Goal: Task Accomplishment & Management: Complete application form

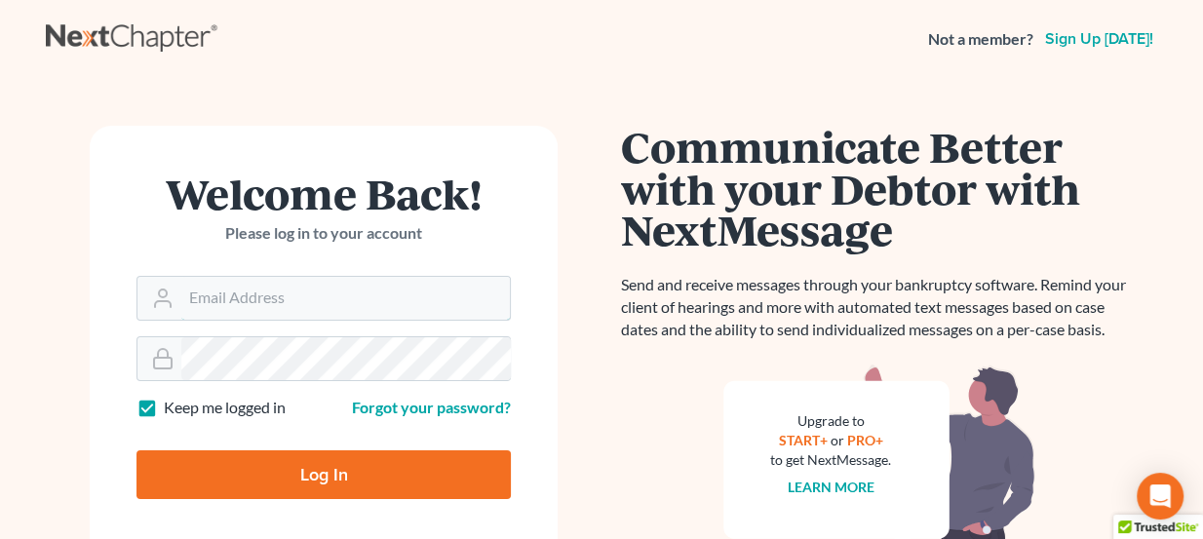
type input "lou@chapter7ok.com"
click at [296, 451] on input "Log In" at bounding box center [323, 474] width 374 height 49
type input "Thinking..."
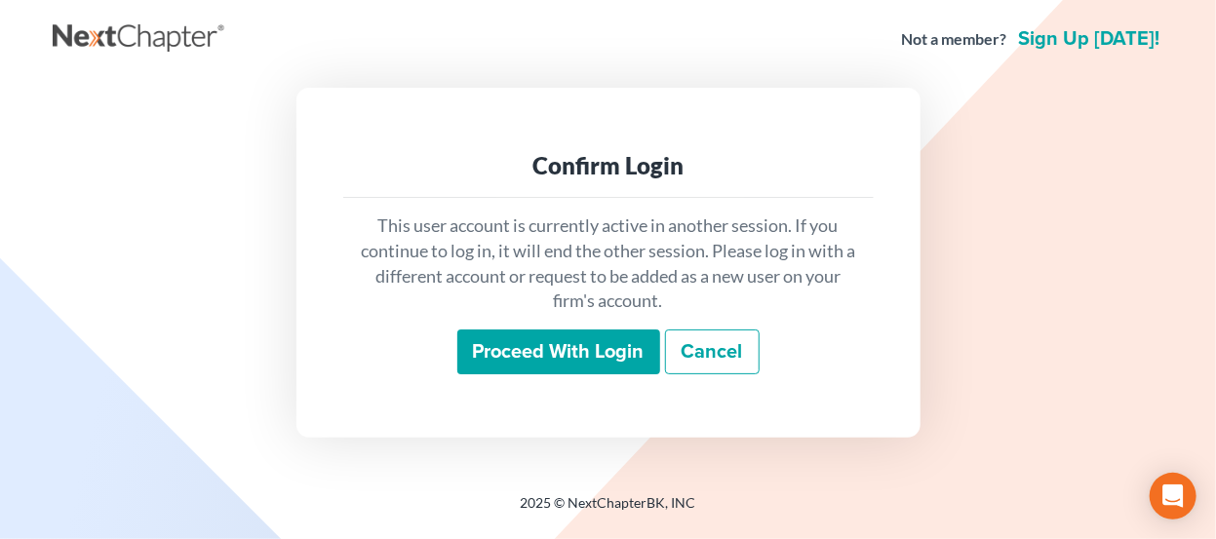
drag, startPoint x: 583, startPoint y: 345, endPoint x: 783, endPoint y: 526, distance: 269.9
click at [583, 343] on input "Proceed with login" at bounding box center [558, 352] width 203 height 45
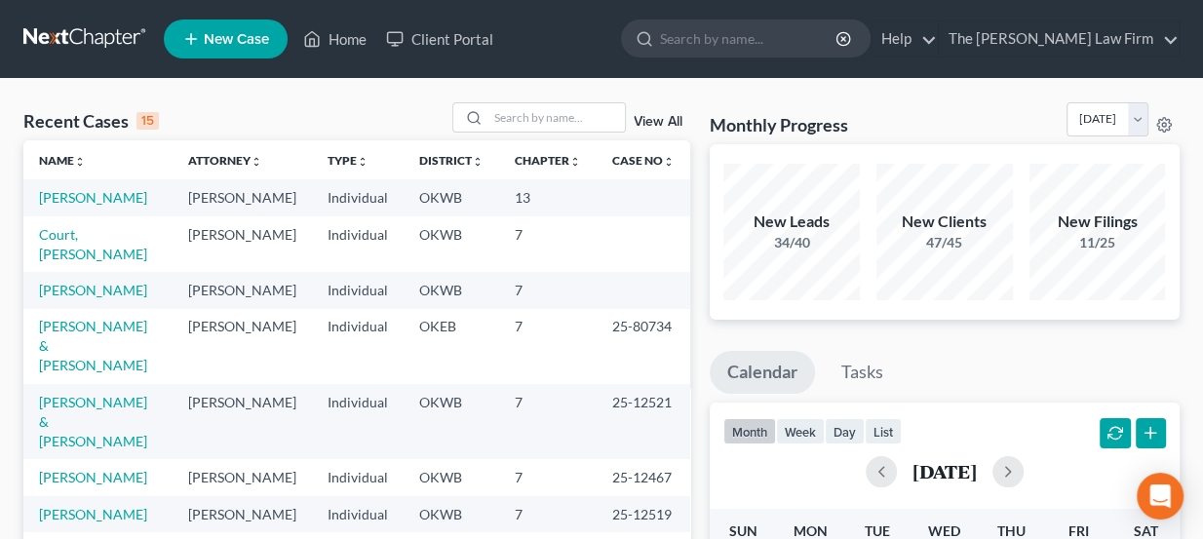
click at [215, 53] on link "New Case" at bounding box center [226, 38] width 124 height 39
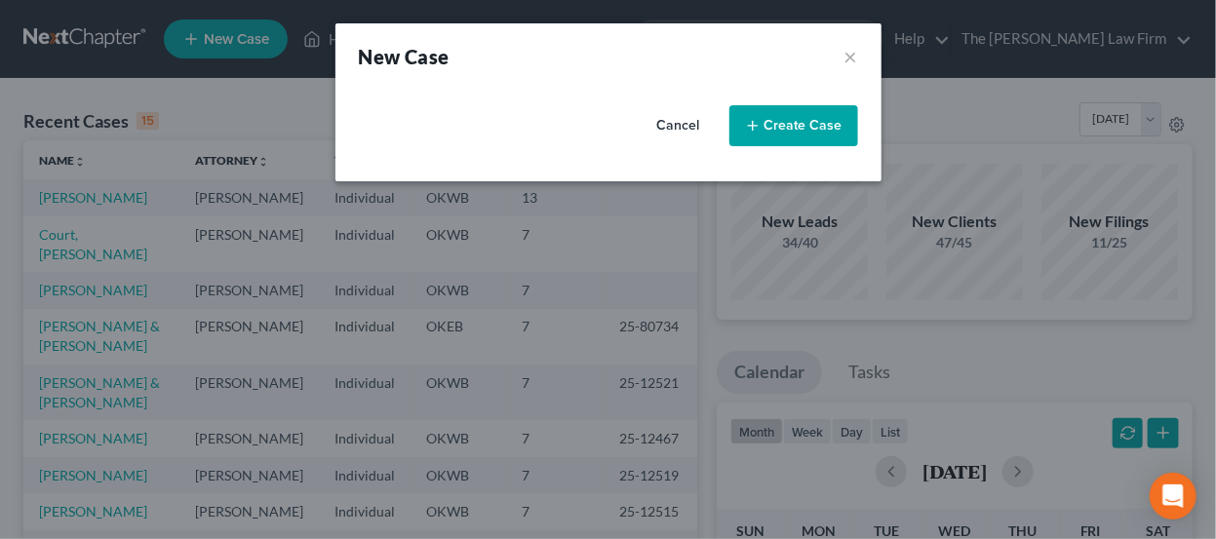
select select "65"
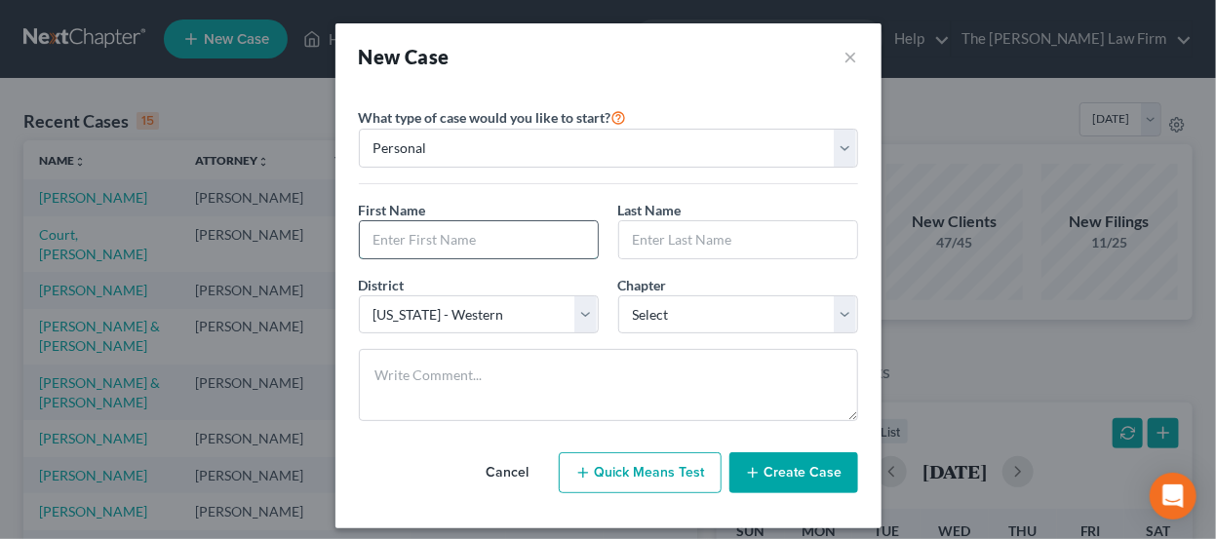
click at [462, 244] on input "text" at bounding box center [479, 239] width 238 height 37
type input "Ryan"
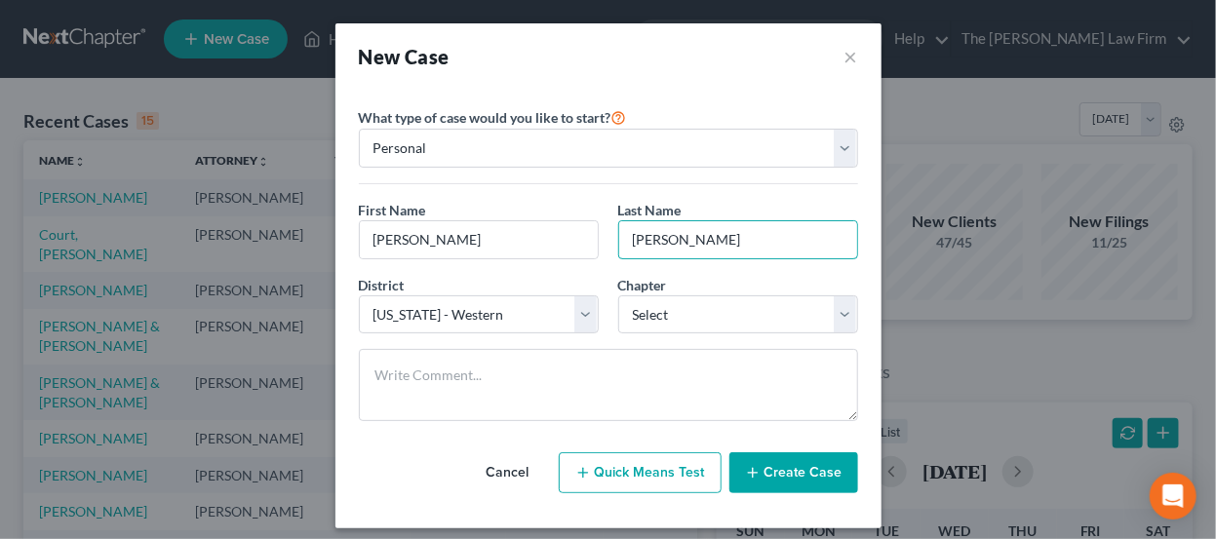
type input "McConnell"
click at [467, 308] on select "Select [US_STATE] - [GEOGRAPHIC_DATA] [US_STATE] - [GEOGRAPHIC_DATA][US_STATE] …" at bounding box center [479, 314] width 240 height 39
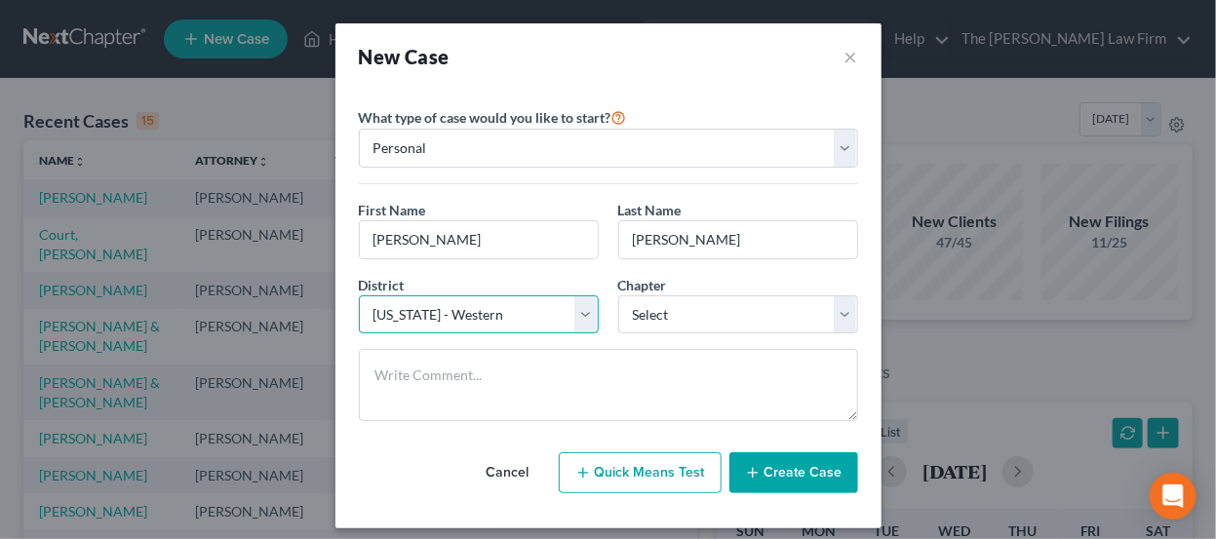
select select "63"
click at [359, 295] on select "Select [US_STATE] - [GEOGRAPHIC_DATA] [US_STATE] - [GEOGRAPHIC_DATA][US_STATE] …" at bounding box center [479, 314] width 240 height 39
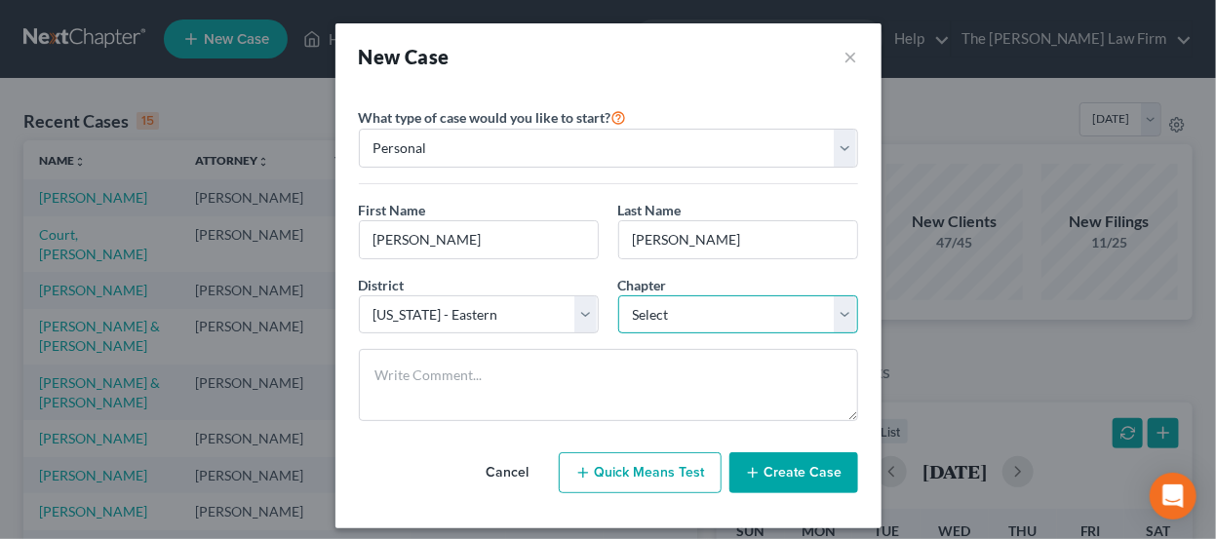
click at [667, 304] on select "Select 7 11 12 13" at bounding box center [738, 314] width 240 height 39
select select "0"
click at [618, 295] on select "Select 7 11 12 13" at bounding box center [738, 314] width 240 height 39
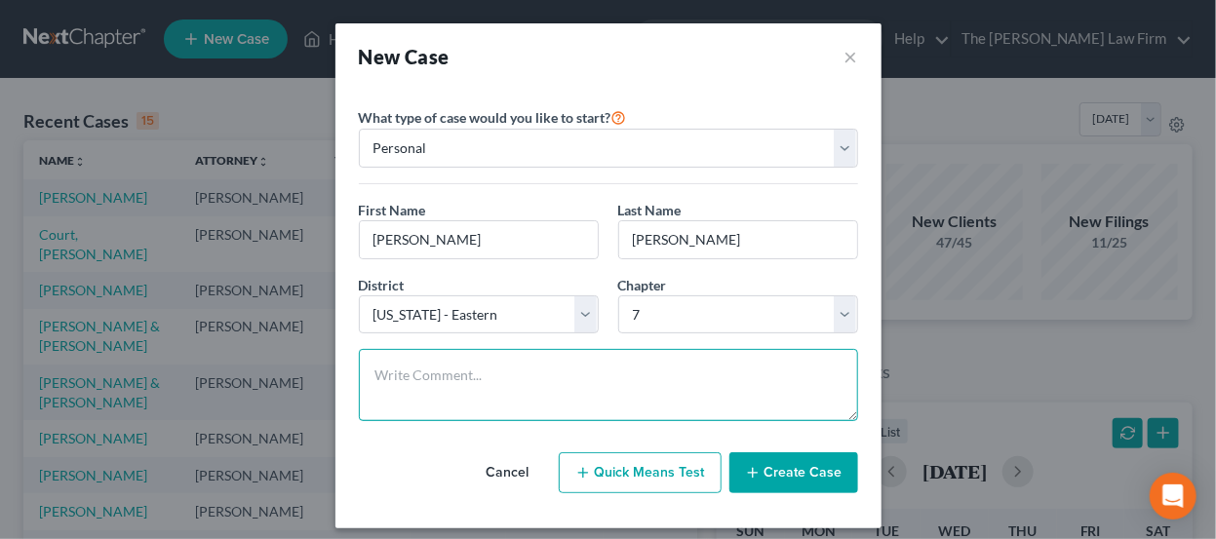
click at [450, 369] on textarea at bounding box center [608, 385] width 499 height 72
type textarea "D"
type textarea "Ch & district conf. Sent docs"
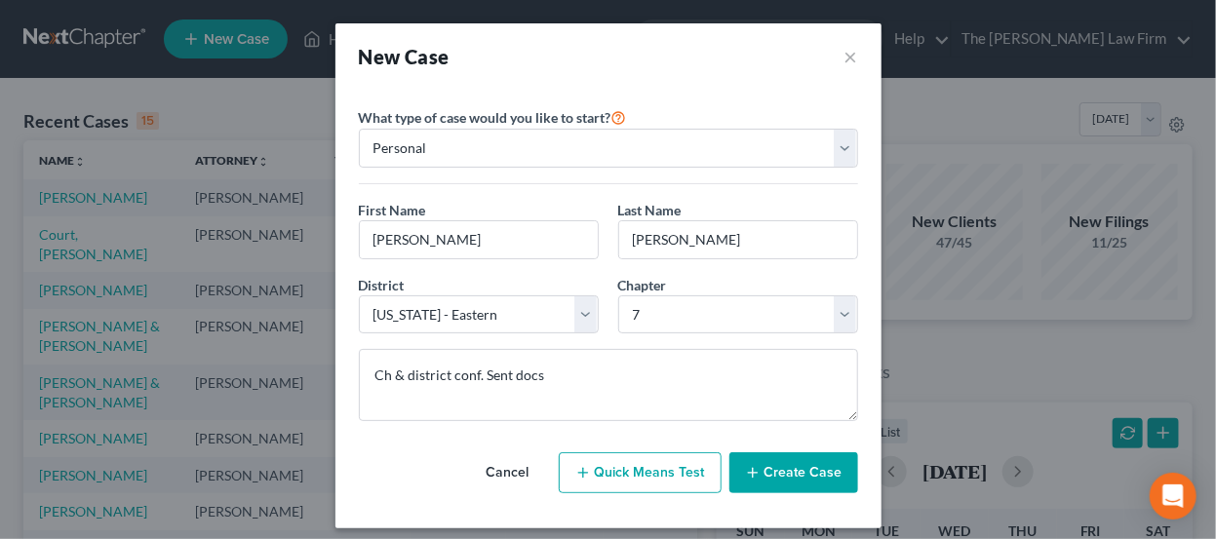
click at [796, 463] on button "Create Case" at bounding box center [793, 472] width 129 height 41
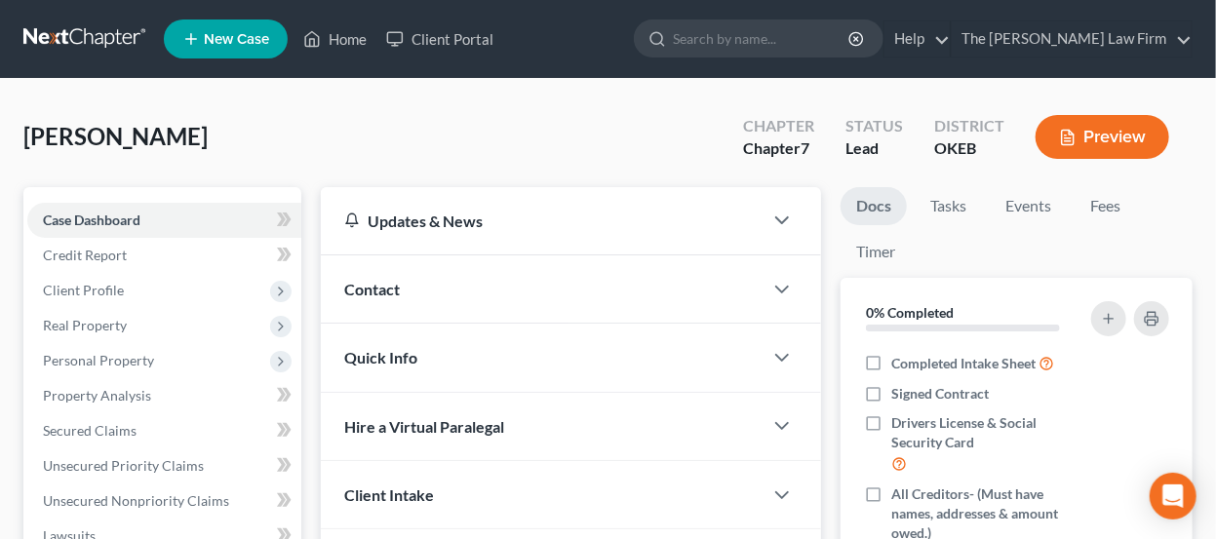
click at [478, 216] on div "Updates & News" at bounding box center [541, 221] width 395 height 20
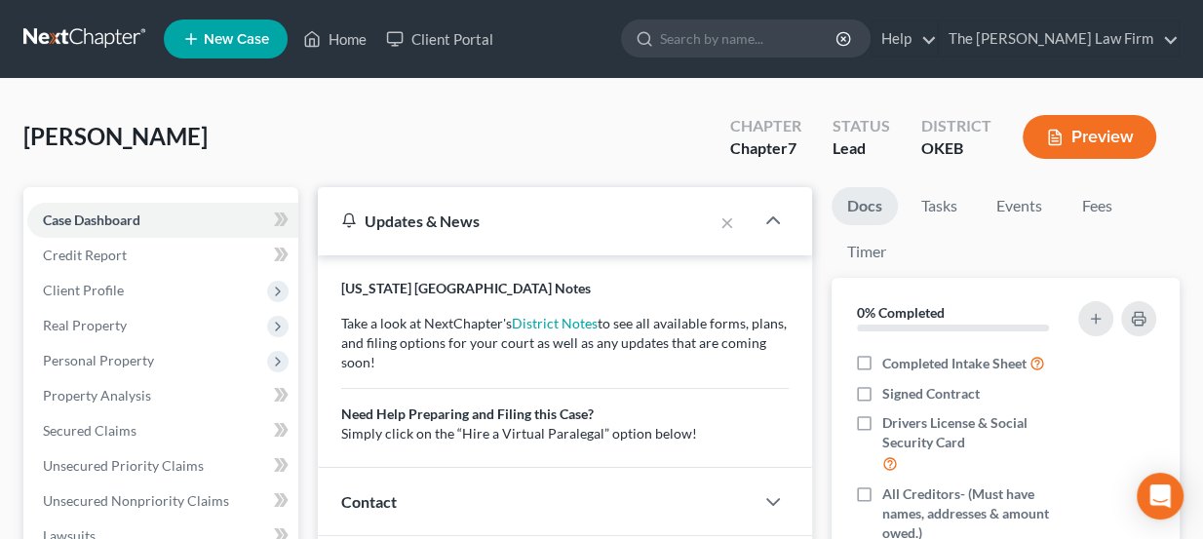
click at [478, 216] on div "Updates & News" at bounding box center [515, 221] width 349 height 20
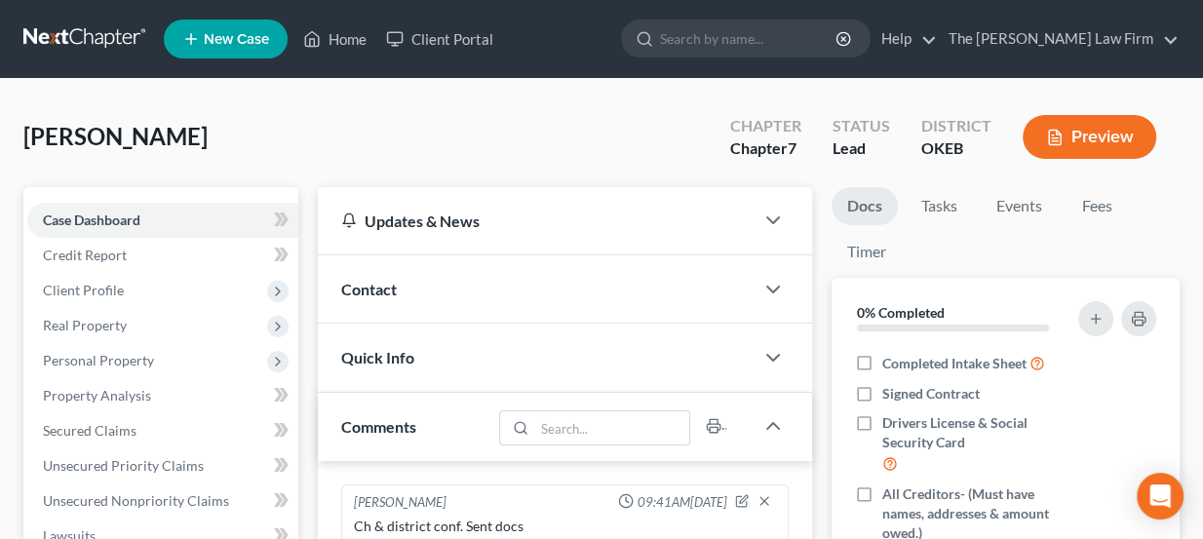
click at [496, 273] on div "Contact" at bounding box center [536, 288] width 437 height 67
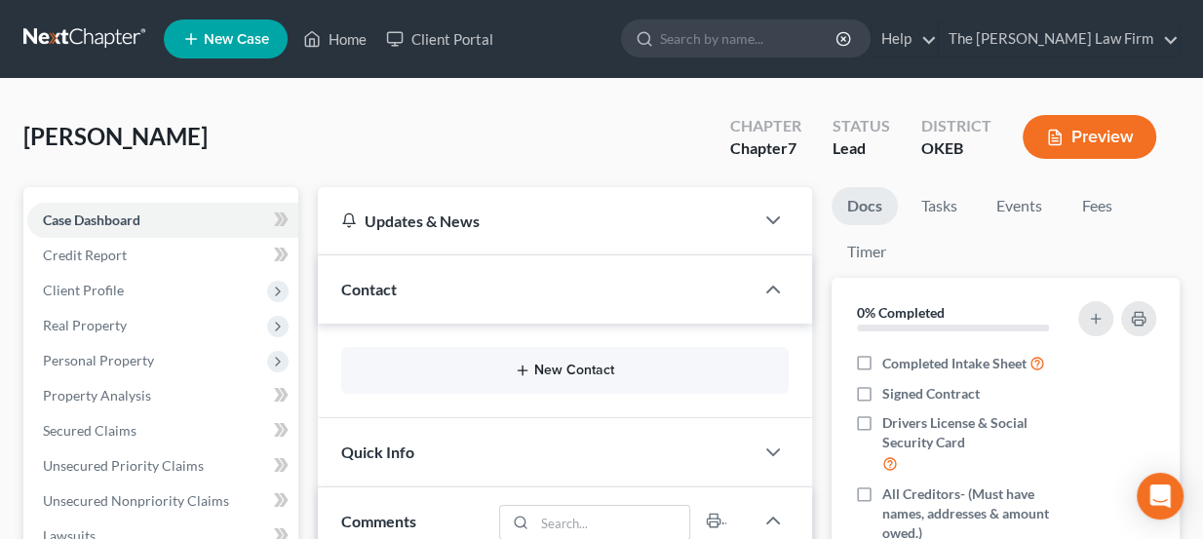
click at [516, 369] on icon "button" at bounding box center [523, 371] width 16 height 16
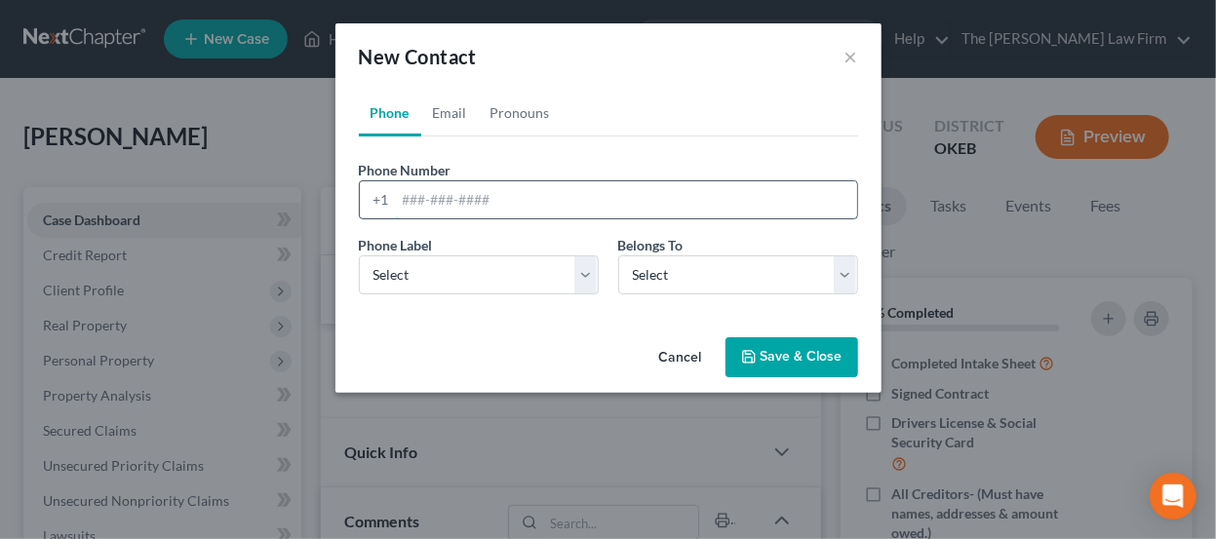
paste input "405-221-6717 Mcconnellryan70@gmail.com"
drag, startPoint x: 651, startPoint y: 207, endPoint x: 496, endPoint y: 192, distance: 155.7
click at [496, 192] on input "405-221-6717 Mcconnellryan70@gmail.com" at bounding box center [626, 199] width 461 height 37
type input "405-221-6717"
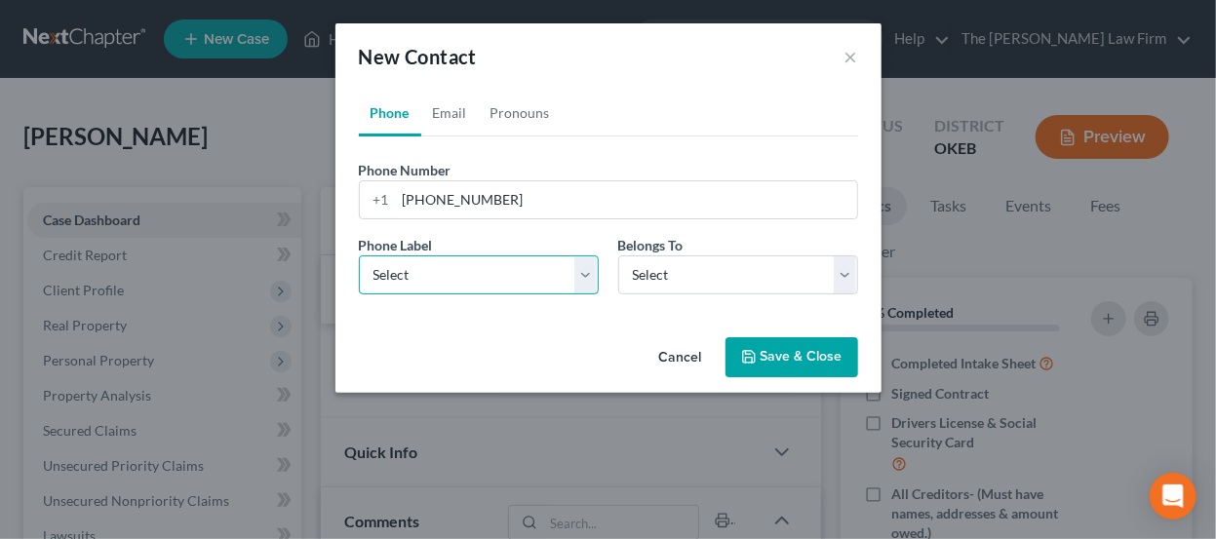
click at [471, 279] on select "Select Mobile Home Work Other" at bounding box center [479, 274] width 240 height 39
select select "0"
click at [359, 255] on select "Select Mobile Home Work Other" at bounding box center [479, 274] width 240 height 39
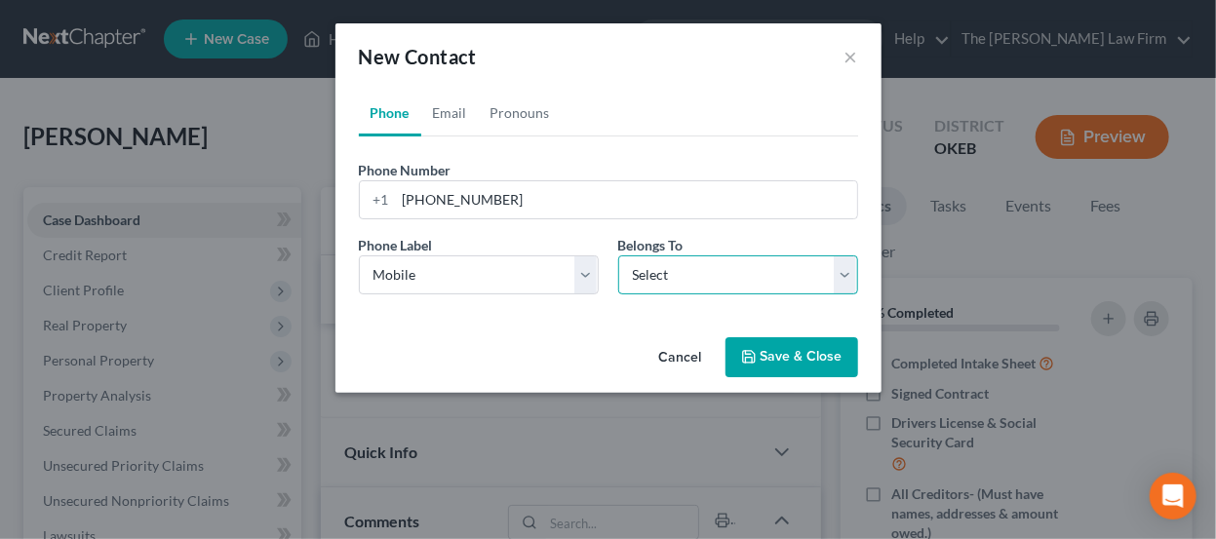
click at [692, 267] on select "Select Client Other" at bounding box center [738, 274] width 240 height 39
click at [618, 255] on select "Select Client Other" at bounding box center [738, 274] width 240 height 39
click at [689, 326] on div "Phone Email Pronouns Phone Number * +1 405-221-6717 Ext. Phone Label * Select M…" at bounding box center [608, 210] width 546 height 240
drag, startPoint x: 687, startPoint y: 250, endPoint x: 683, endPoint y: 278, distance: 28.5
click at [687, 254] on div "Belongs To * Select Client Other" at bounding box center [737, 264] width 259 height 59
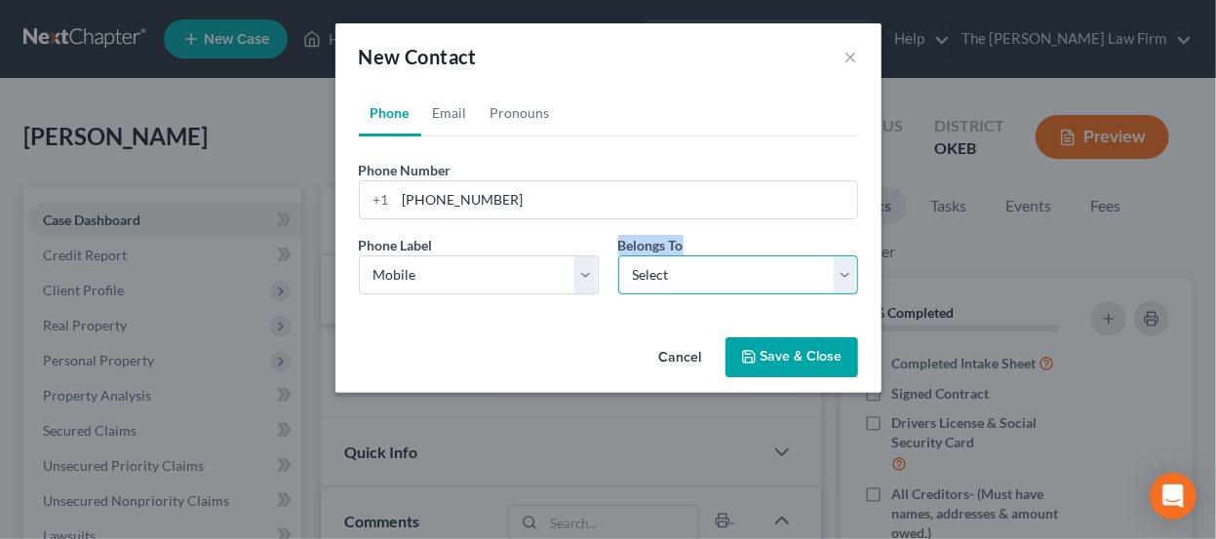
click at [683, 279] on select "Select Client Other" at bounding box center [738, 274] width 240 height 39
select select "0"
click at [618, 255] on select "Select Client Other" at bounding box center [738, 274] width 240 height 39
select select "0"
click at [448, 106] on link "Email" at bounding box center [450, 113] width 58 height 47
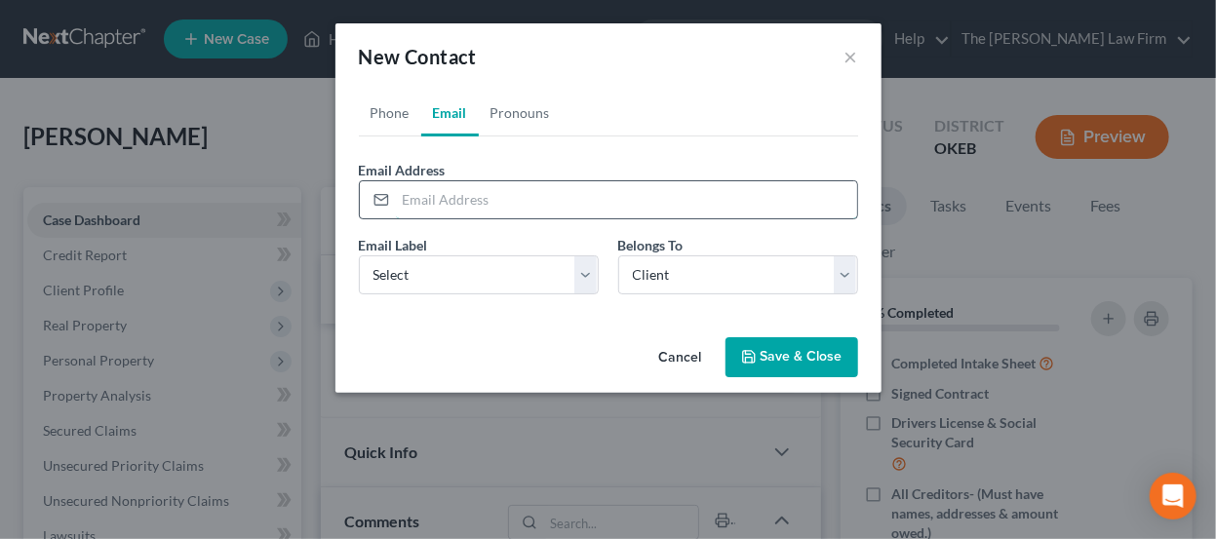
paste input "Mcconnellryan70@gmail.com"
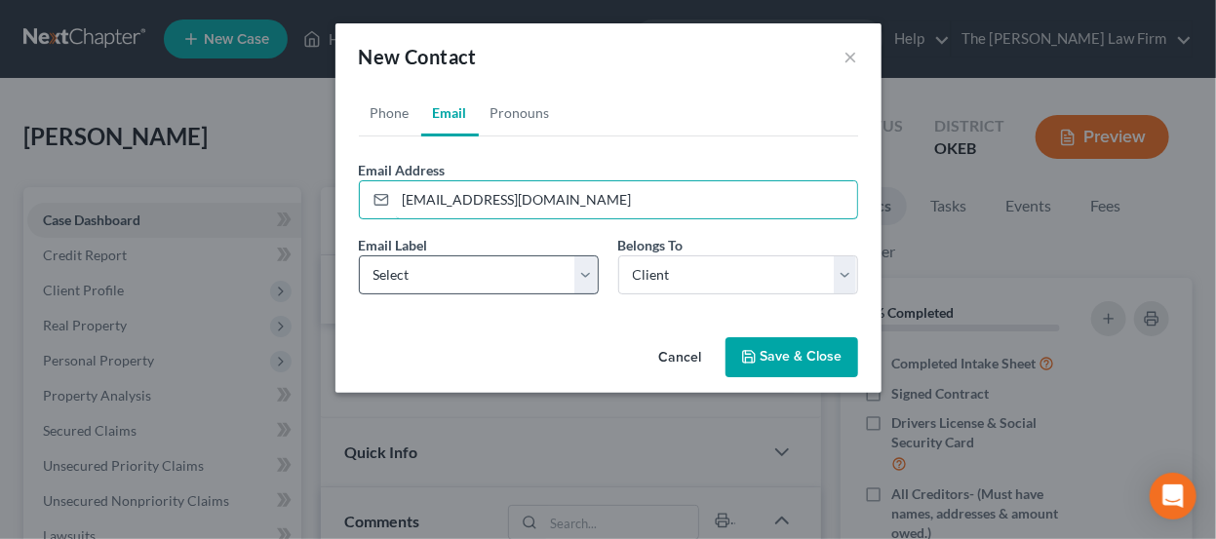
type input "Mcconnellryan70@gmail.com"
click at [506, 262] on select "Select Home Work Other" at bounding box center [479, 274] width 240 height 39
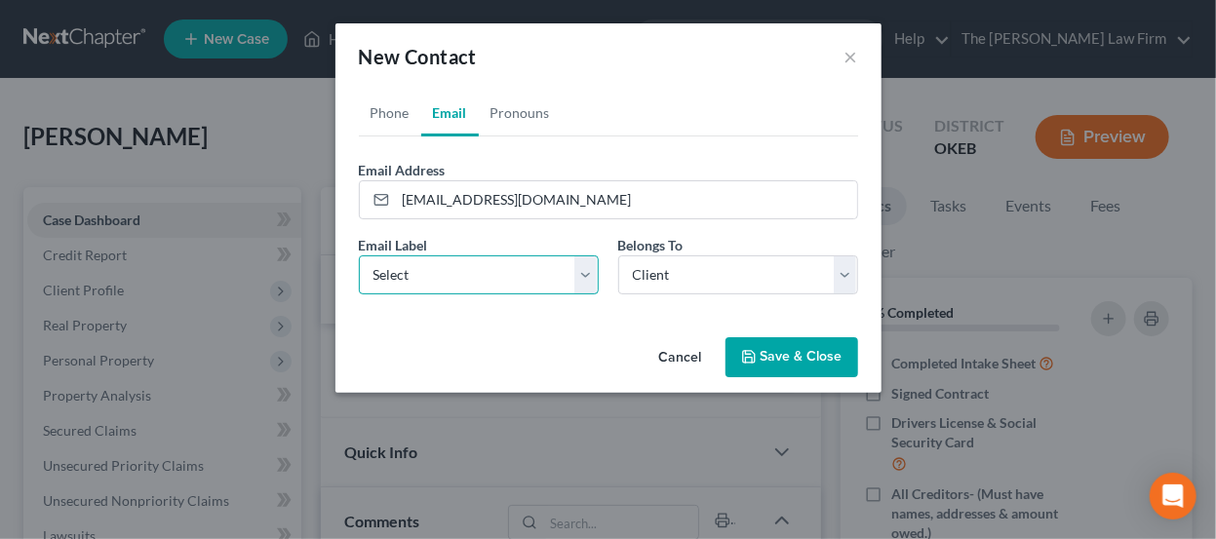
select select "0"
click at [359, 255] on select "Select Home Work Other" at bounding box center [479, 274] width 240 height 39
click at [753, 352] on icon "button" at bounding box center [749, 357] width 16 height 16
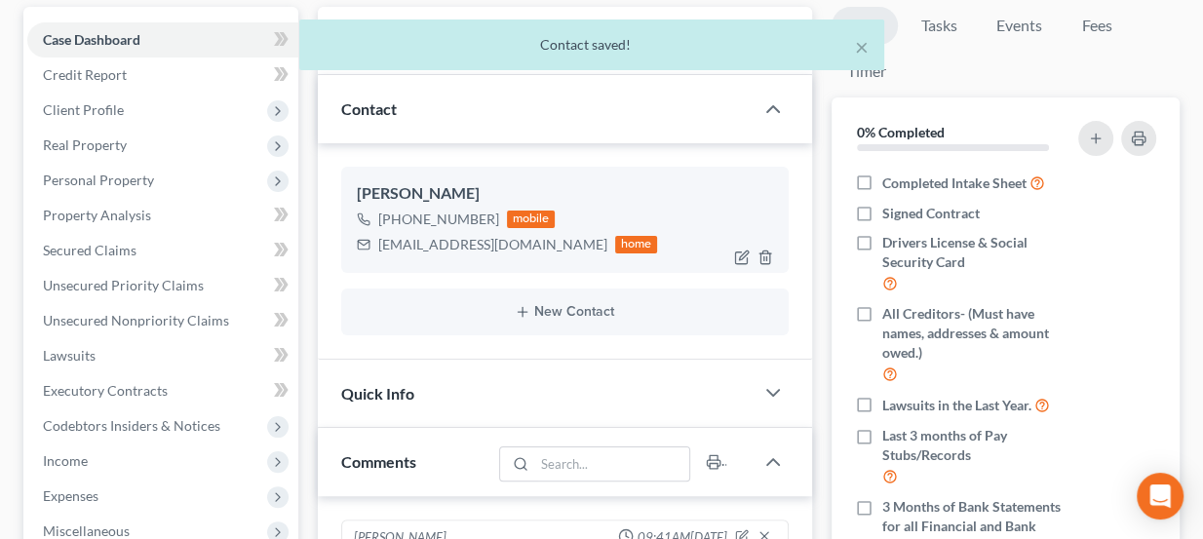
scroll to position [443, 0]
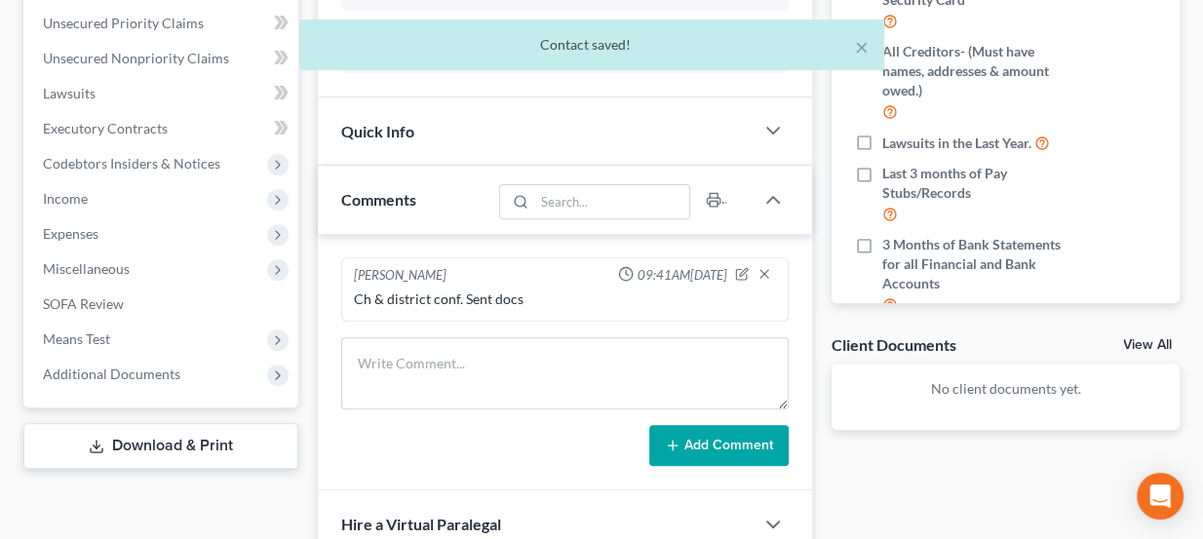
click at [517, 122] on div "Quick Info" at bounding box center [536, 130] width 437 height 67
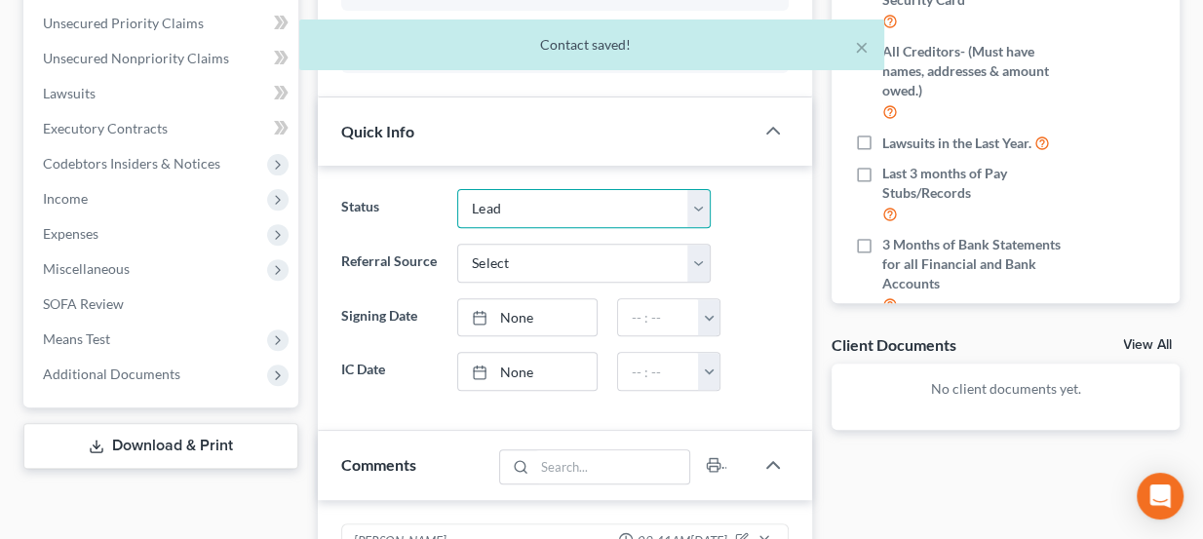
click at [520, 215] on select "Discharged Dismissed Filed Info Sent In Progress Lead Lost Lead Ready to File R…" at bounding box center [583, 208] width 253 height 39
select select "3"
click at [457, 189] on select "Discharged Dismissed Filed Info Sent In Progress Lead Lost Lead Ready to File R…" at bounding box center [583, 208] width 253 height 39
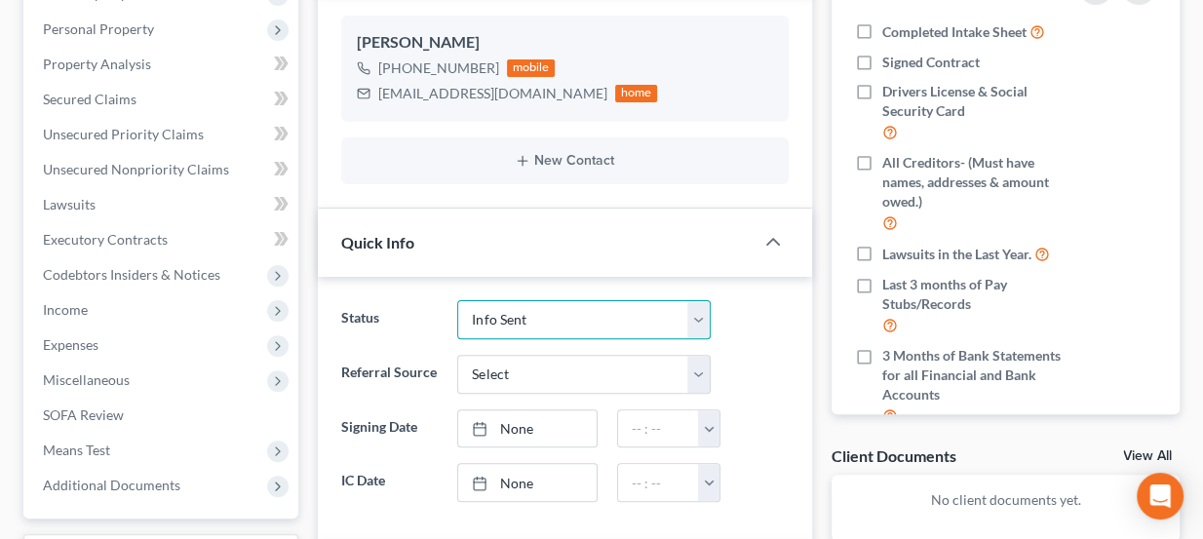
scroll to position [88, 0]
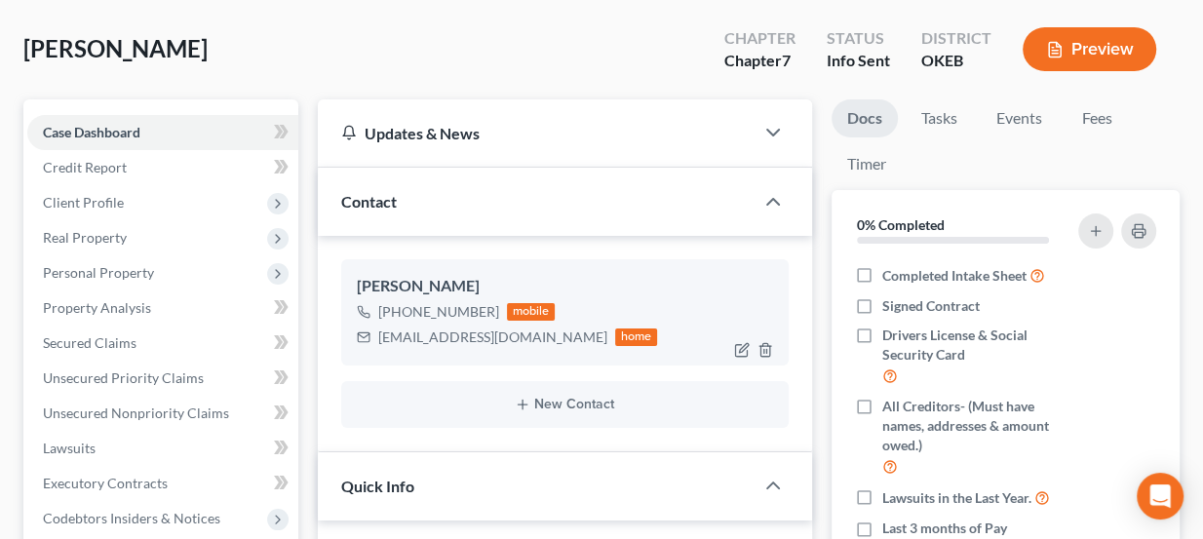
click at [449, 334] on div "Mcconnellryan70@gmail.com" at bounding box center [492, 337] width 229 height 19
copy div "Mcconnellryan70@gmail.com"
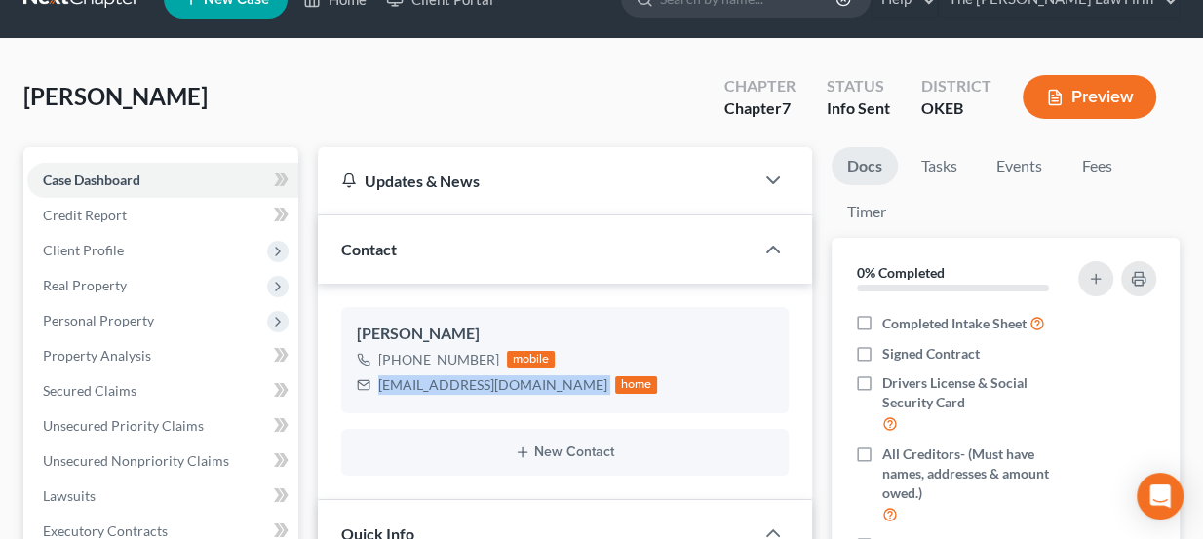
scroll to position [0, 0]
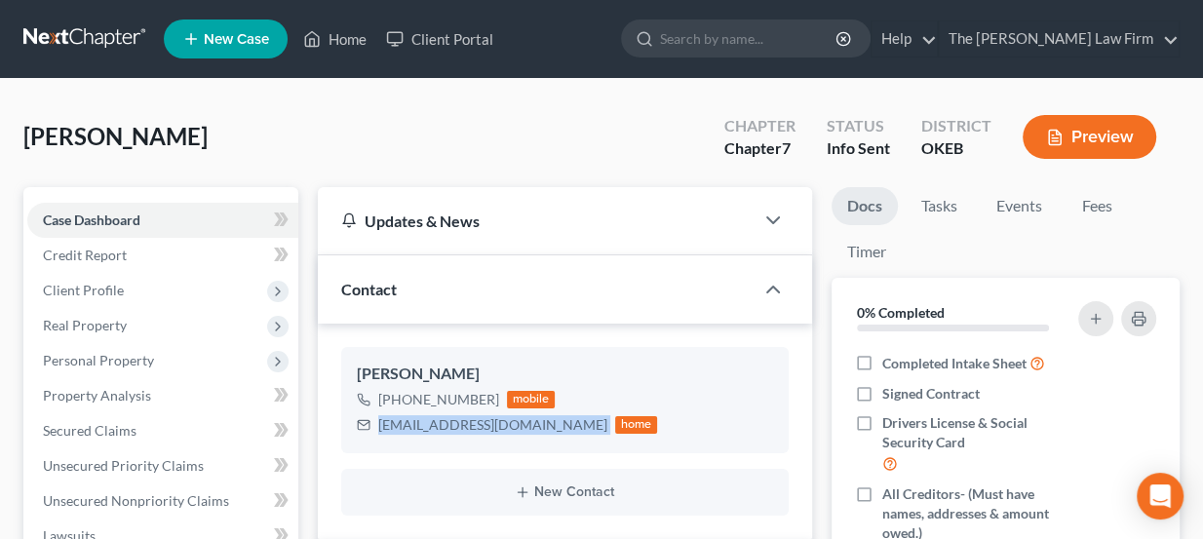
click at [102, 34] on link at bounding box center [85, 38] width 125 height 35
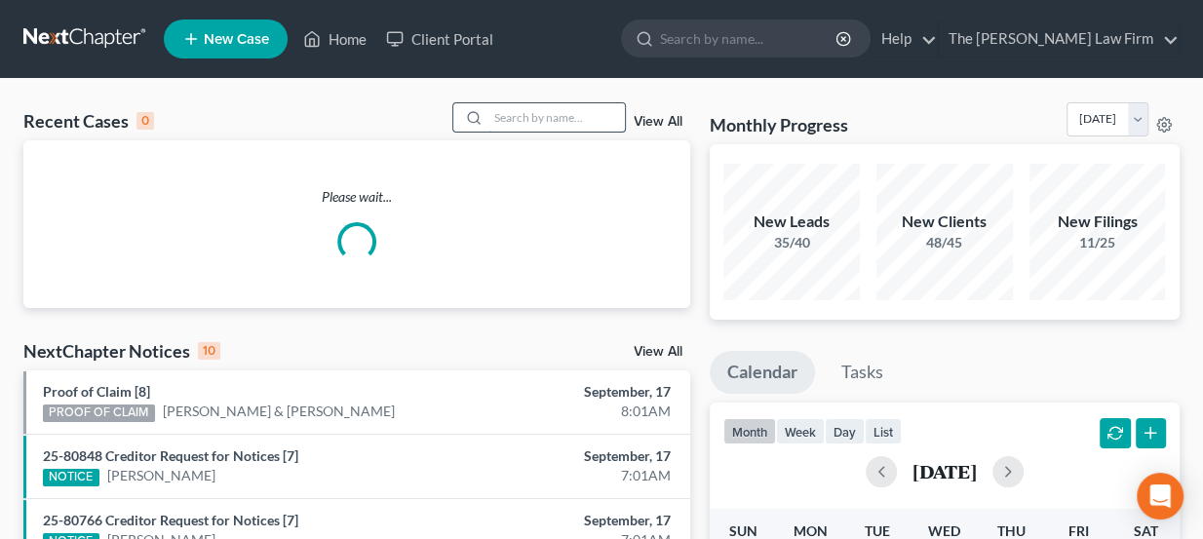
click at [516, 112] on input "search" at bounding box center [556, 117] width 136 height 28
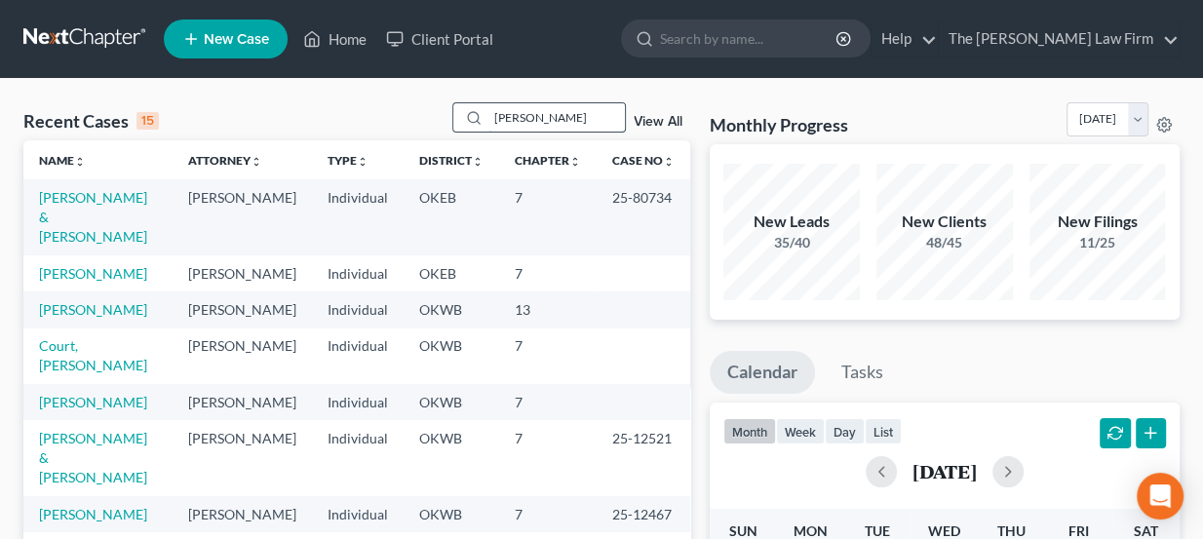
type input "pederson"
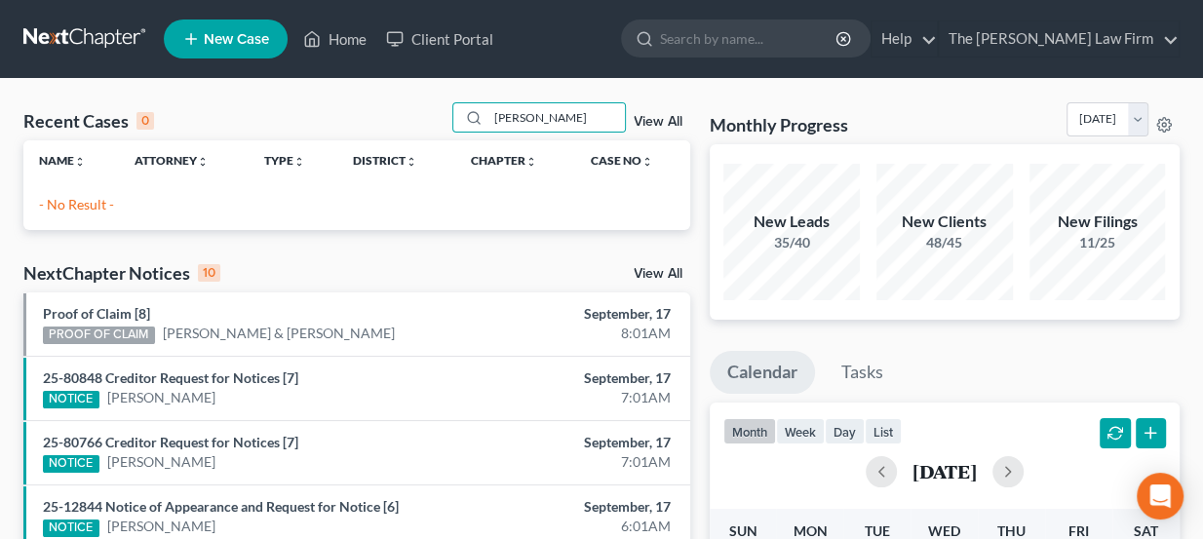
click at [216, 34] on span "New Case" at bounding box center [236, 39] width 65 height 15
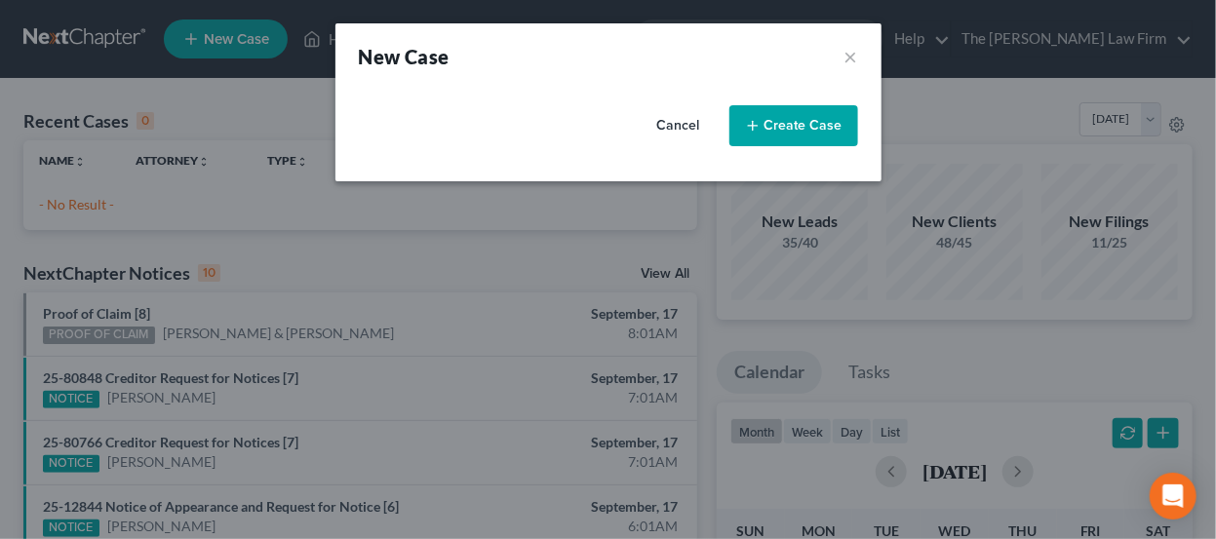
select select "65"
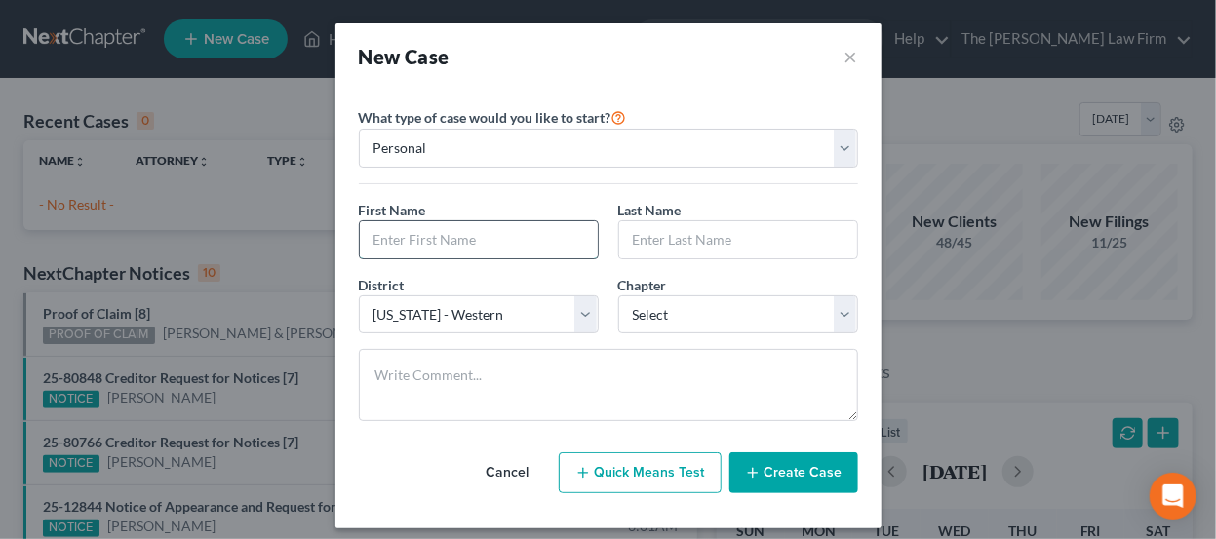
click at [452, 237] on input "text" at bounding box center [479, 239] width 238 height 37
type input "Sarah"
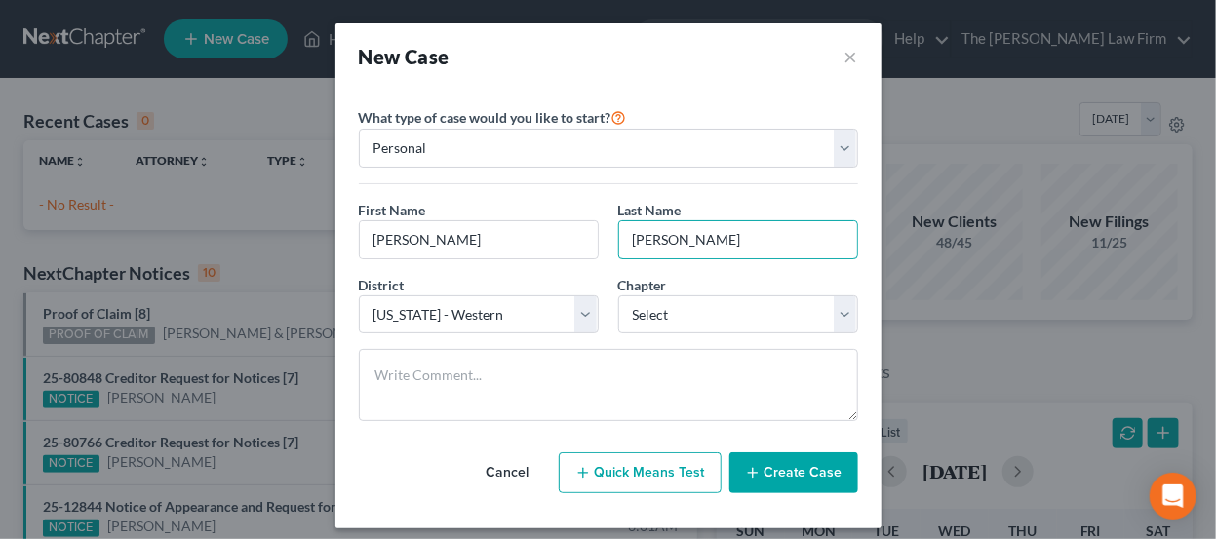
type input "Pederson"
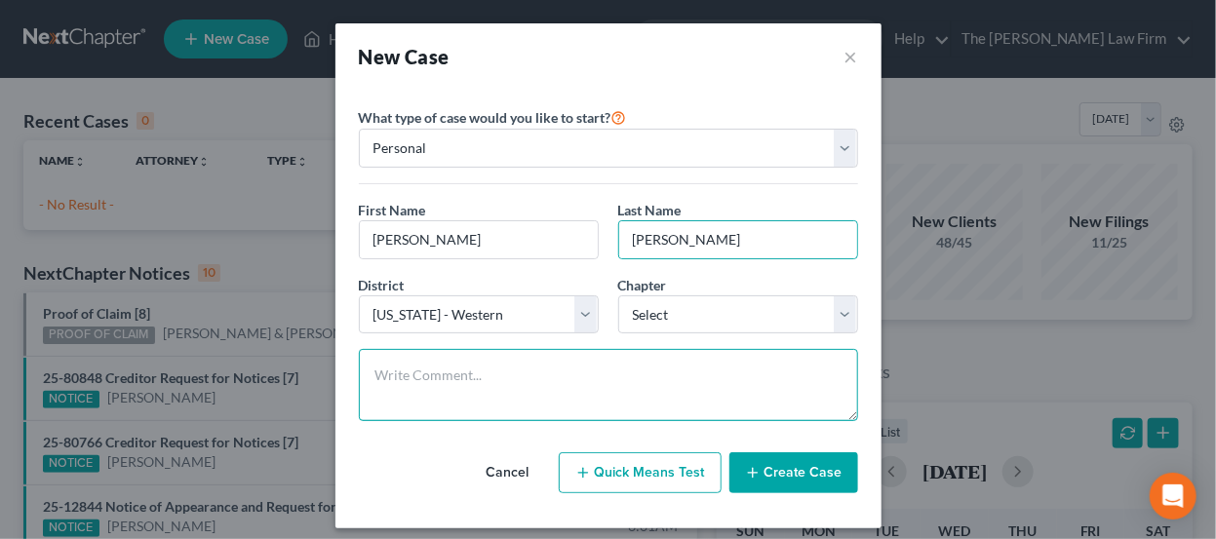
click at [451, 360] on textarea at bounding box center [608, 385] width 499 height 72
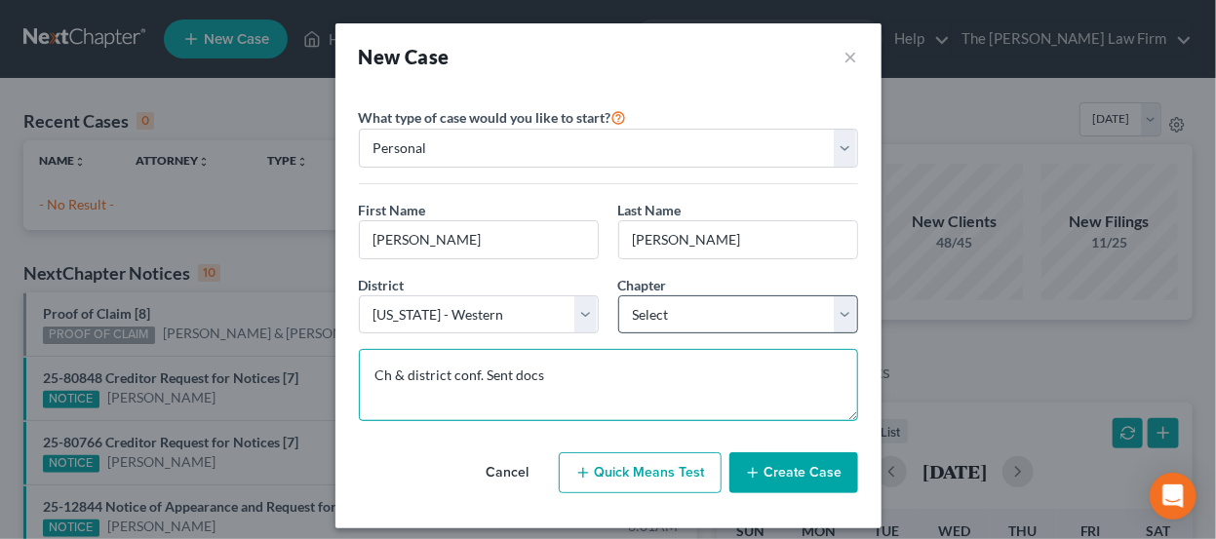
type textarea "Ch & district conf. Sent docs"
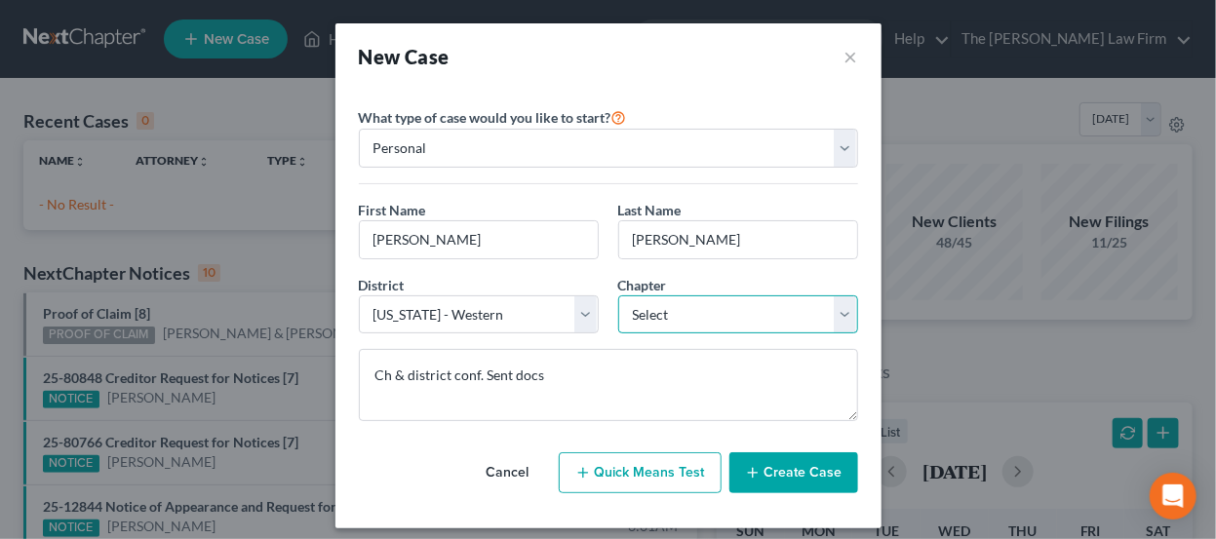
click at [689, 320] on select "Select 7 11 12 13" at bounding box center [738, 314] width 240 height 39
select select "0"
click at [618, 295] on select "Select 7 11 12 13" at bounding box center [738, 314] width 240 height 39
click at [745, 468] on icon "button" at bounding box center [753, 473] width 16 height 16
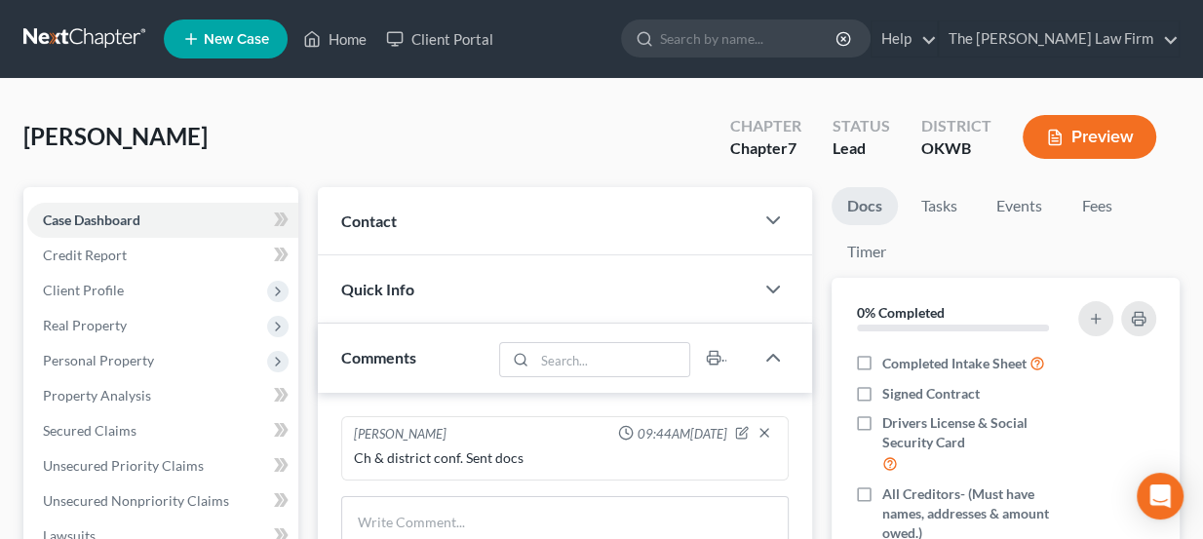
click at [436, 221] on div "Contact" at bounding box center [536, 220] width 437 height 67
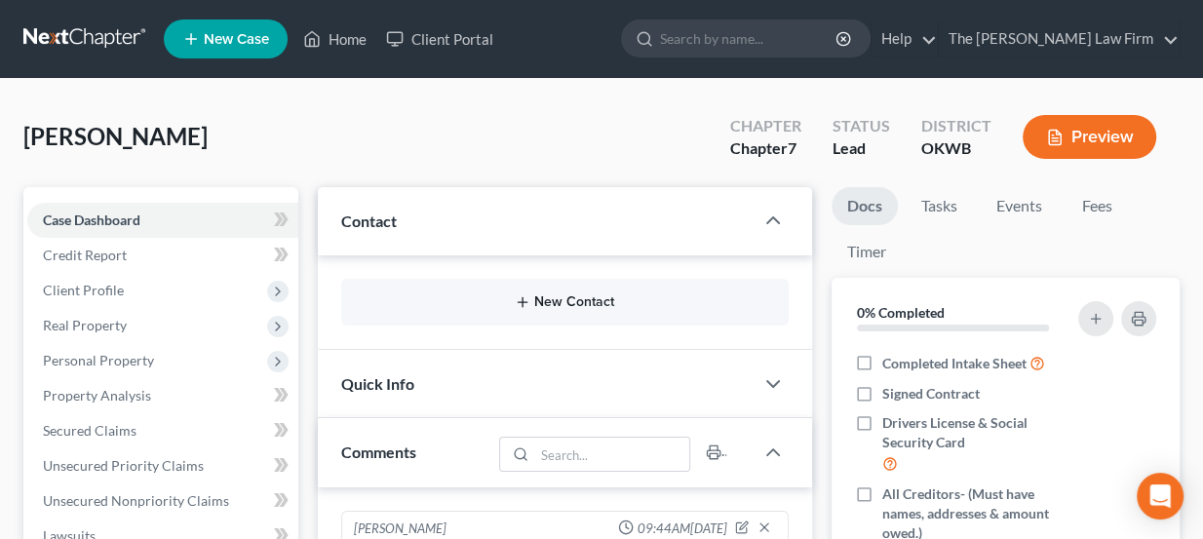
click at [581, 304] on button "New Contact" at bounding box center [565, 302] width 417 height 16
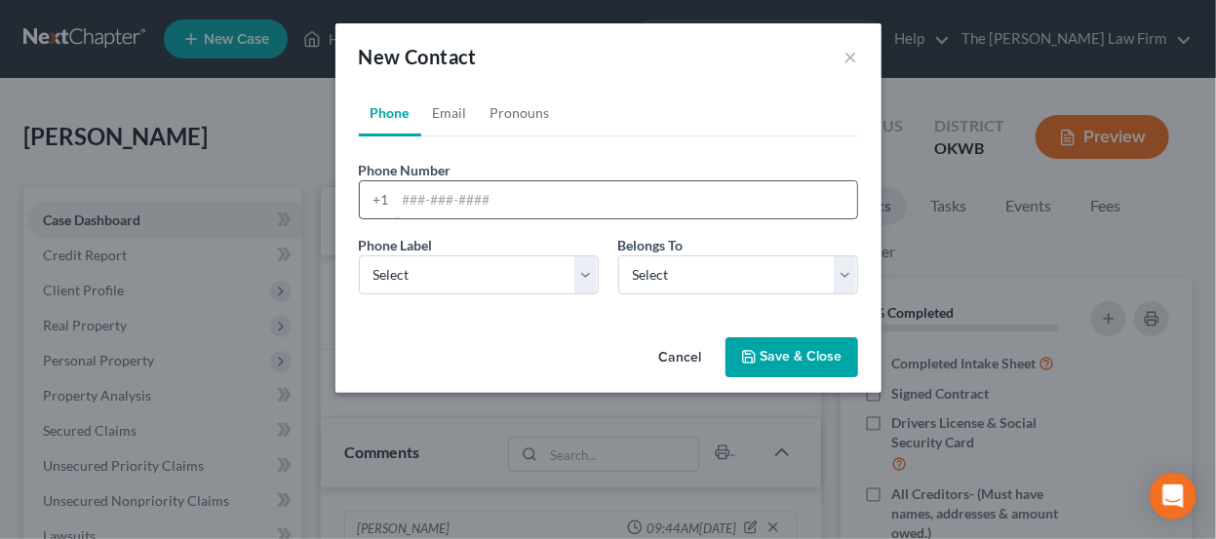
paste input "sarahbeth5116@gmail.com 4056958118"
drag, startPoint x: 563, startPoint y: 199, endPoint x: 388, endPoint y: 207, distance: 174.7
click at [388, 207] on div "+1 sarahbeth5116@gmail.com 4056958118" at bounding box center [608, 199] width 499 height 39
type input "4056958118"
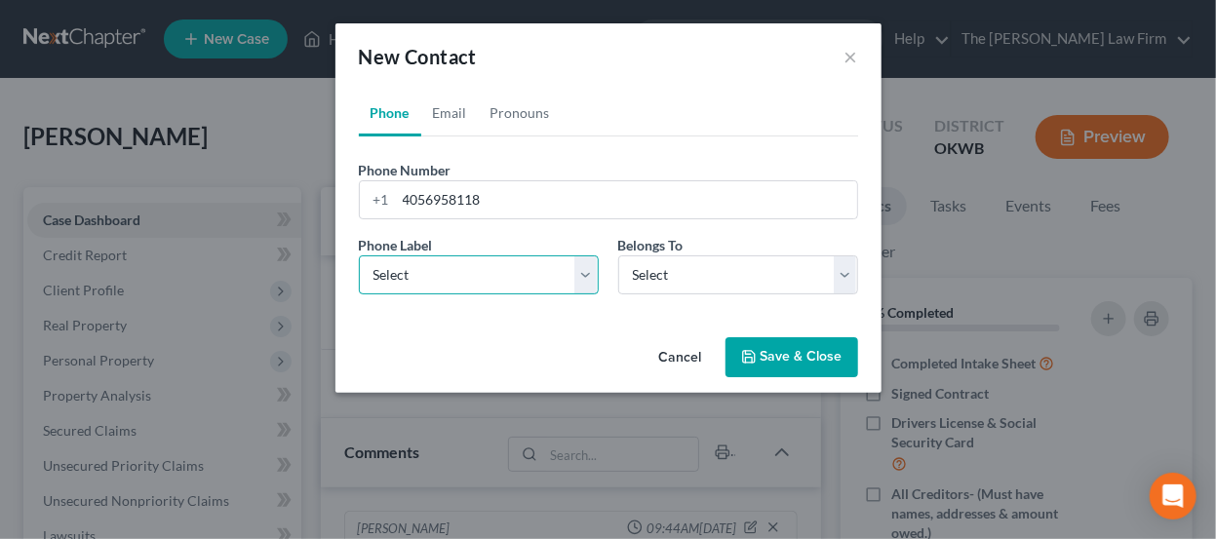
drag, startPoint x: 466, startPoint y: 266, endPoint x: 465, endPoint y: 291, distance: 24.4
click at [466, 266] on select "Select Mobile Home Work Other" at bounding box center [479, 274] width 240 height 39
select select "0"
click at [359, 255] on select "Select Mobile Home Work Other" at bounding box center [479, 274] width 240 height 39
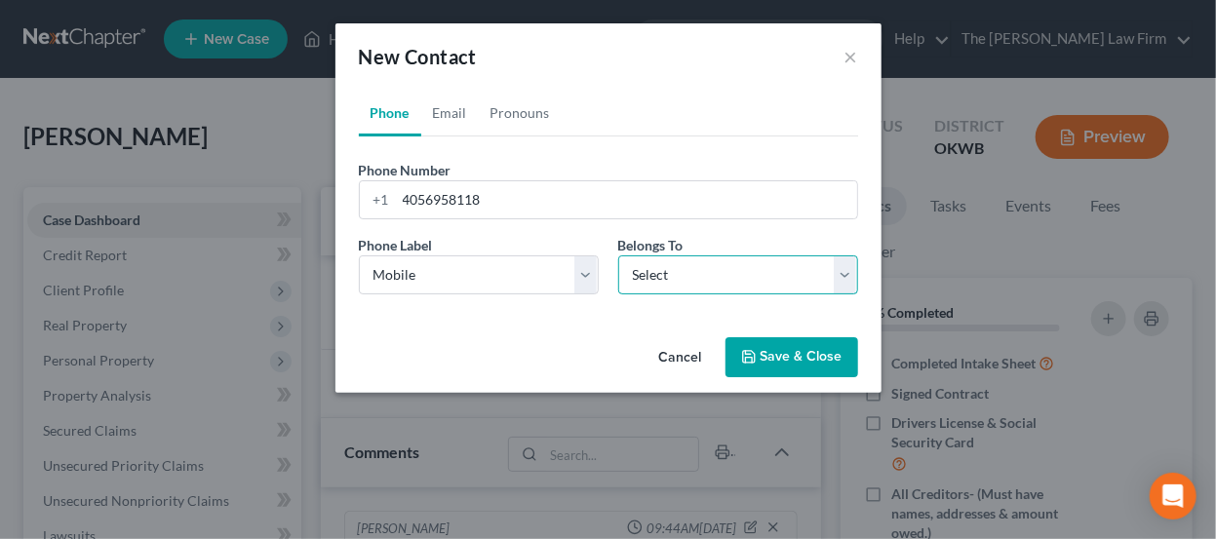
drag, startPoint x: 737, startPoint y: 268, endPoint x: 731, endPoint y: 287, distance: 19.4
click at [738, 268] on select "Select Client Other" at bounding box center [738, 274] width 240 height 39
select select "0"
click at [618, 255] on select "Select Client Other" at bounding box center [738, 274] width 240 height 39
click at [461, 107] on link "Email" at bounding box center [450, 113] width 58 height 47
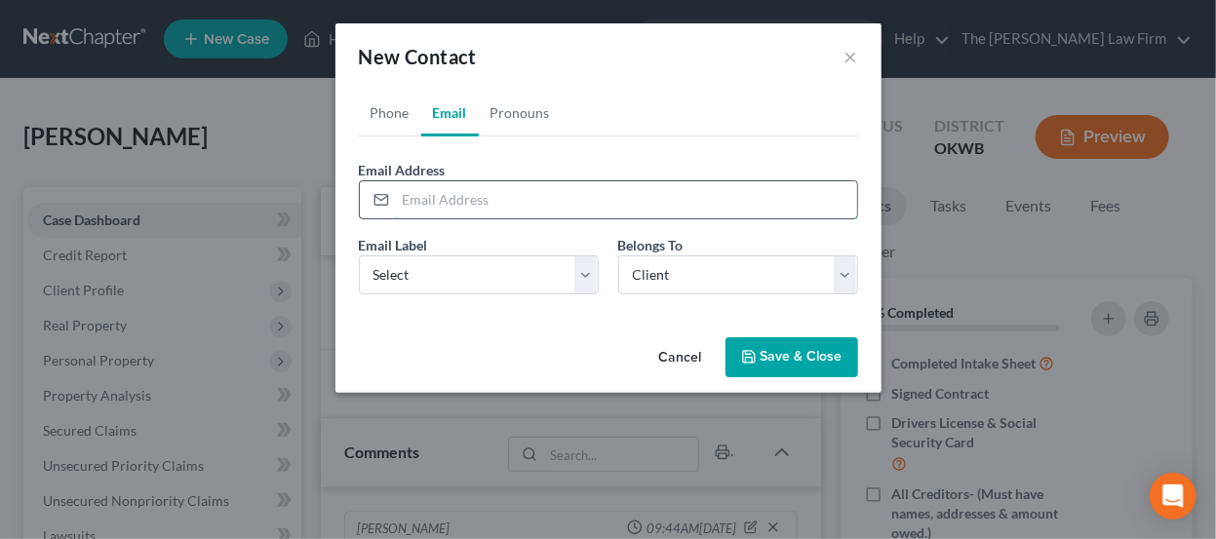
paste input "sarahbeth5116@gmail.com"
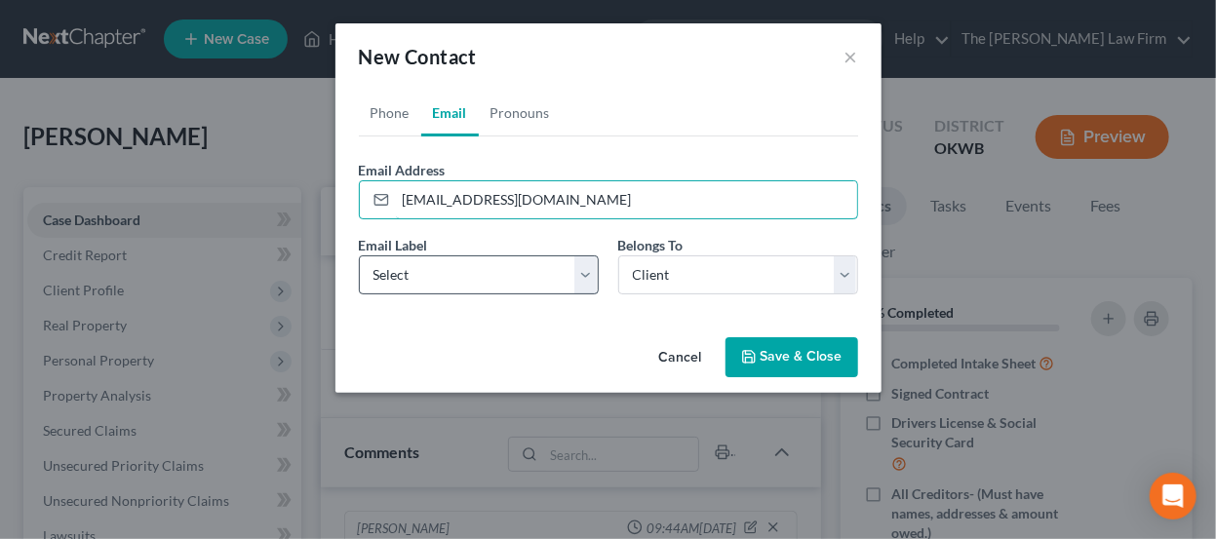
type input "sarahbeth5116@gmail.com"
click at [500, 282] on select "Select Home Work Other" at bounding box center [479, 274] width 240 height 39
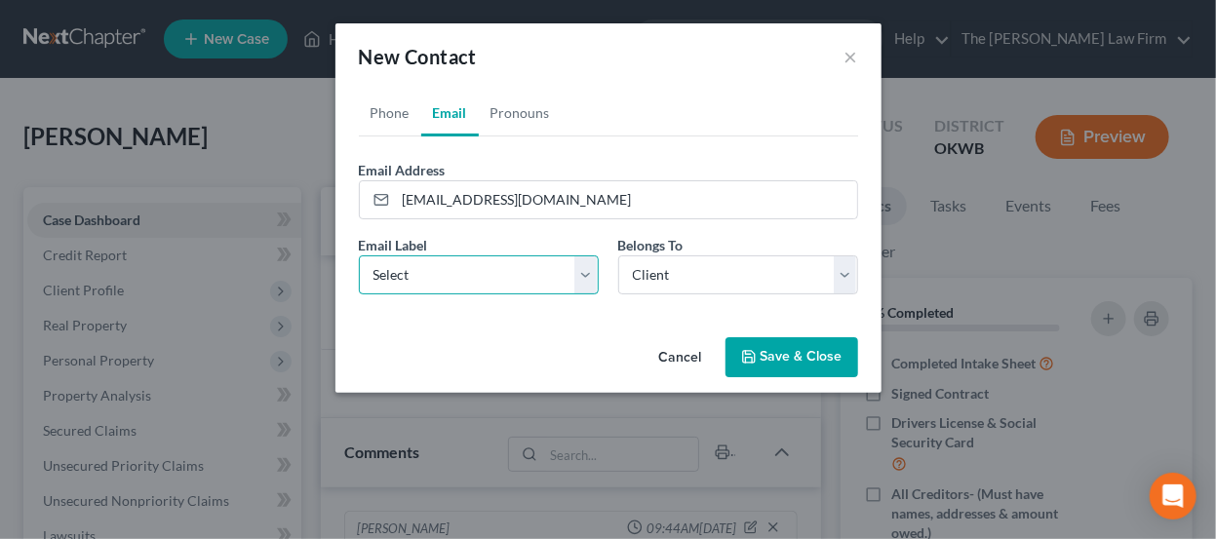
select select "0"
click at [359, 255] on select "Select Home Work Other" at bounding box center [479, 274] width 240 height 39
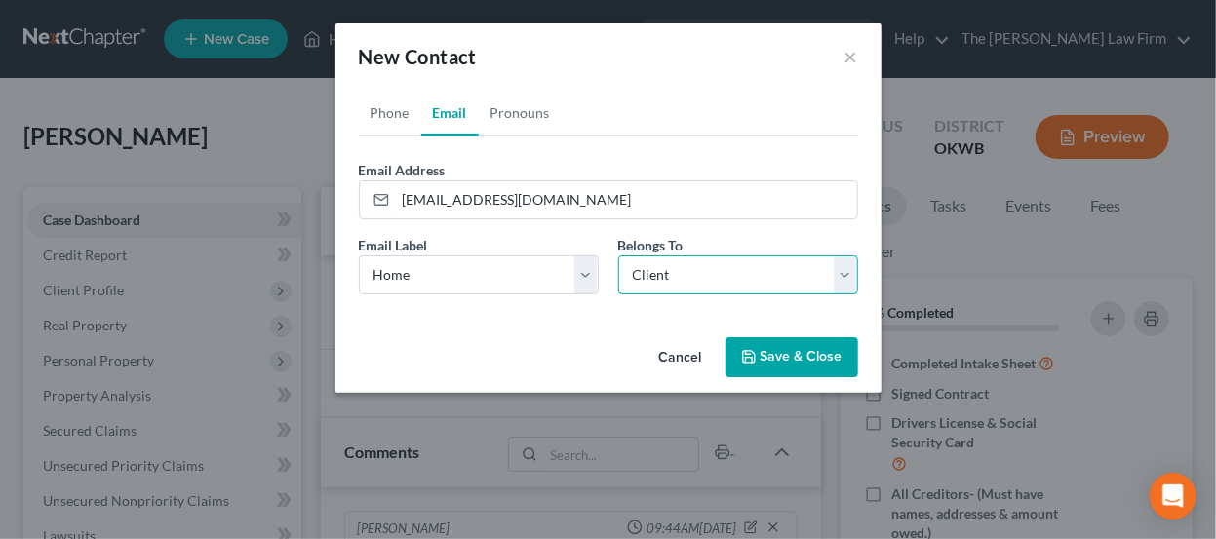
click at [706, 269] on select "Select Client Other" at bounding box center [738, 274] width 240 height 39
click at [764, 351] on button "Save & Close" at bounding box center [791, 357] width 133 height 41
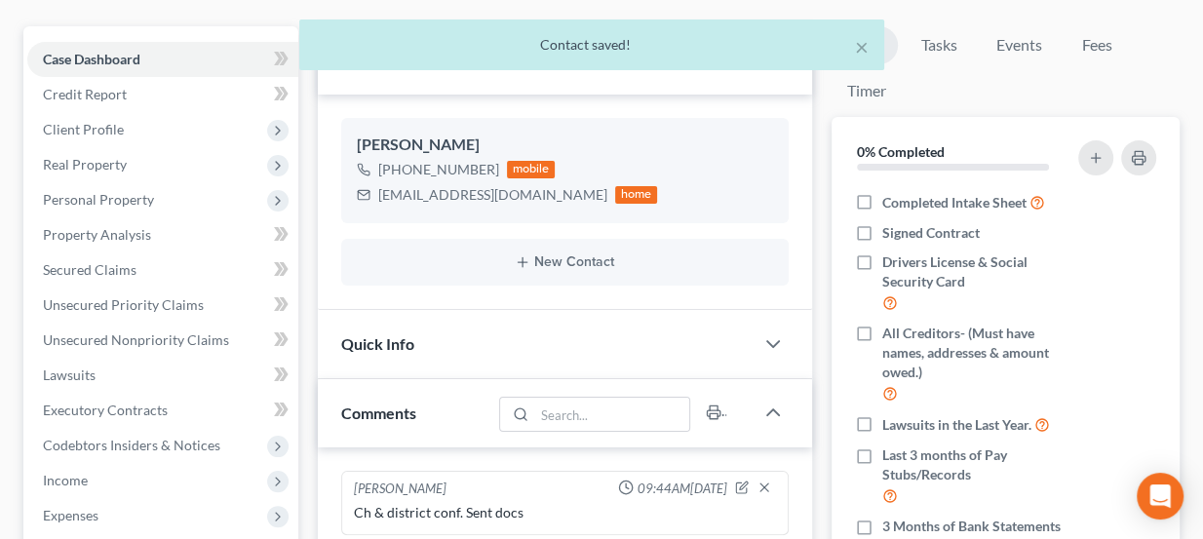
scroll to position [354, 0]
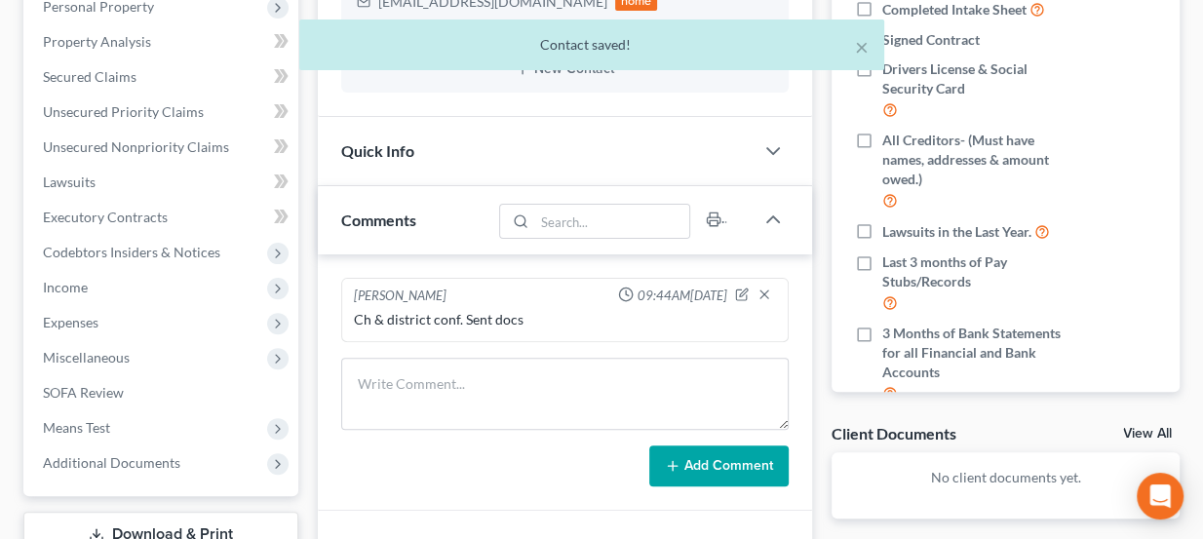
click at [515, 152] on div "Quick Info" at bounding box center [536, 150] width 437 height 67
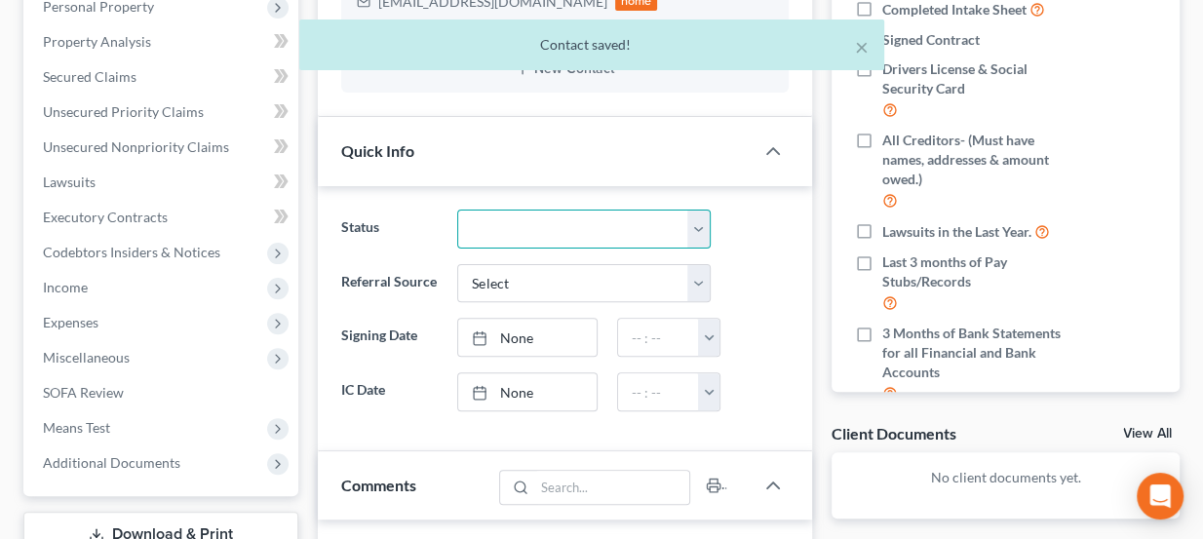
click at [515, 224] on select "Discharged Dismissed Filed Info Sent In Progress Lead Lost Lead Ready to File R…" at bounding box center [583, 229] width 253 height 39
select select "3"
click at [457, 210] on select "Discharged Dismissed Filed Info Sent In Progress Lead Lost Lead Ready to File R…" at bounding box center [583, 229] width 253 height 39
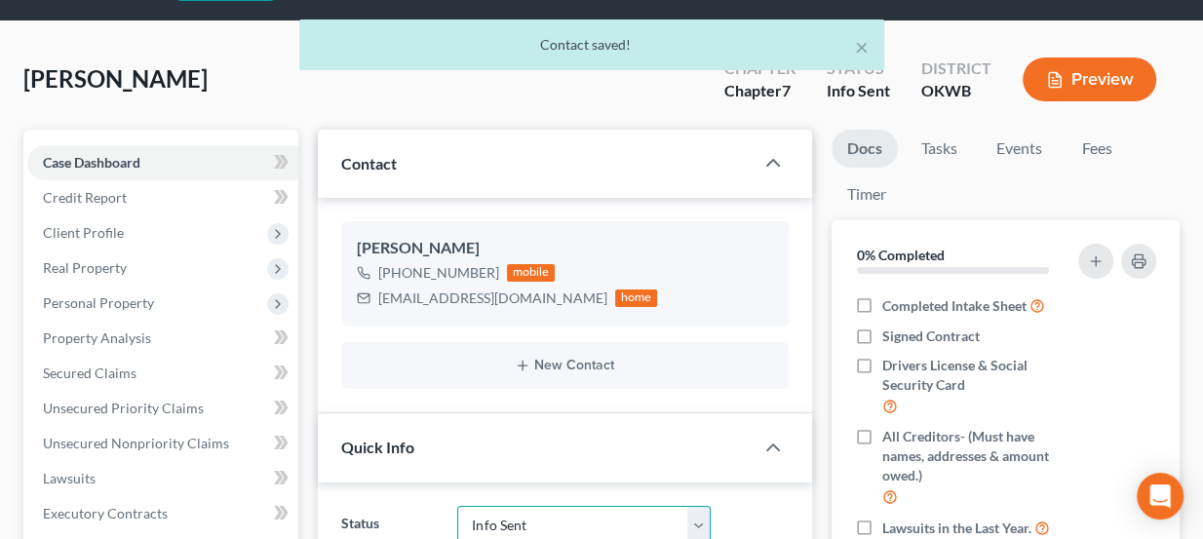
scroll to position [0, 0]
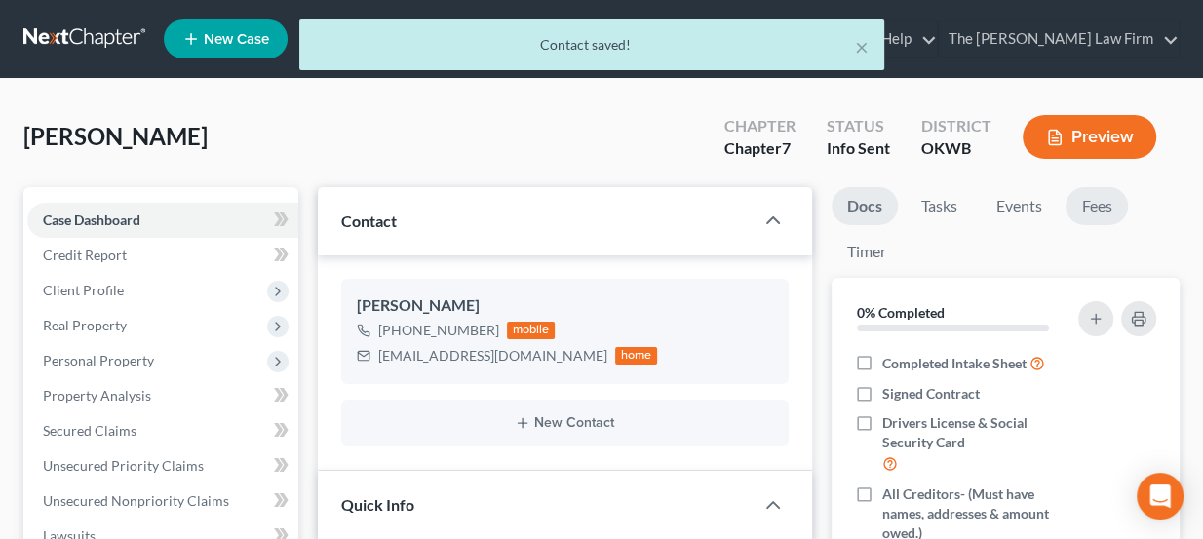
click at [1098, 203] on link "Fees" at bounding box center [1097, 206] width 62 height 38
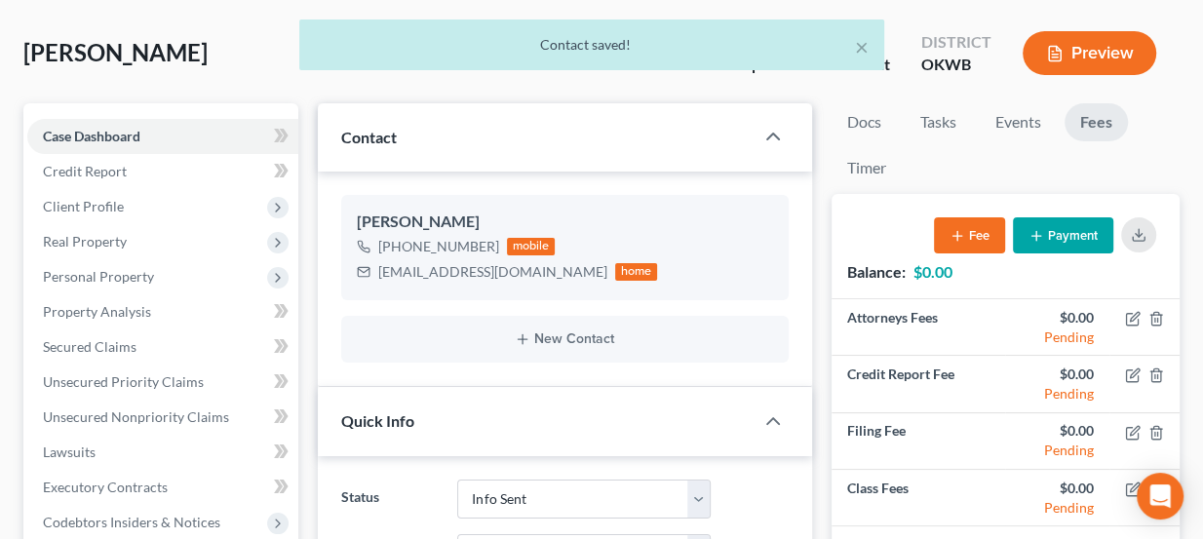
scroll to position [88, 0]
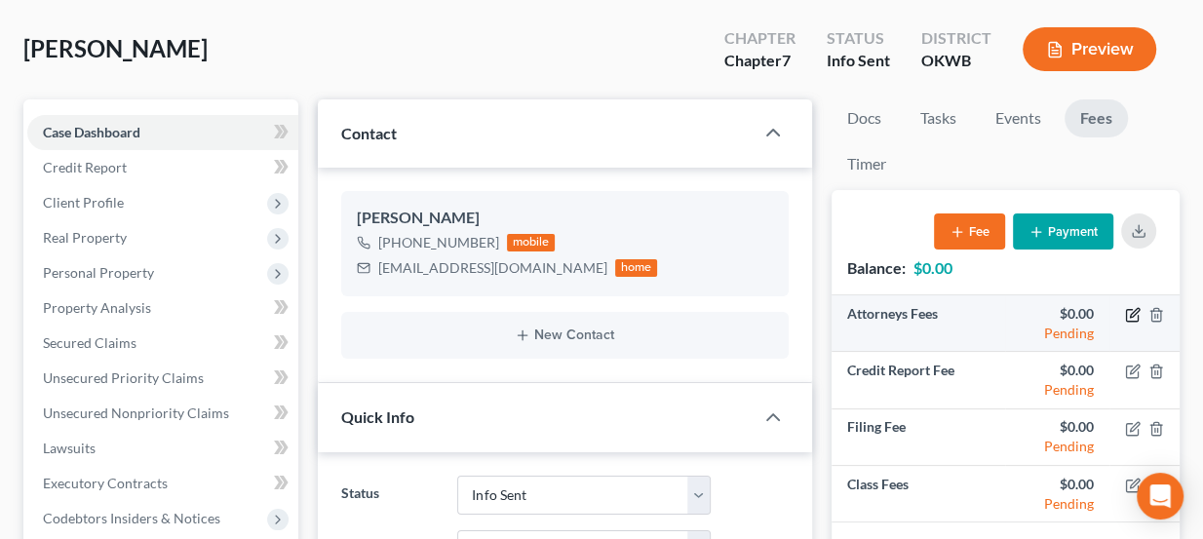
click at [1132, 317] on icon "button" at bounding box center [1133, 315] width 16 height 16
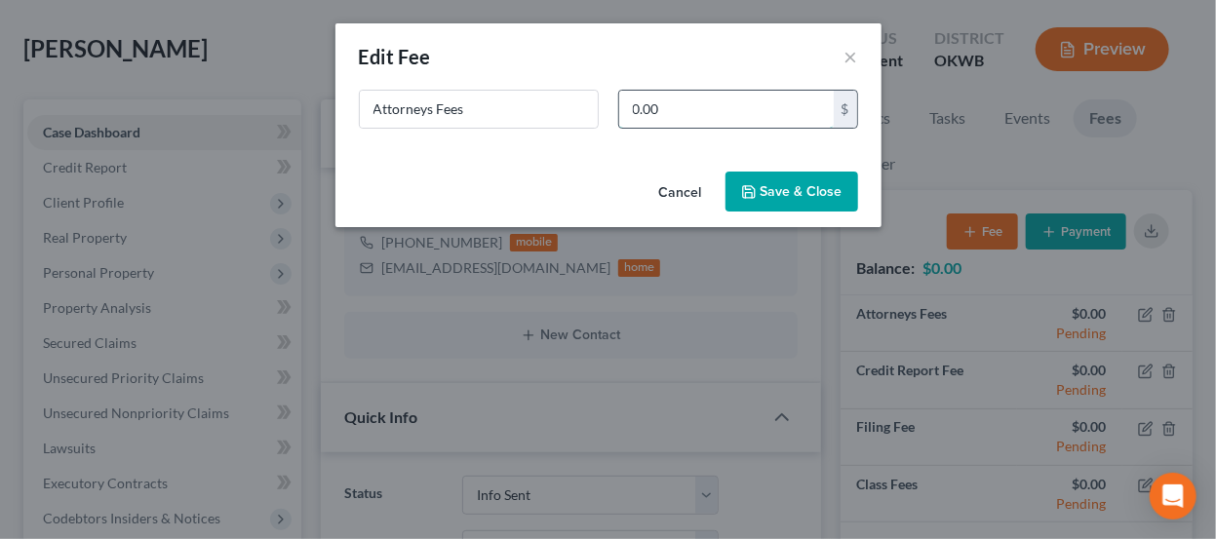
click at [682, 113] on input "0.00" at bounding box center [726, 109] width 214 height 37
type input "1,562"
click at [811, 178] on button "Save & Close" at bounding box center [791, 192] width 133 height 41
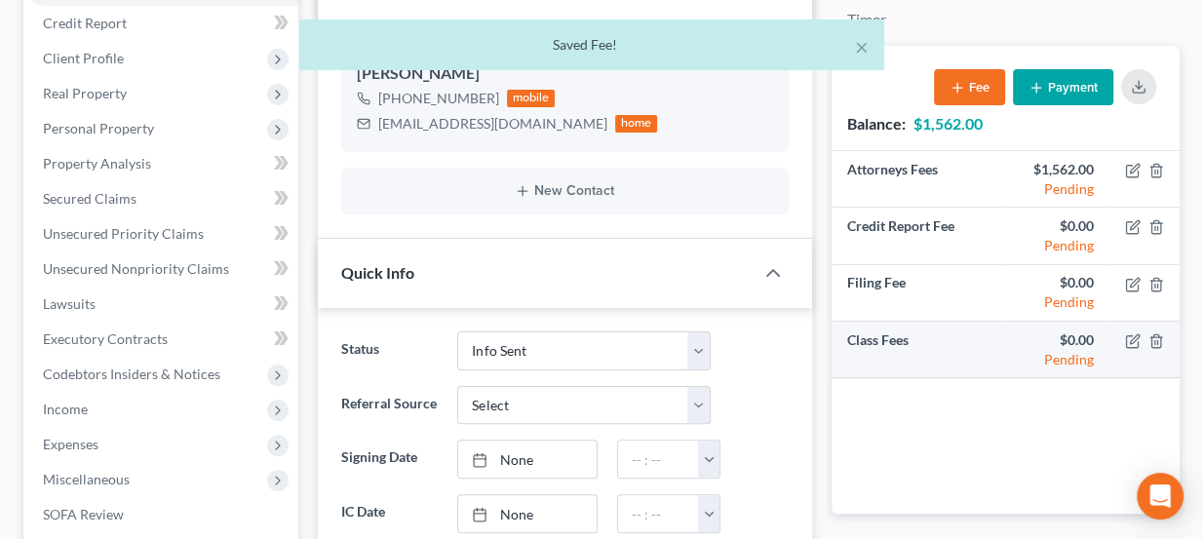
scroll to position [265, 0]
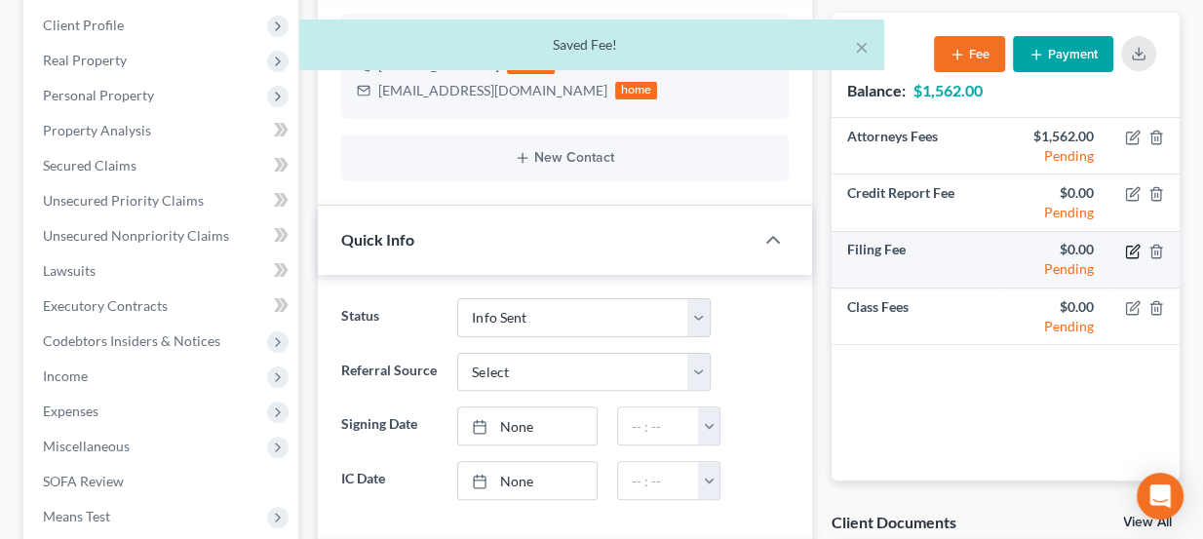
click at [1125, 250] on icon "button" at bounding box center [1133, 252] width 16 height 16
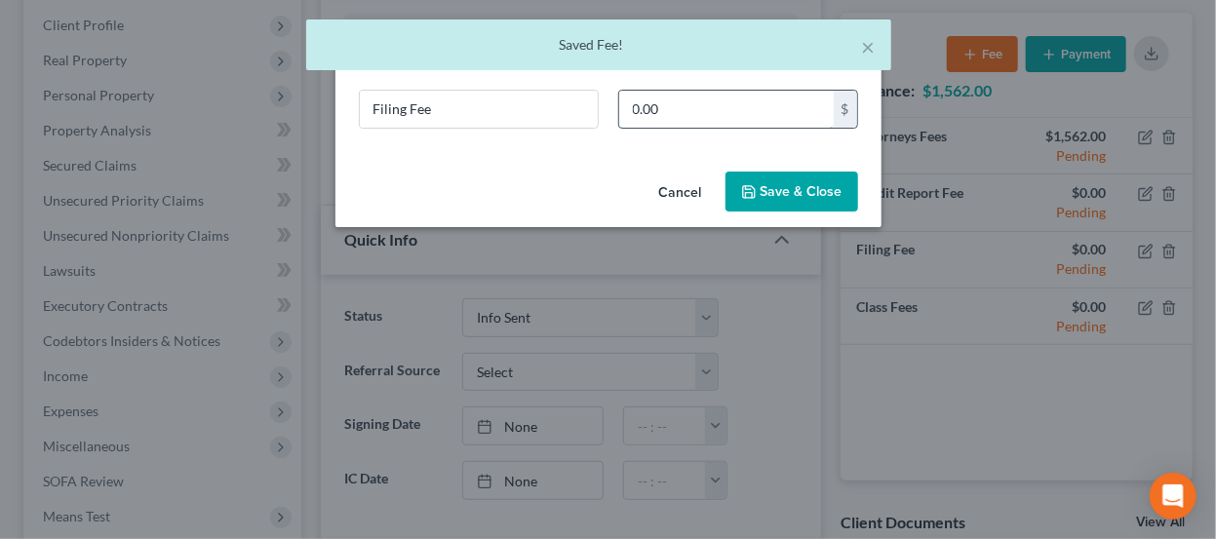
click at [706, 111] on input "0.00" at bounding box center [726, 109] width 214 height 37
type input "338"
click at [774, 174] on button "Save & Close" at bounding box center [791, 192] width 133 height 41
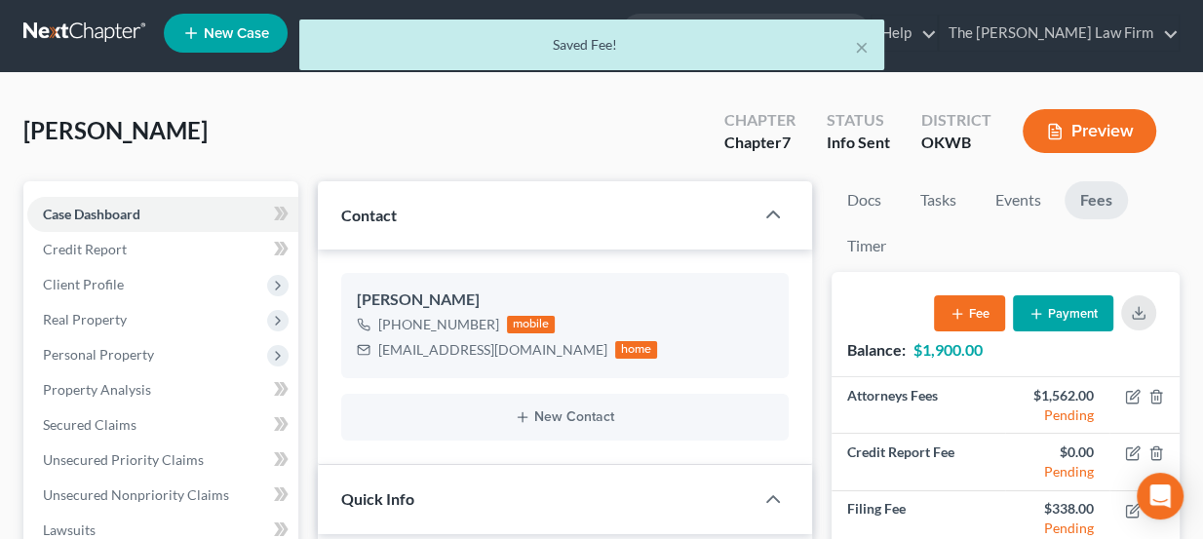
scroll to position [0, 0]
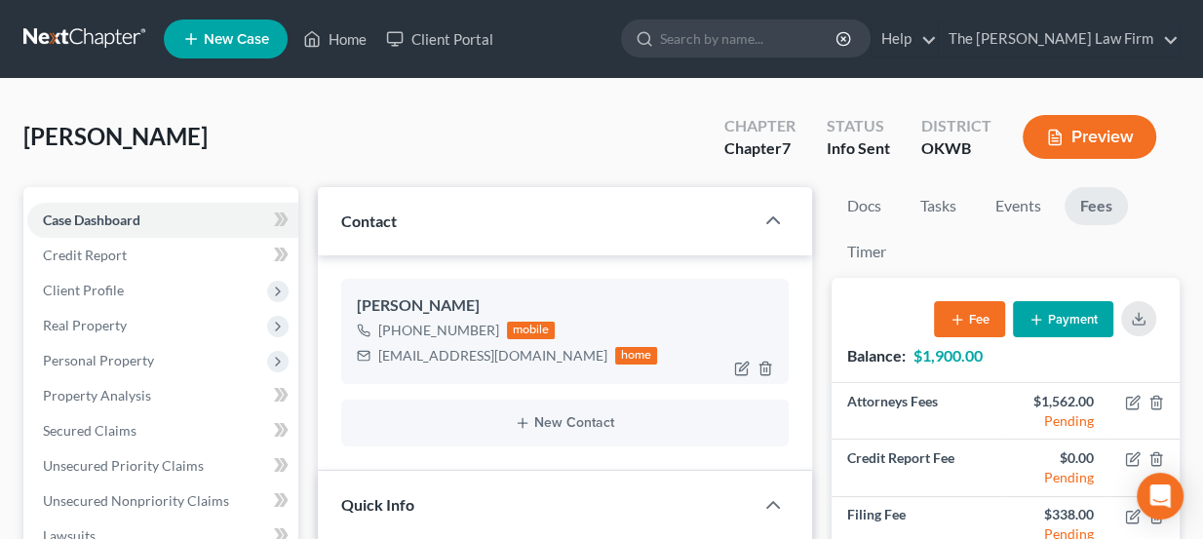
click at [442, 353] on div "sarahbeth5116@gmail.com" at bounding box center [492, 355] width 229 height 19
copy div "sarahbeth5116@gmail.com"
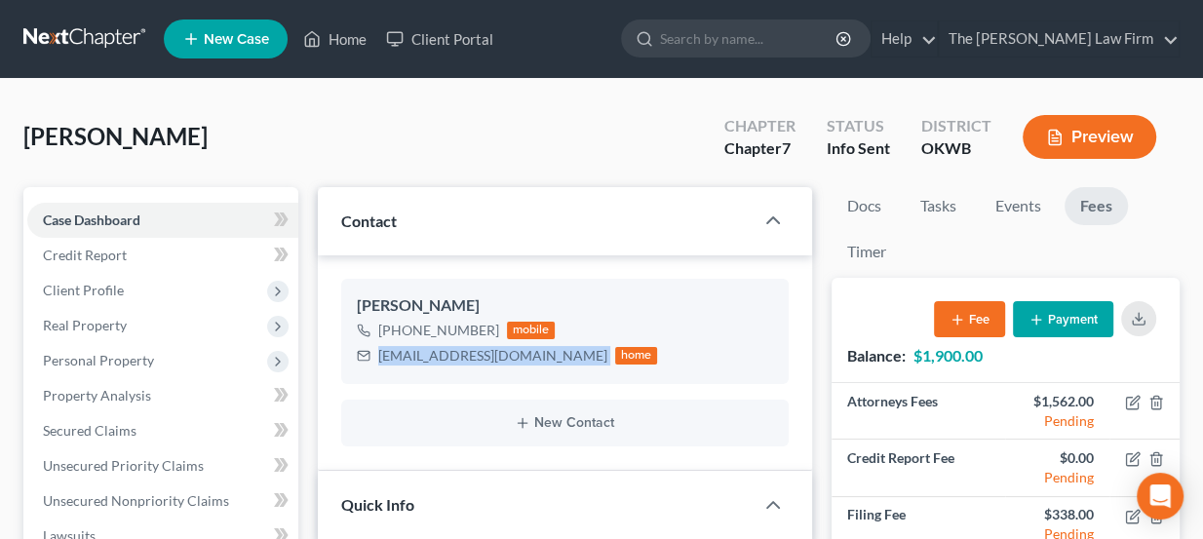
click at [126, 46] on link at bounding box center [85, 38] width 125 height 35
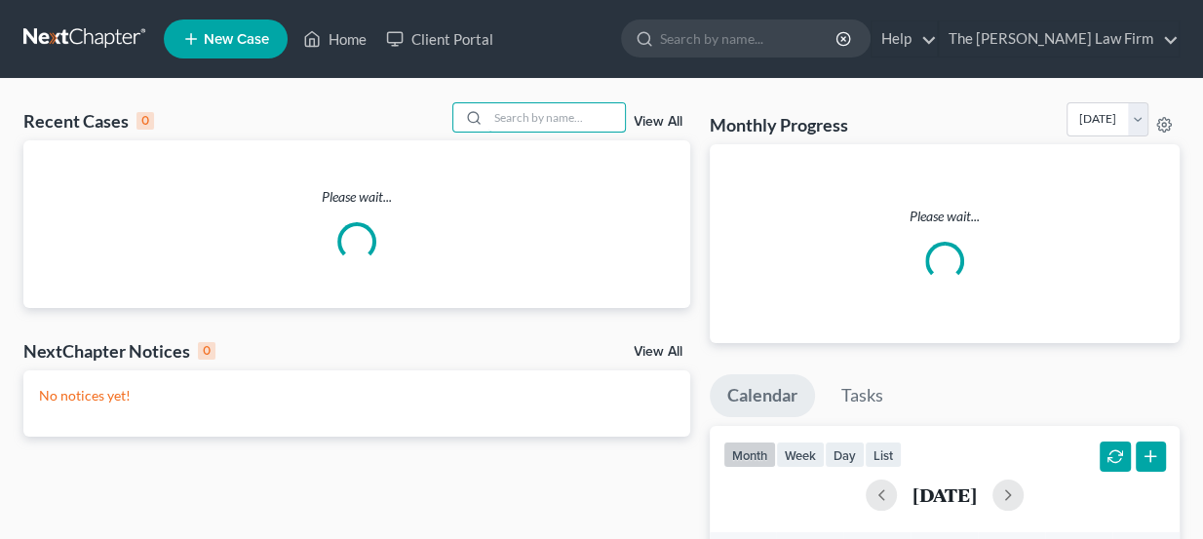
click at [541, 114] on input "search" at bounding box center [556, 117] width 136 height 28
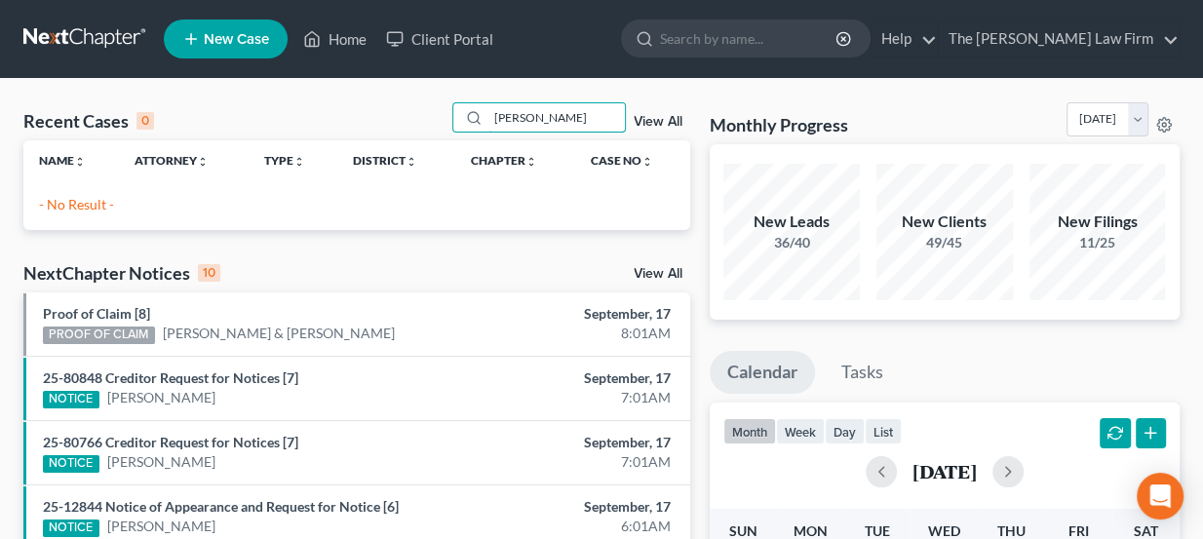
type input "[PERSON_NAME]"
click at [244, 48] on link "New Case" at bounding box center [226, 38] width 124 height 39
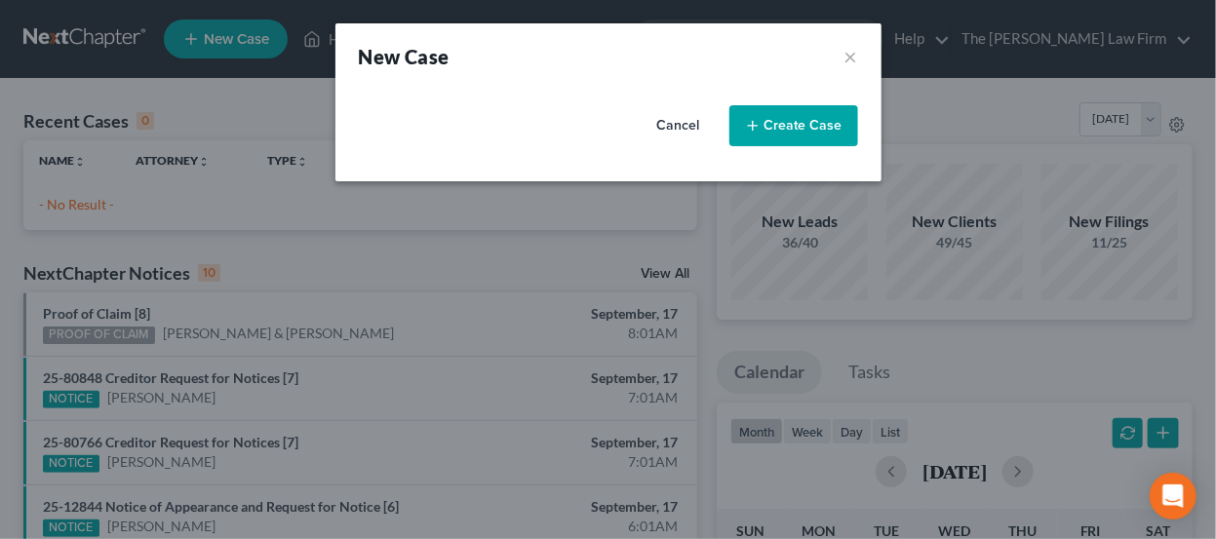
select select "65"
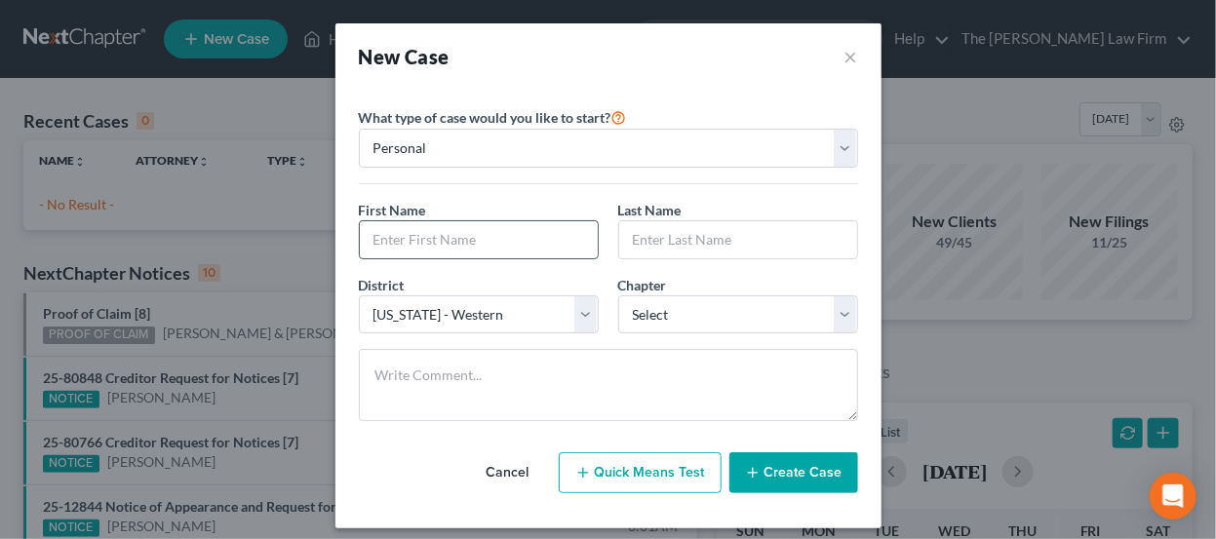
click at [464, 248] on input "text" at bounding box center [479, 239] width 238 height 37
type input "James"
select select "13"
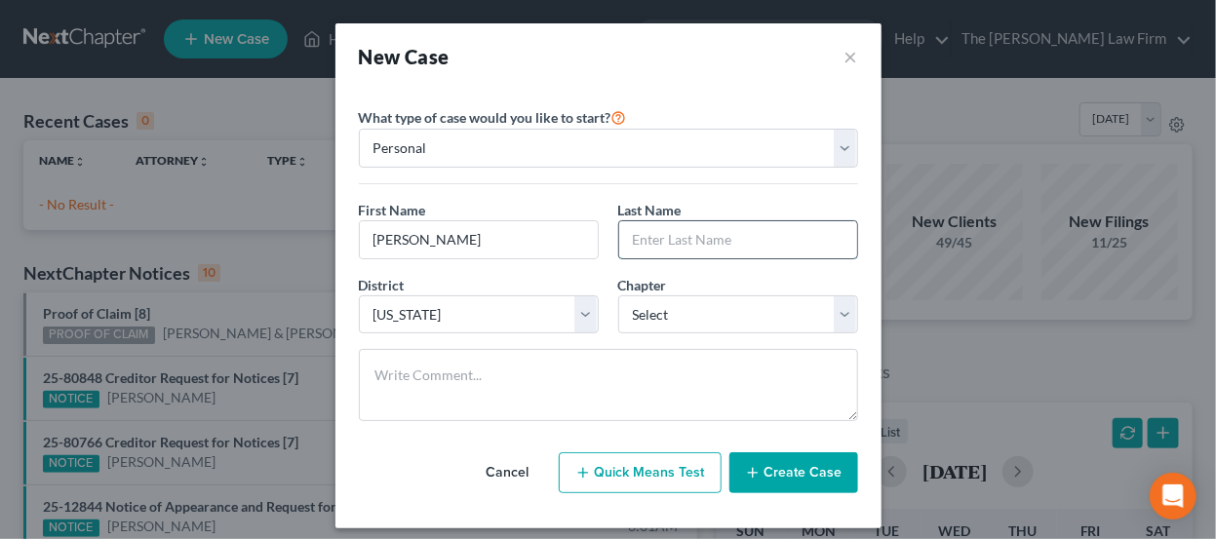
click at [677, 226] on input "text" at bounding box center [738, 239] width 238 height 37
type input "Dunaway"
click at [468, 319] on select "Select Alabama - Middle Alabama - Northern Alabama - Southern Alaska Arizona Ar…" at bounding box center [479, 314] width 240 height 39
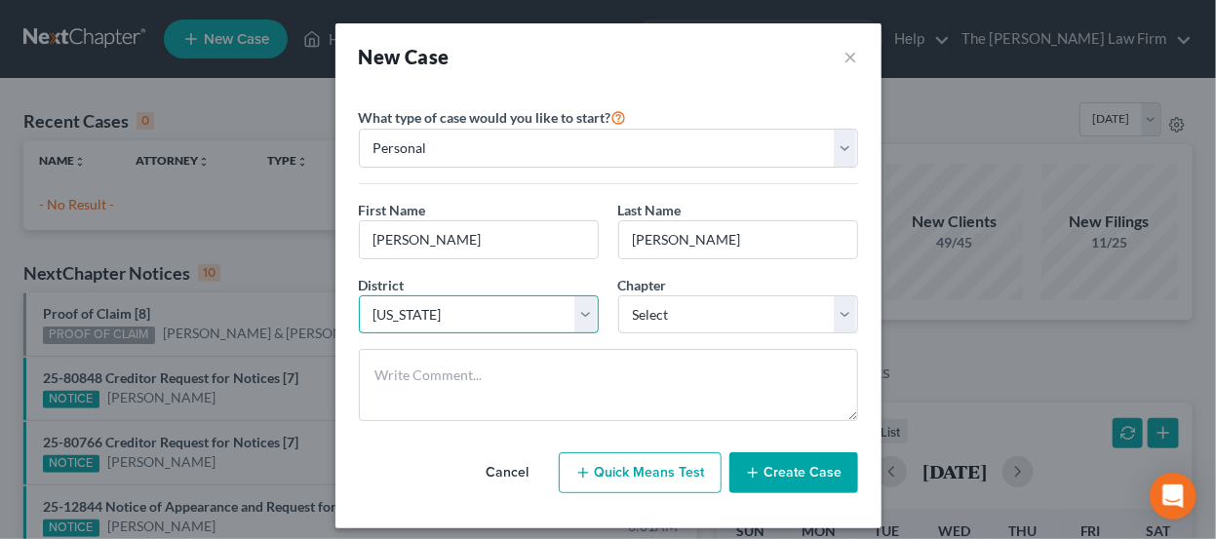
select select "65"
click at [359, 295] on select "Select Alabama - Middle Alabama - Northern Alabama - Southern Alaska Arizona Ar…" at bounding box center [479, 314] width 240 height 39
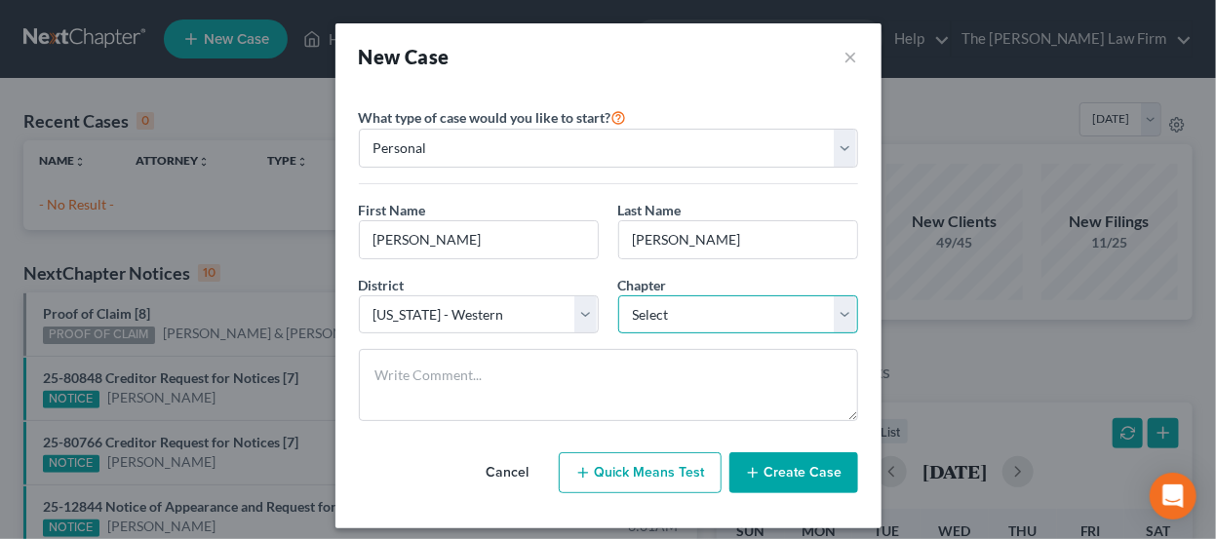
click at [698, 305] on select "Select 7 11 12 13" at bounding box center [738, 314] width 240 height 39
select select "0"
click at [618, 295] on select "Select 7 11 12 13" at bounding box center [738, 314] width 240 height 39
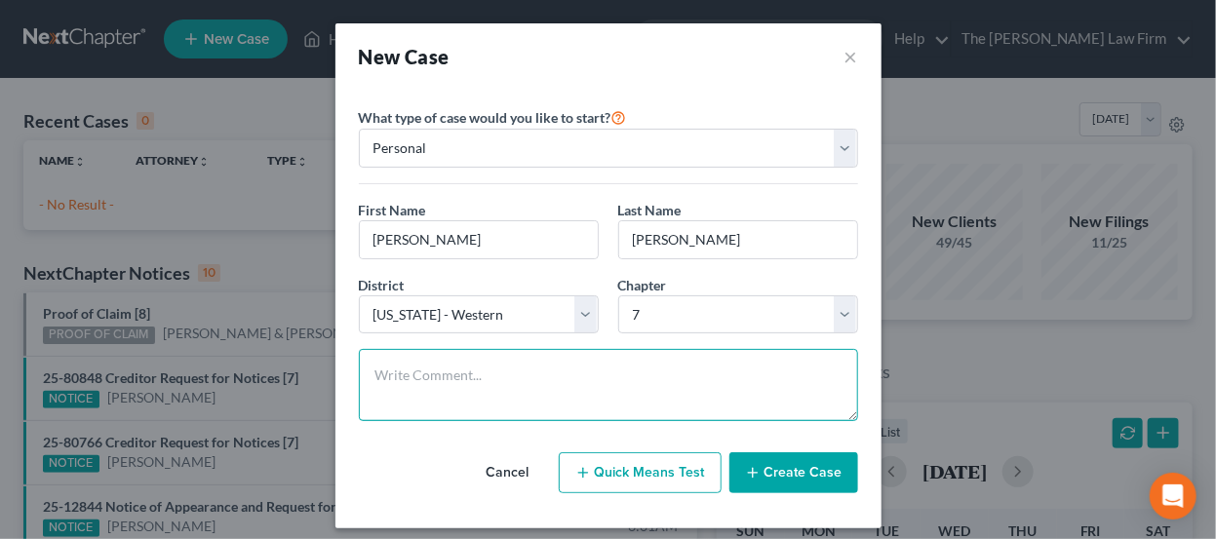
click at [594, 358] on textarea at bounding box center [608, 385] width 499 height 72
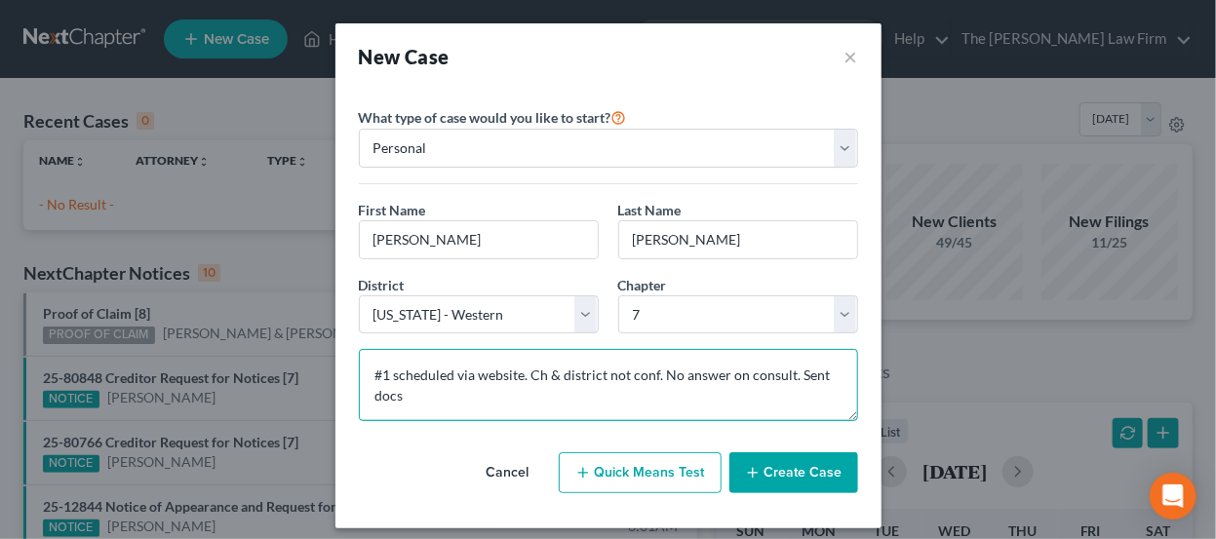
type textarea "#1 scheduled via website. Ch & district not conf. No answer on consult. Sent do…"
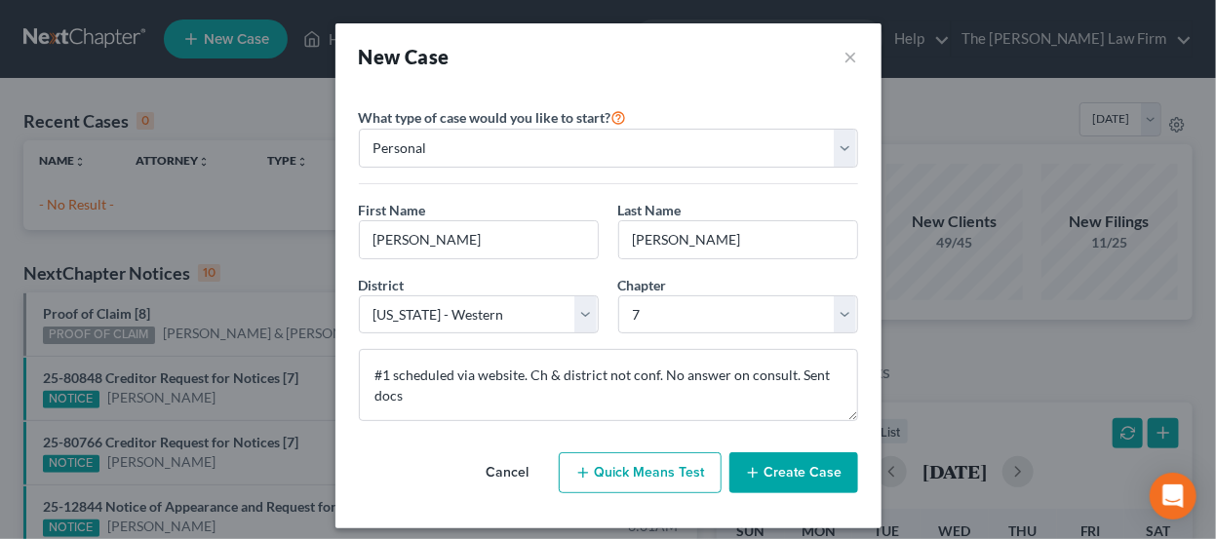
click at [772, 468] on button "Create Case" at bounding box center [793, 472] width 129 height 41
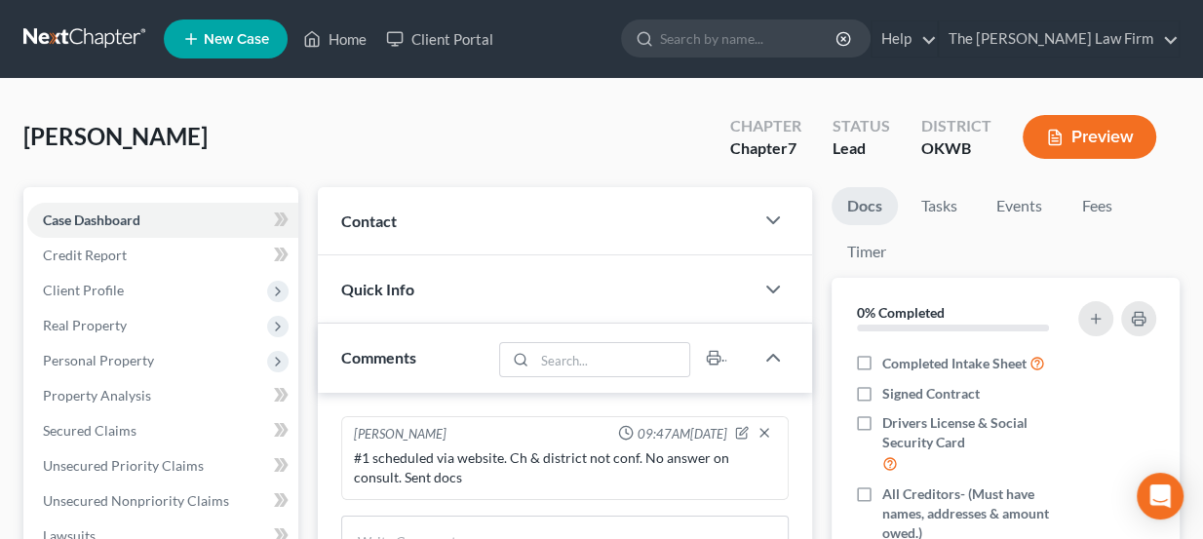
click at [463, 211] on div "Contact" at bounding box center [536, 220] width 437 height 67
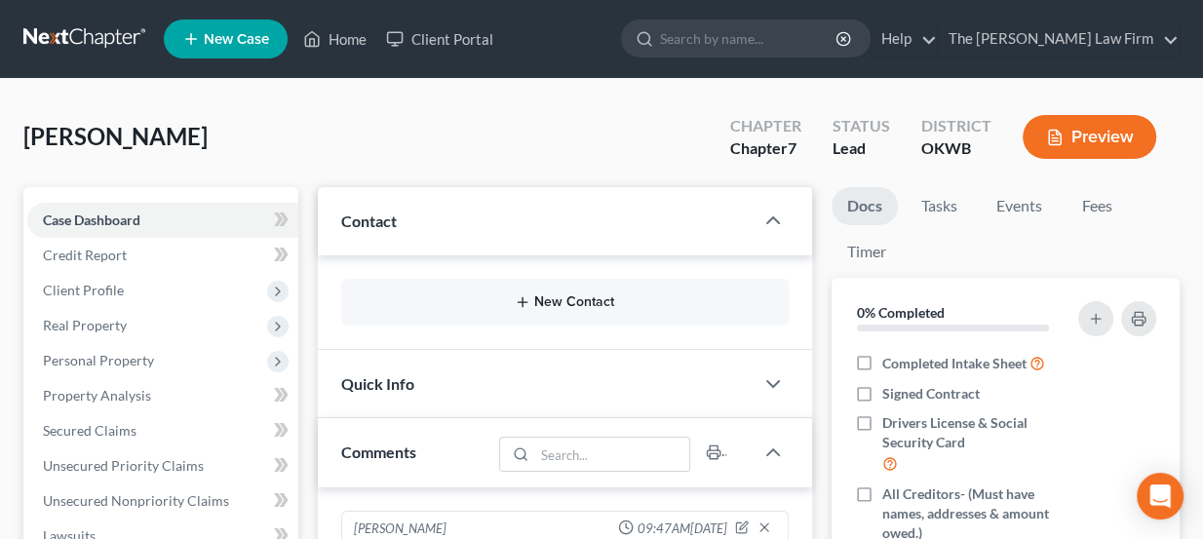
click at [532, 294] on button "New Contact" at bounding box center [565, 302] width 417 height 16
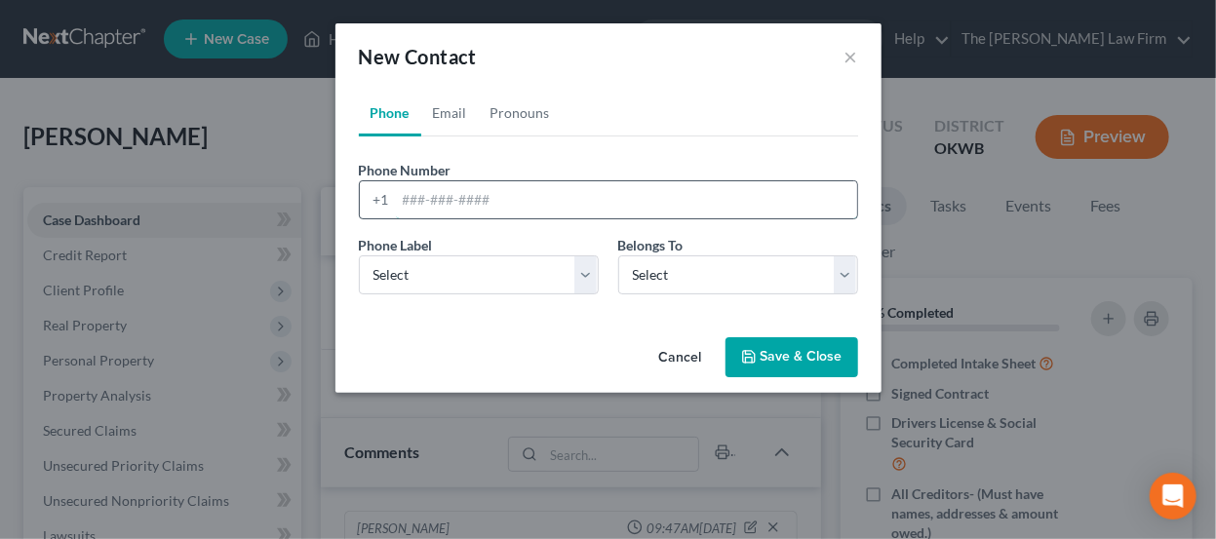
paste input "james_dunaway@yahoo.com 9516630558"
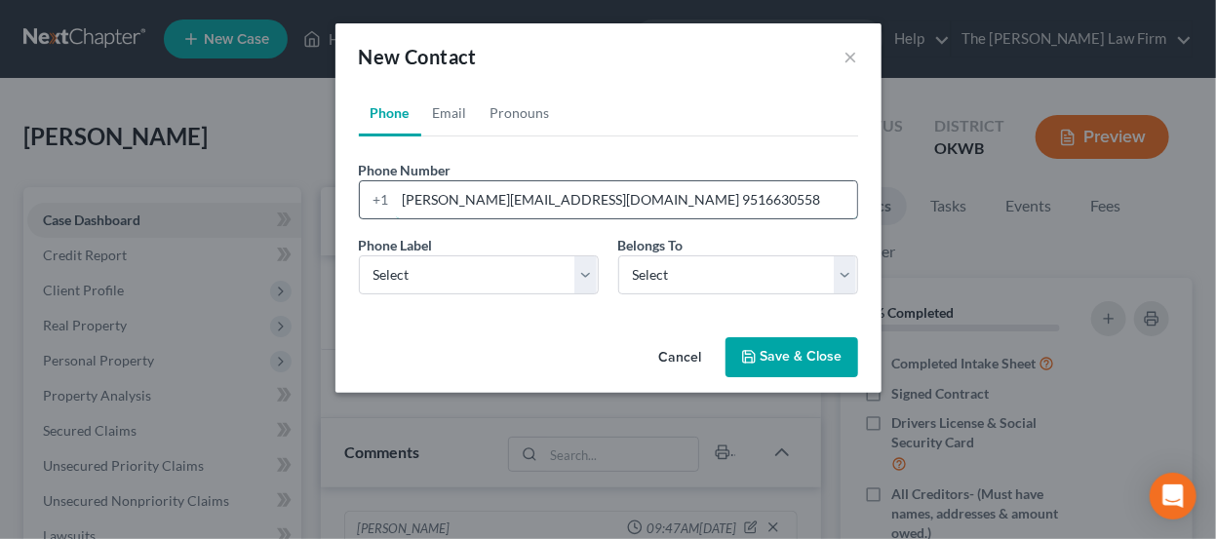
drag, startPoint x: 573, startPoint y: 199, endPoint x: 413, endPoint y: 201, distance: 159.9
click at [388, 205] on div "+1 james_dunaway@yahoo.com 9516630558" at bounding box center [608, 199] width 499 height 39
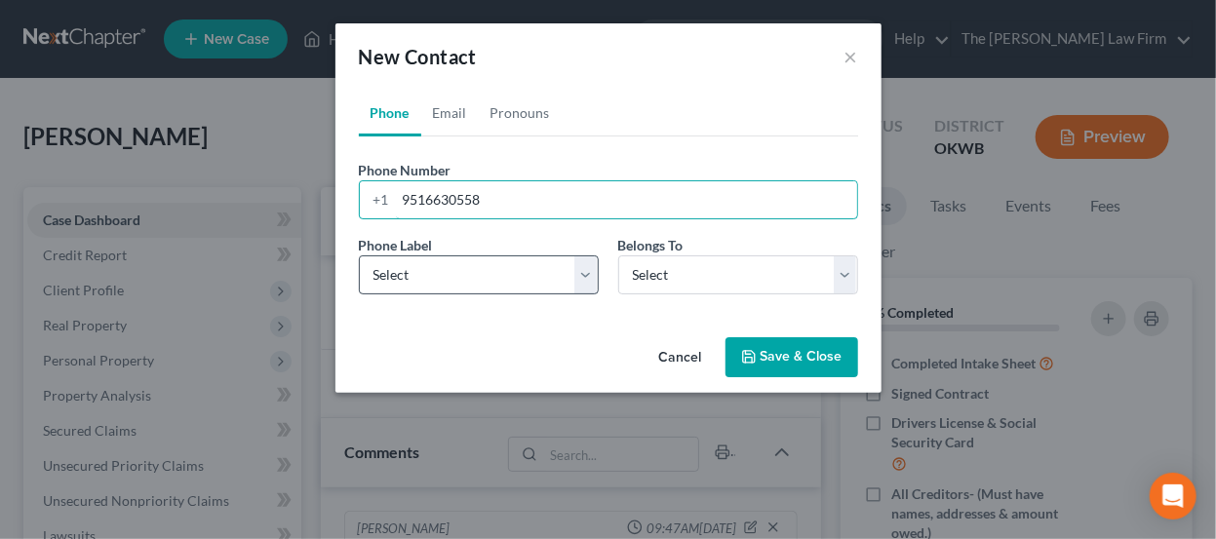
type input "9516630558"
click at [449, 282] on select "Select Mobile Home Work Other" at bounding box center [479, 274] width 240 height 39
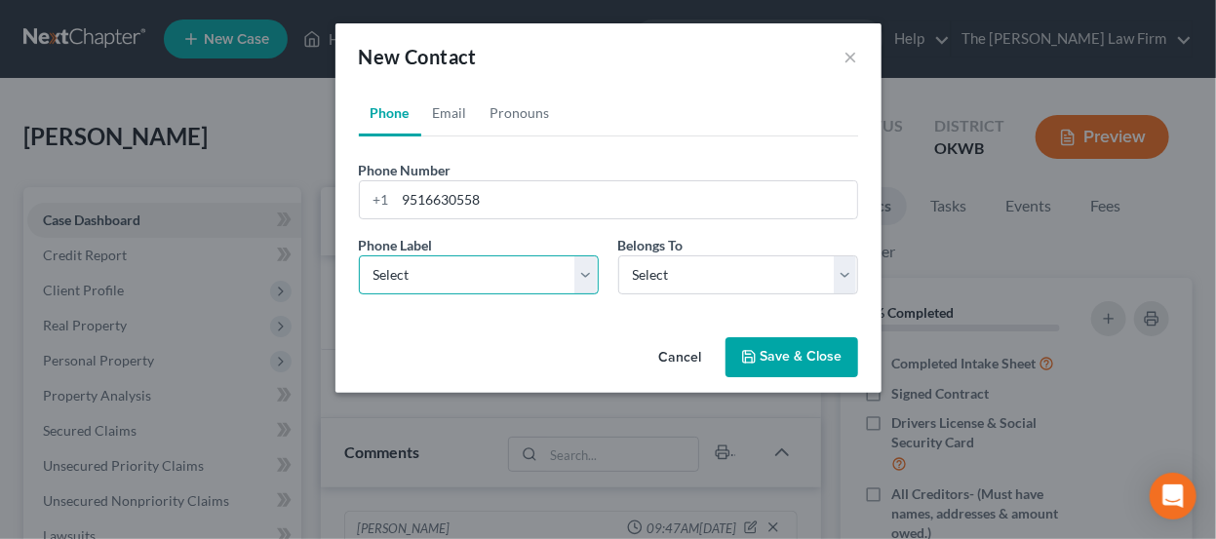
select select "0"
click at [359, 255] on select "Select Mobile Home Work Other" at bounding box center [479, 274] width 240 height 39
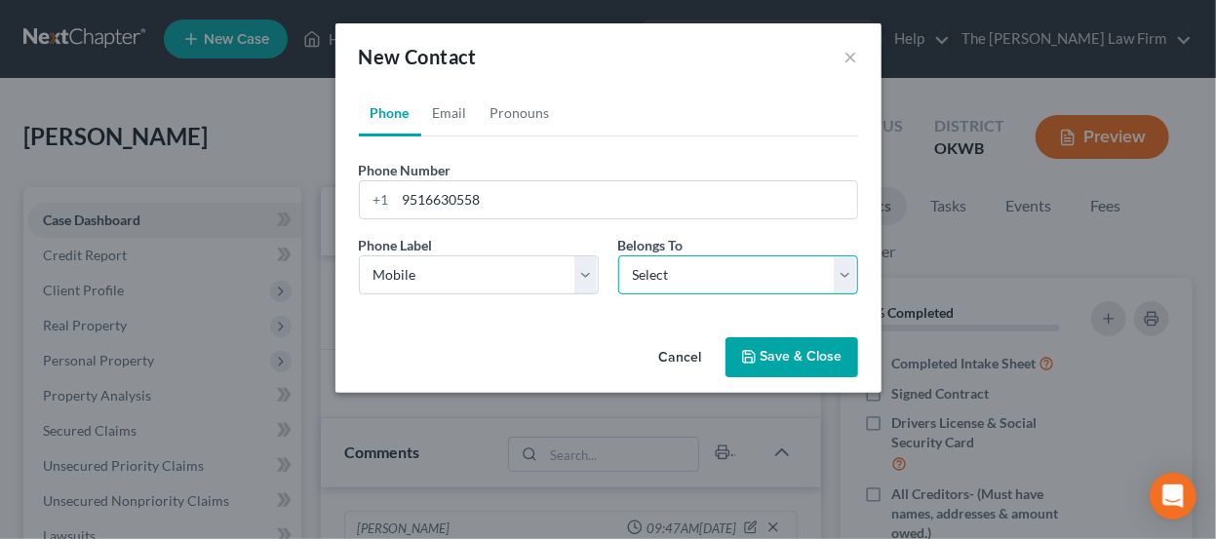
drag, startPoint x: 701, startPoint y: 276, endPoint x: 700, endPoint y: 290, distance: 13.7
click at [701, 276] on select "Select Client Other" at bounding box center [738, 274] width 240 height 39
select select "0"
click at [618, 255] on select "Select Client Other" at bounding box center [738, 274] width 240 height 39
select select "0"
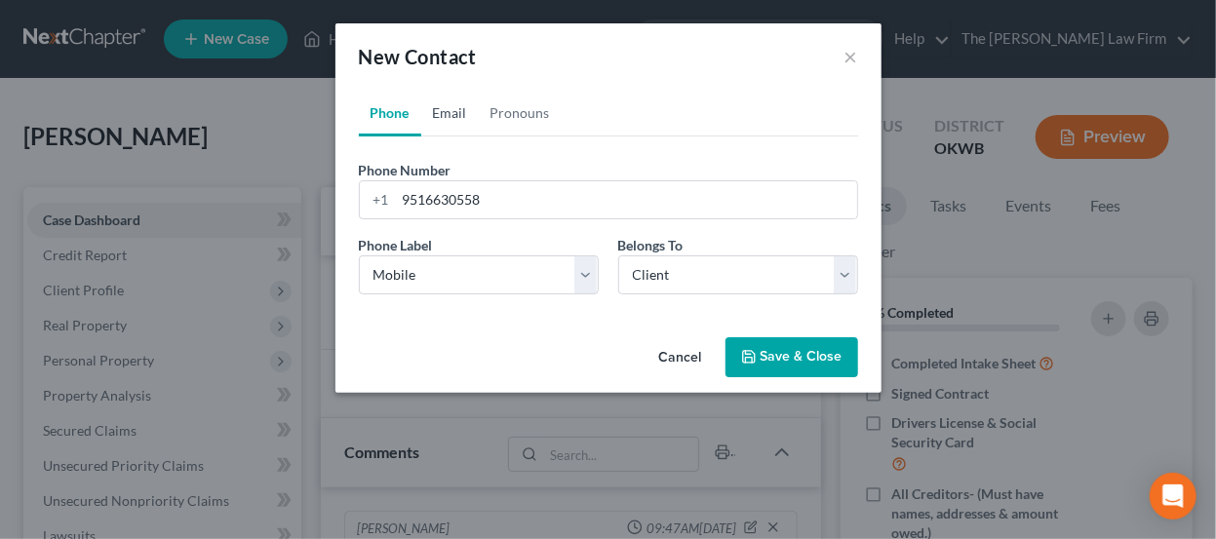
click at [467, 125] on link "Email" at bounding box center [450, 113] width 58 height 47
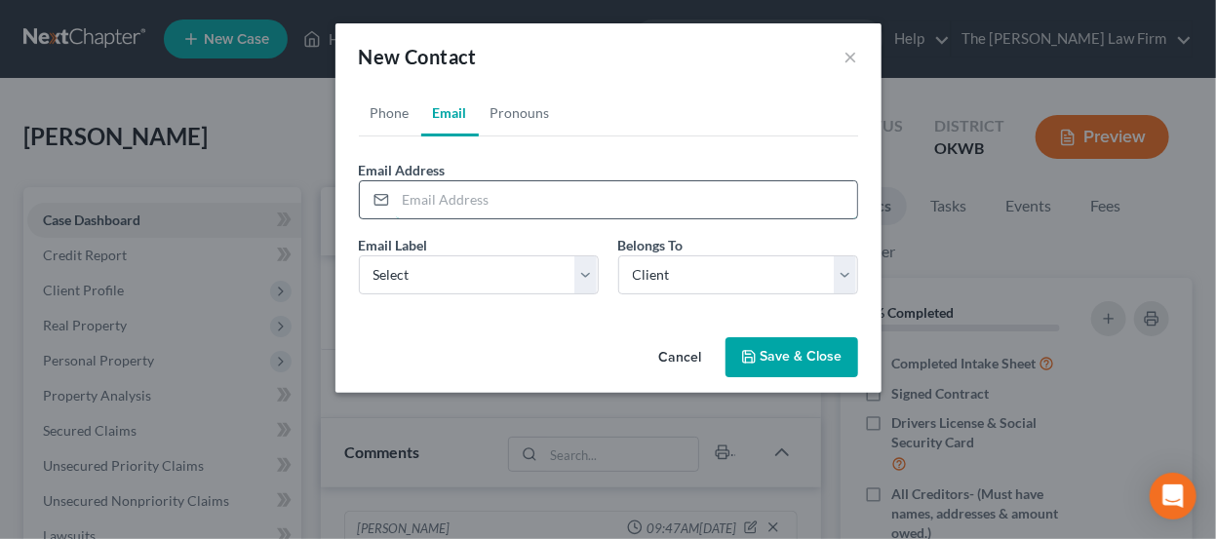
paste input "james_dunaway@yahoo.com"
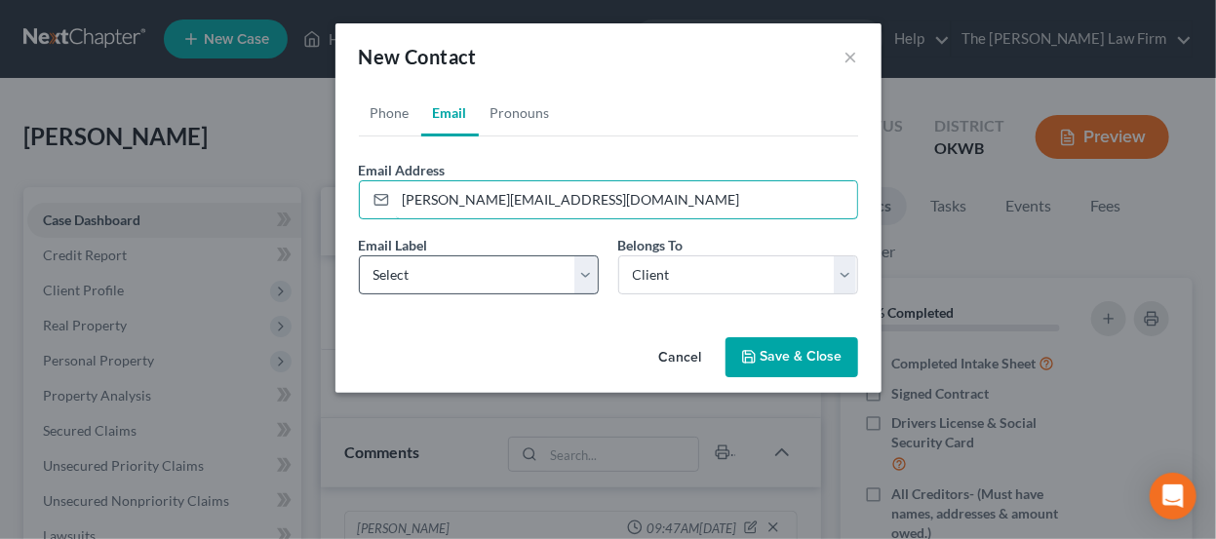
type input "james_dunaway@yahoo.com"
drag, startPoint x: 468, startPoint y: 260, endPoint x: 469, endPoint y: 273, distance: 12.7
click at [468, 260] on select "Select Home Work Other" at bounding box center [479, 274] width 240 height 39
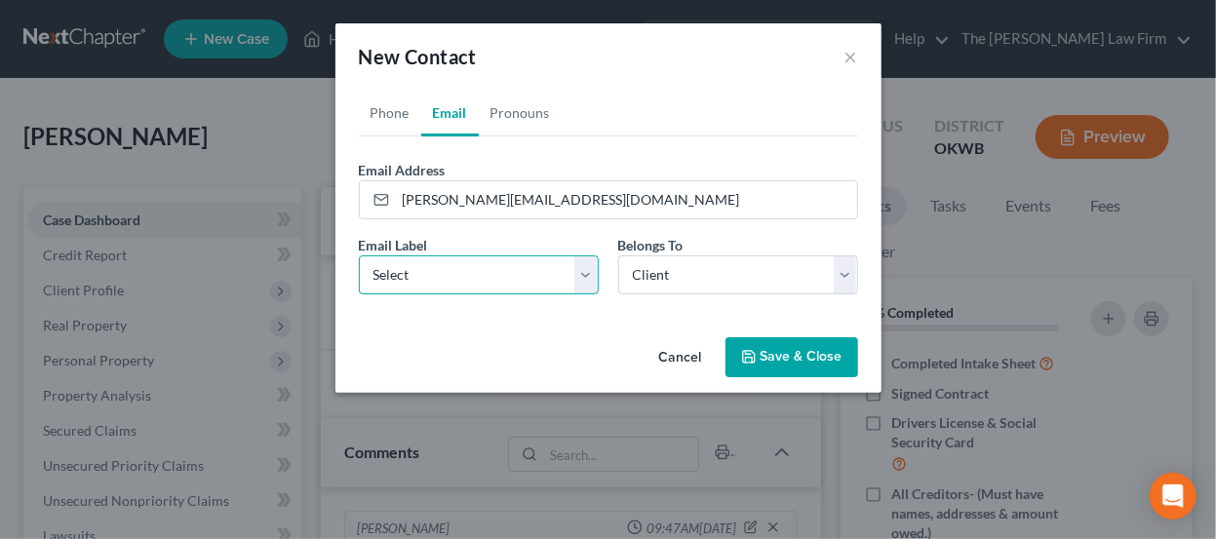
select select "0"
click at [359, 255] on select "Select Home Work Other" at bounding box center [479, 274] width 240 height 39
click at [779, 353] on button "Save & Close" at bounding box center [791, 357] width 133 height 41
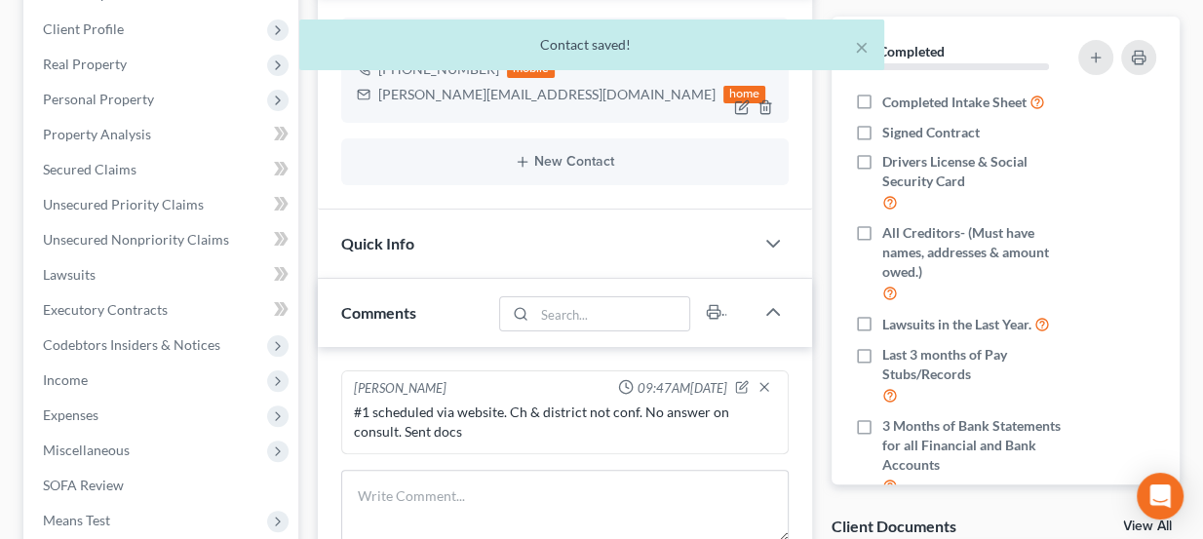
scroll to position [265, 0]
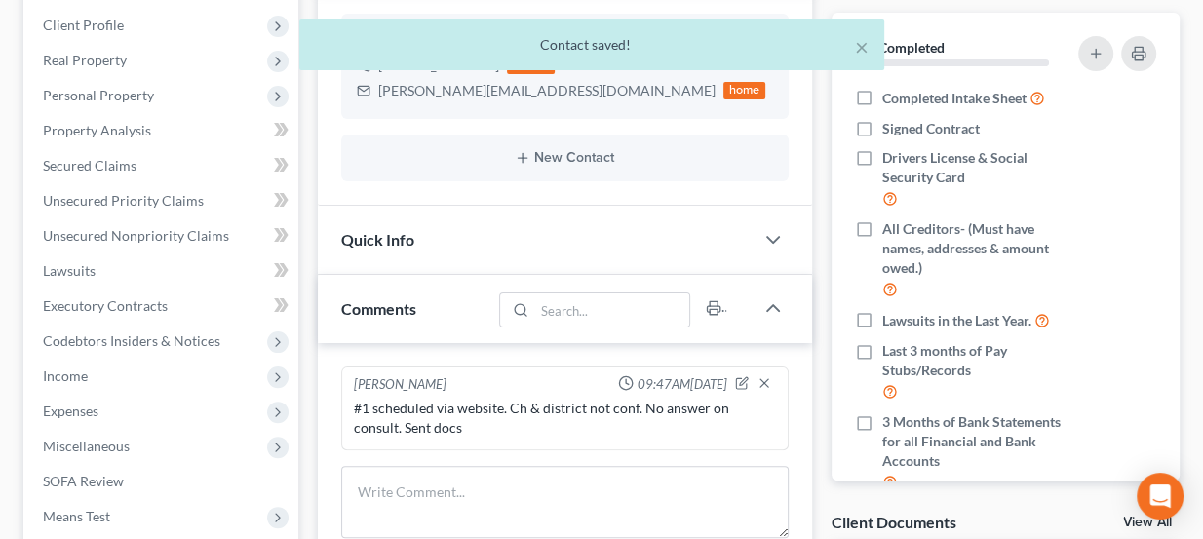
click at [560, 246] on div "Quick Info" at bounding box center [536, 239] width 437 height 67
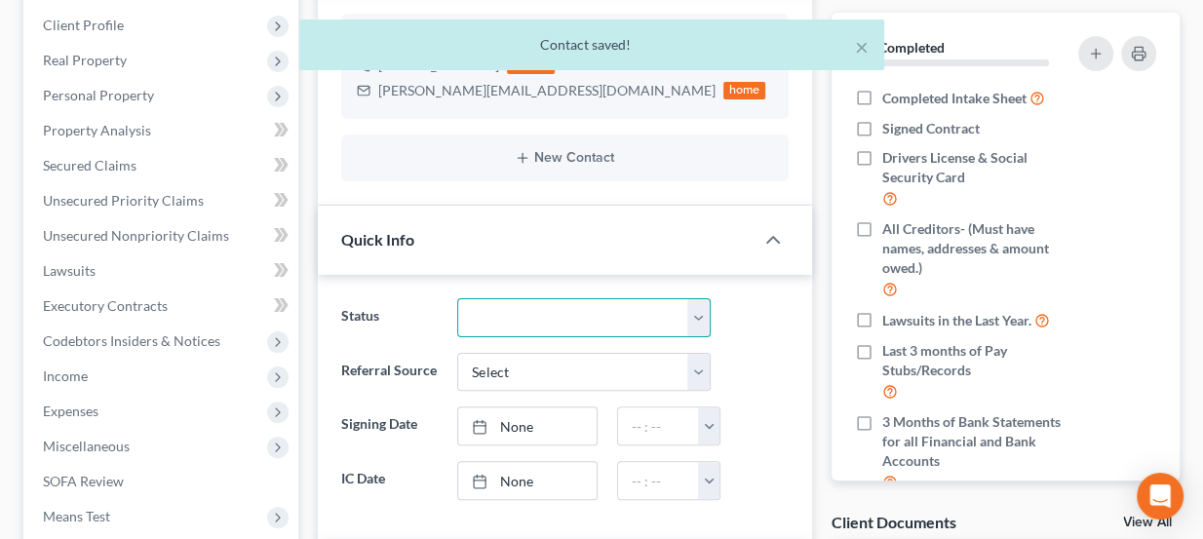
click at [554, 306] on select "Discharged Dismissed Filed Info Sent In Progress Lead Lost Lead Ready to File R…" at bounding box center [583, 317] width 253 height 39
select select "3"
click at [457, 298] on select "Discharged Dismissed Filed Info Sent In Progress Lead Lost Lead Ready to File R…" at bounding box center [583, 317] width 253 height 39
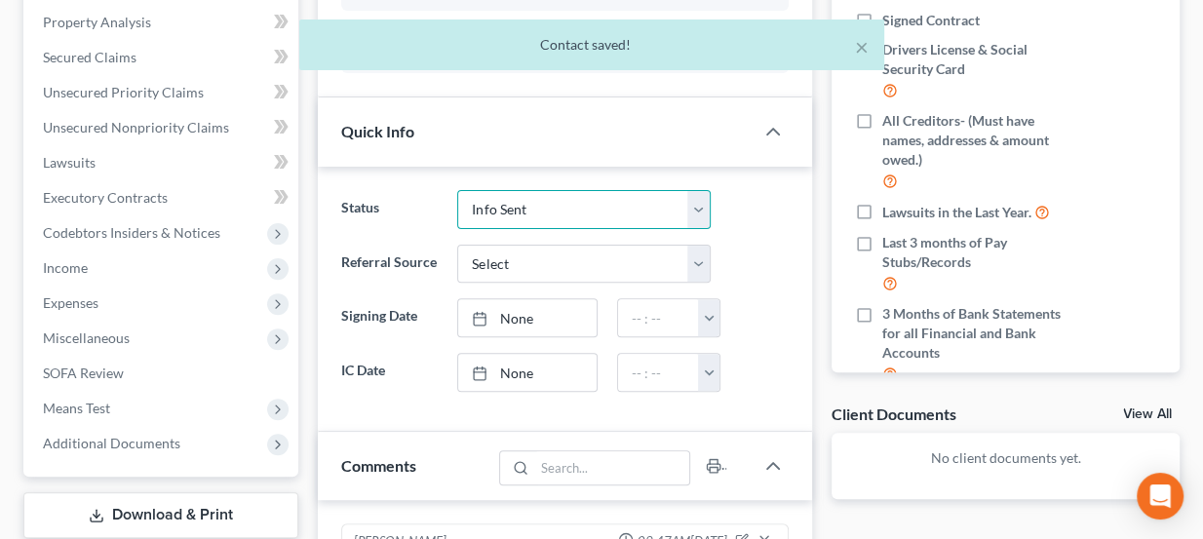
scroll to position [443, 0]
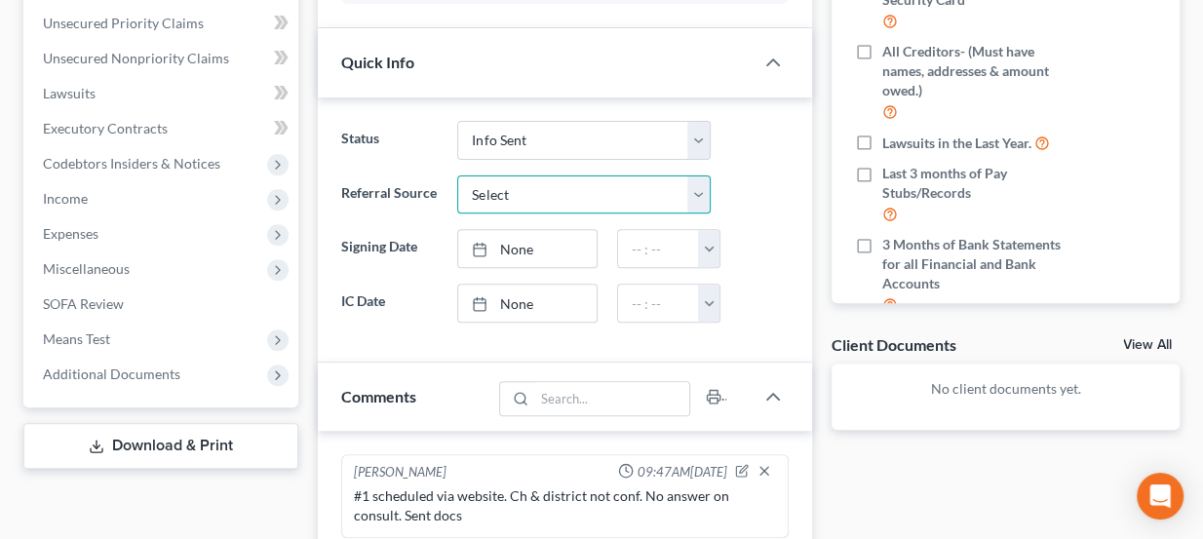
click at [558, 195] on select "Select Word Of Mouth Previous Clients Direct Mail Website Google Search Modern …" at bounding box center [583, 194] width 253 height 39
select select "3"
click at [457, 175] on select "Select Word Of Mouth Previous Clients Direct Mail Website Google Search Modern …" at bounding box center [583, 194] width 253 height 39
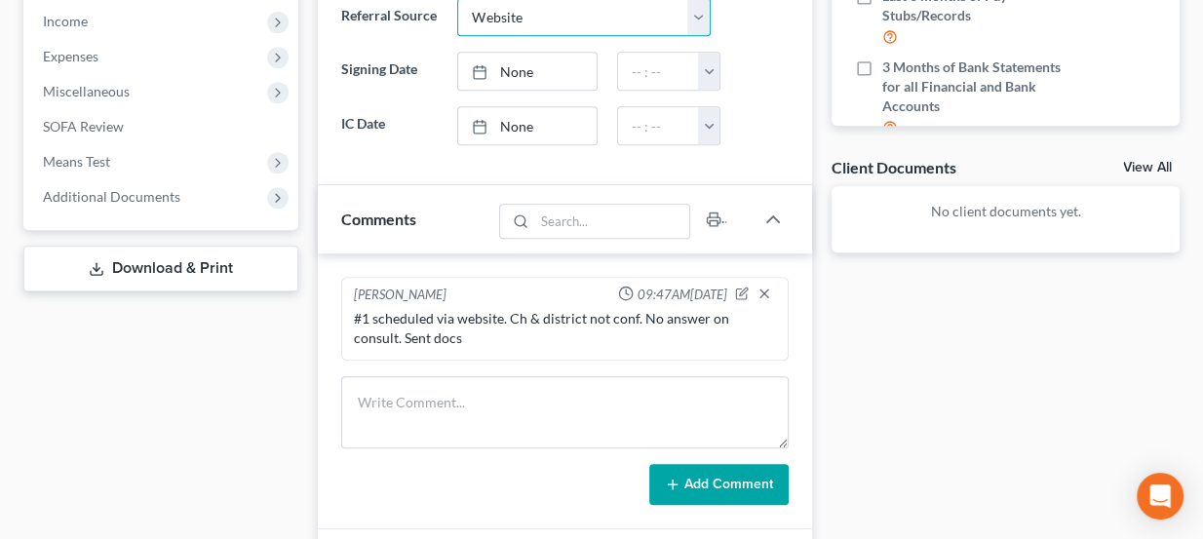
scroll to position [88, 0]
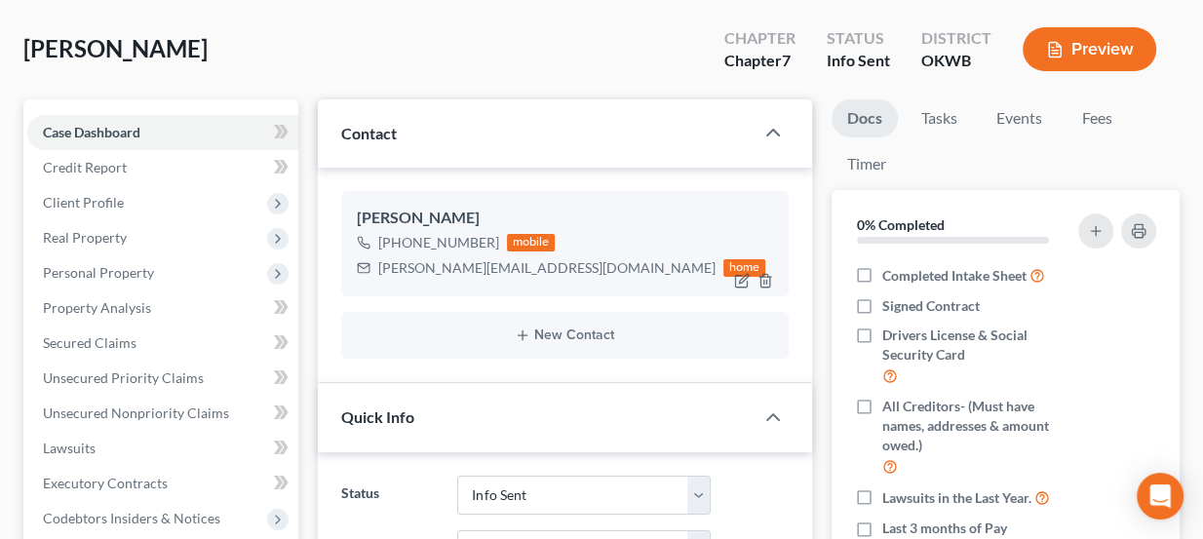
click at [417, 265] on div "james_dunaway@yahoo.com" at bounding box center [546, 267] width 337 height 19
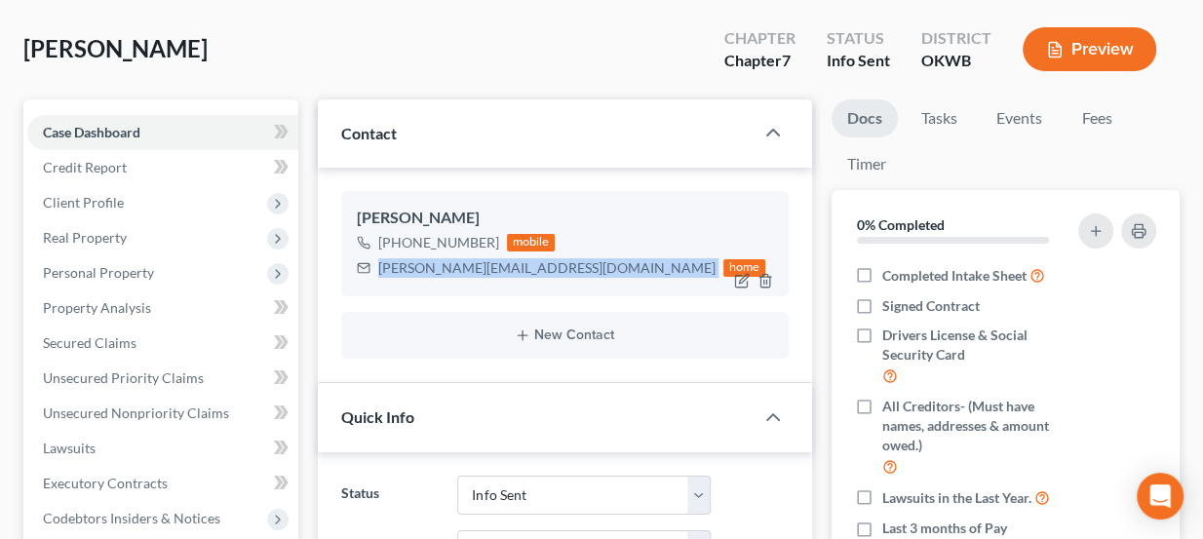
click at [417, 265] on div "james_dunaway@yahoo.com" at bounding box center [546, 267] width 337 height 19
copy div "james_dunaway@yahoo.com"
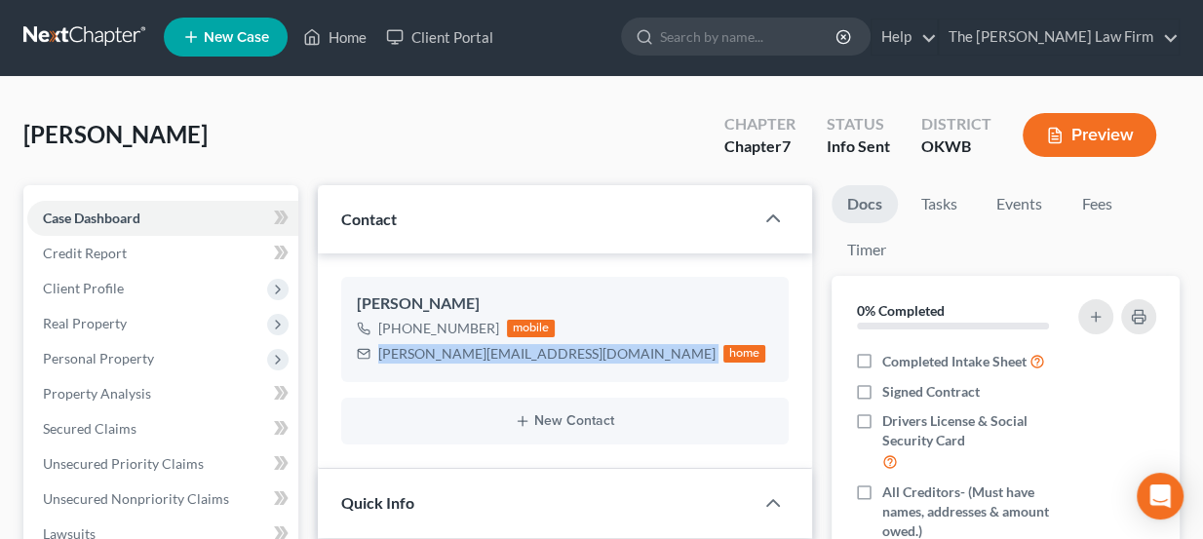
scroll to position [0, 0]
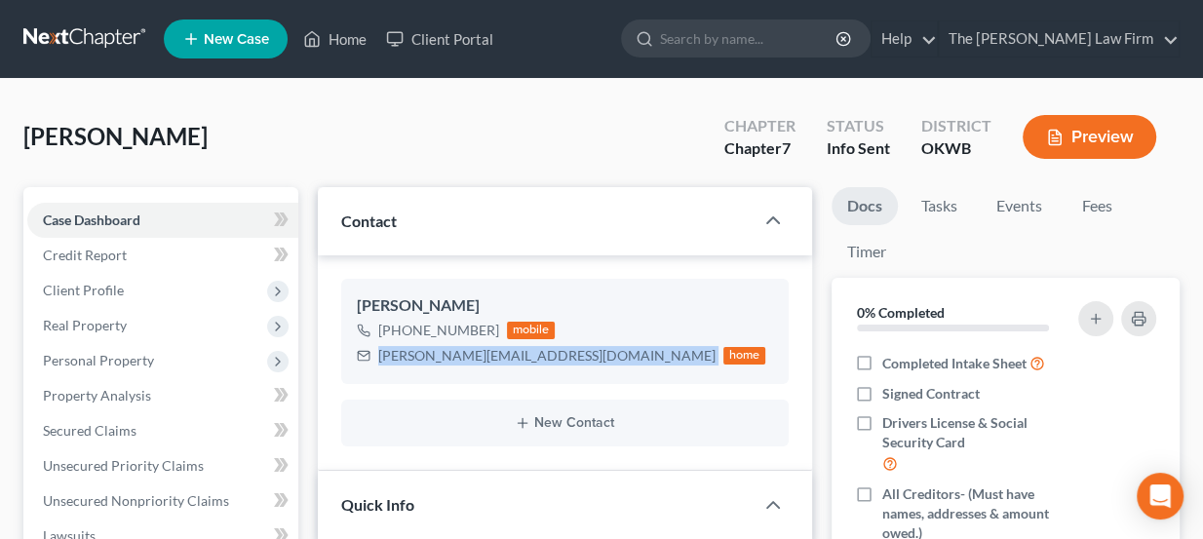
click at [123, 31] on link at bounding box center [85, 38] width 125 height 35
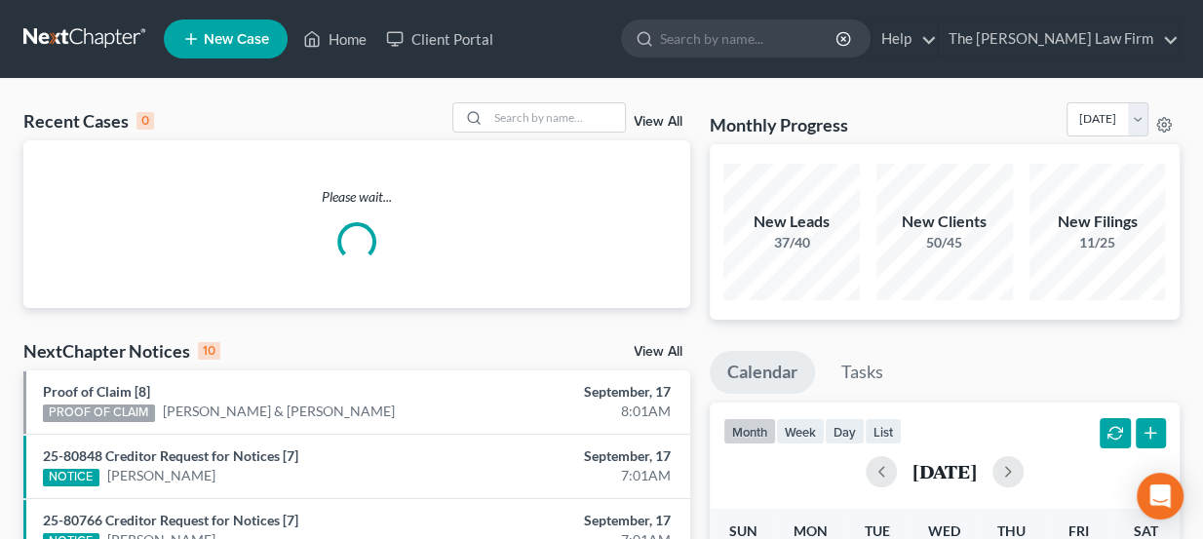
click at [228, 42] on span "New Case" at bounding box center [236, 39] width 65 height 15
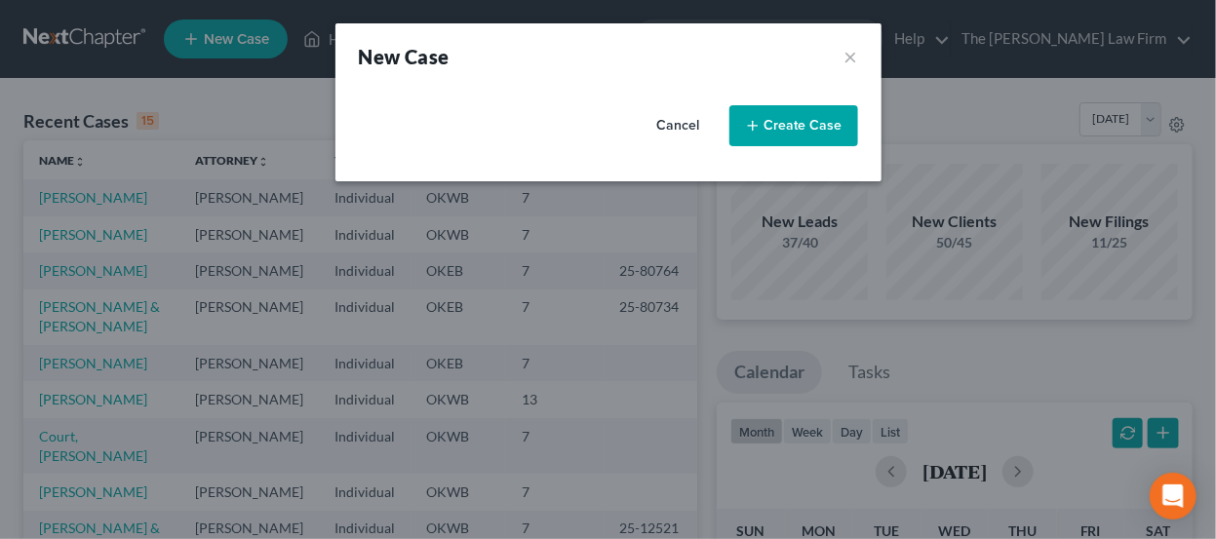
select select "65"
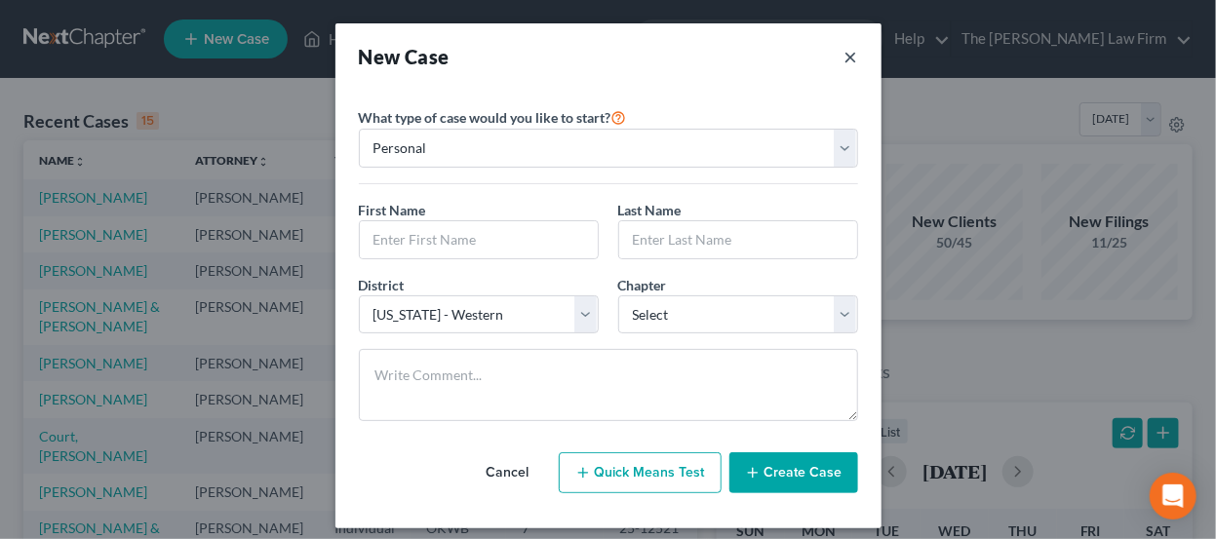
click at [844, 47] on button "×" at bounding box center [851, 56] width 14 height 27
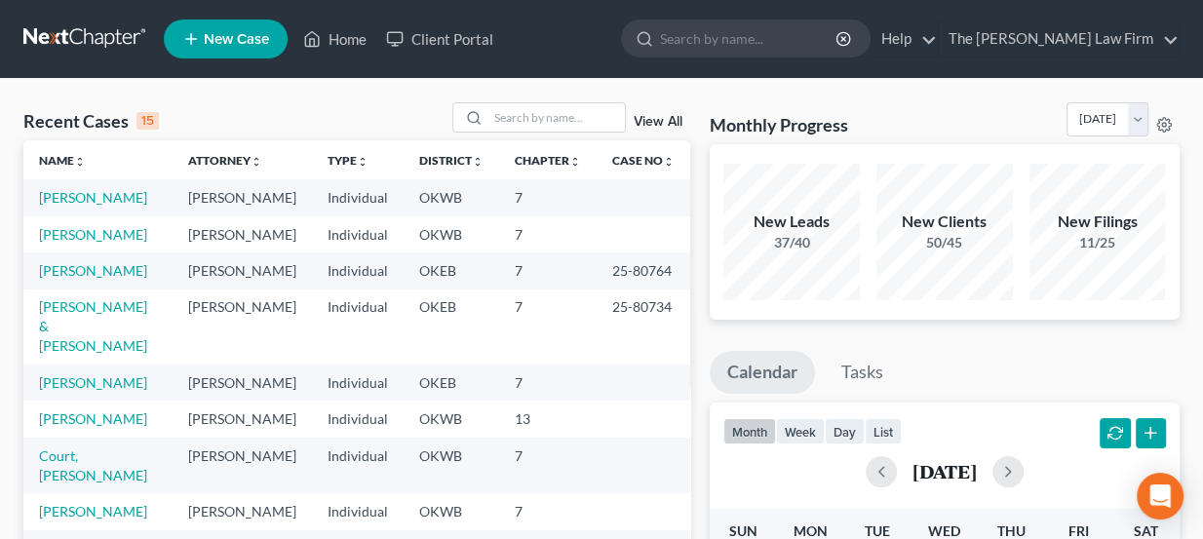
click at [551, 57] on ul "New Case Home Client Portal - No Result - See all results Or Press Enter... Hel…" at bounding box center [672, 39] width 1016 height 51
click at [549, 118] on input "search" at bounding box center [556, 117] width 136 height 28
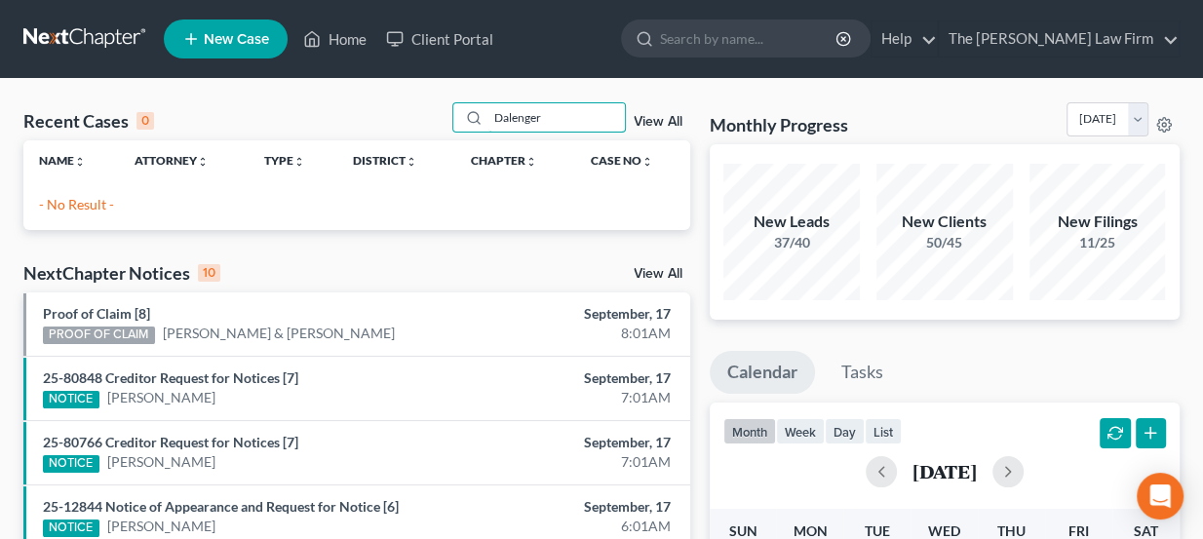
type input "Dalenger"
click at [234, 23] on link "New Case" at bounding box center [226, 38] width 124 height 39
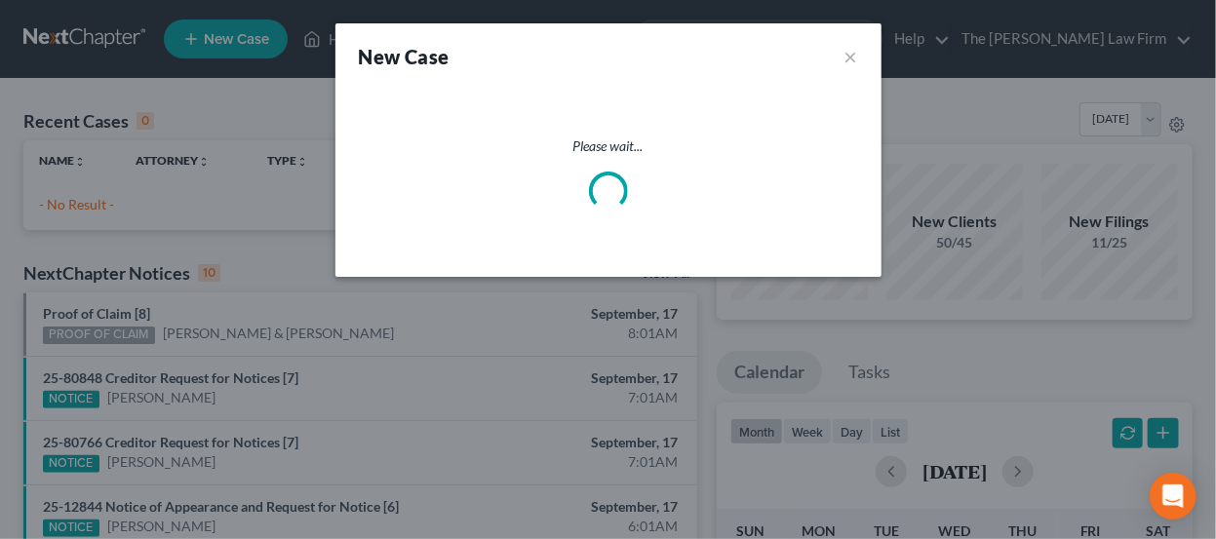
select select "65"
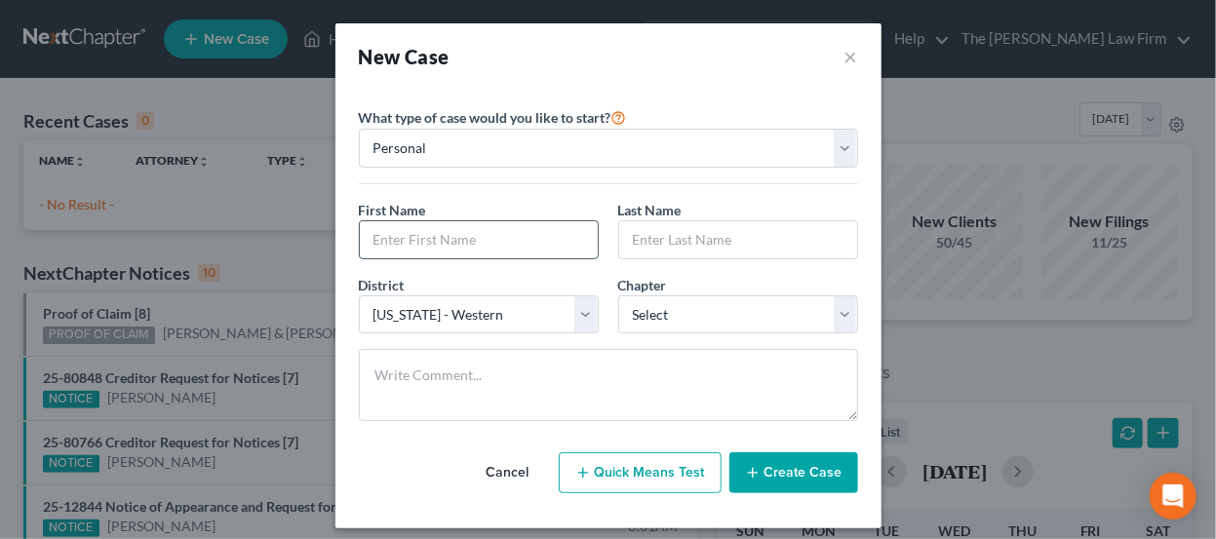
click at [462, 224] on input "text" at bounding box center [479, 239] width 238 height 37
type input "Cheryl"
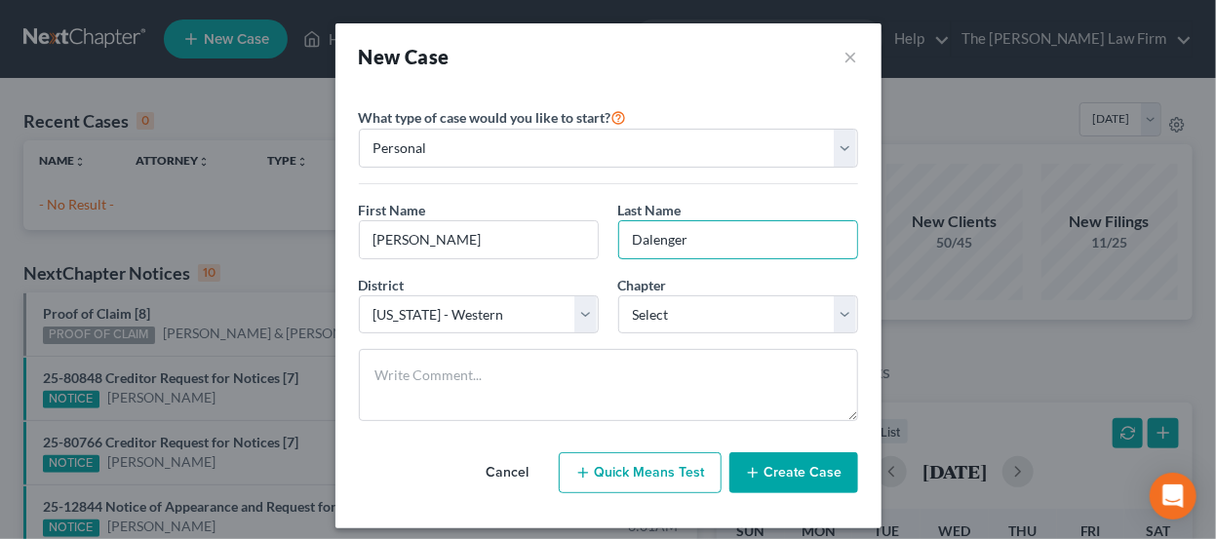
type input "Dalenger"
click at [506, 306] on select "Select [US_STATE] - [GEOGRAPHIC_DATA] [US_STATE] - [GEOGRAPHIC_DATA][US_STATE] …" at bounding box center [479, 314] width 240 height 39
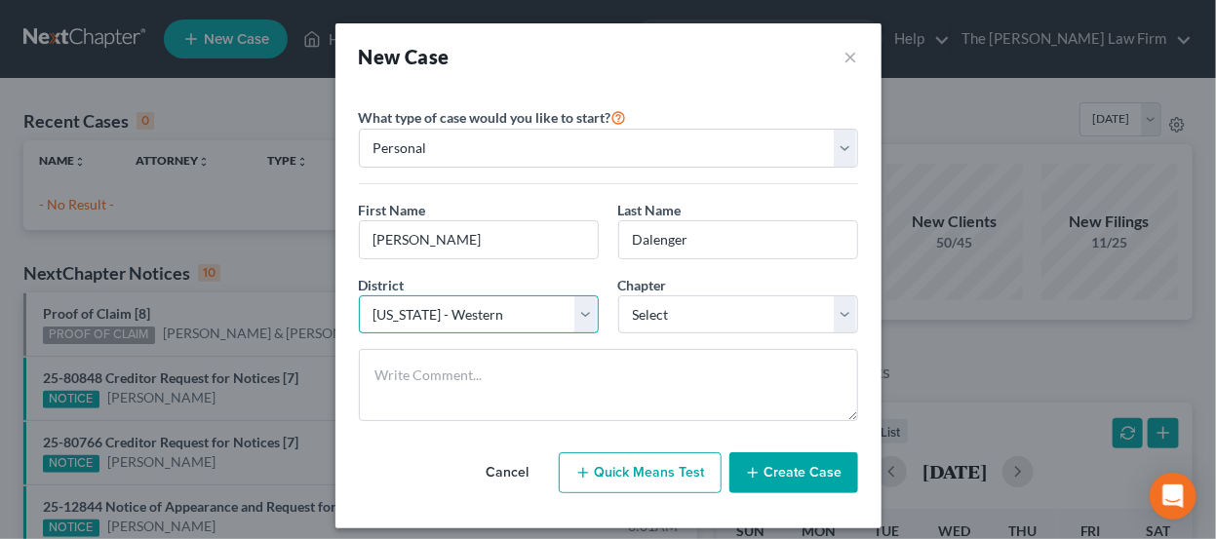
select select "63"
click at [359, 295] on select "Select [US_STATE] - [GEOGRAPHIC_DATA] [US_STATE] - [GEOGRAPHIC_DATA][US_STATE] …" at bounding box center [479, 314] width 240 height 39
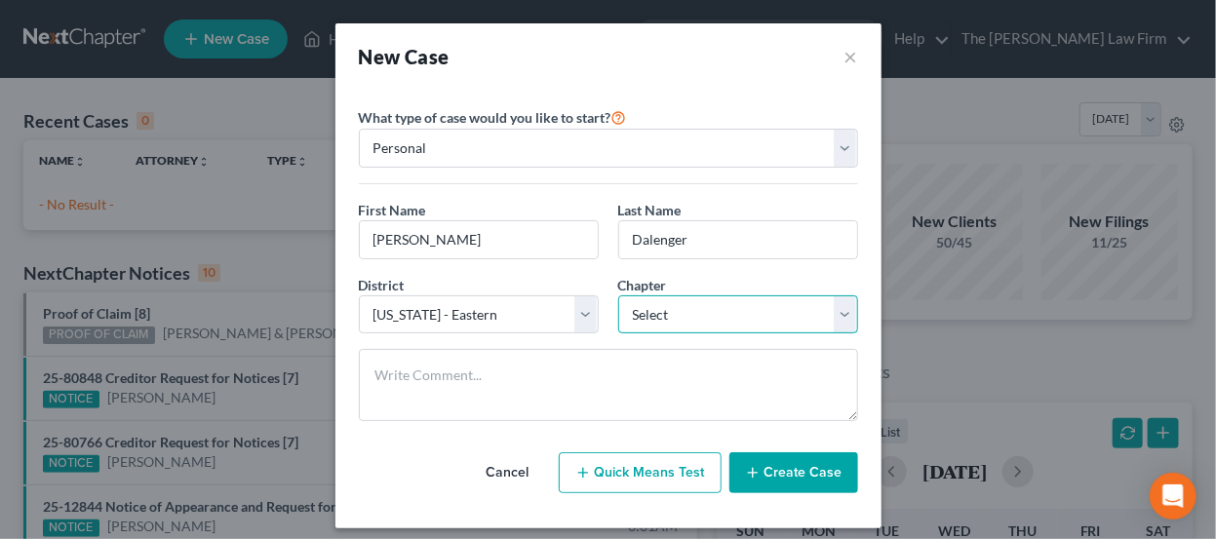
click at [719, 312] on select "Select 7 11 12 13" at bounding box center [738, 314] width 240 height 39
select select "0"
click at [618, 295] on select "Select 7 11 12 13" at bounding box center [738, 314] width 240 height 39
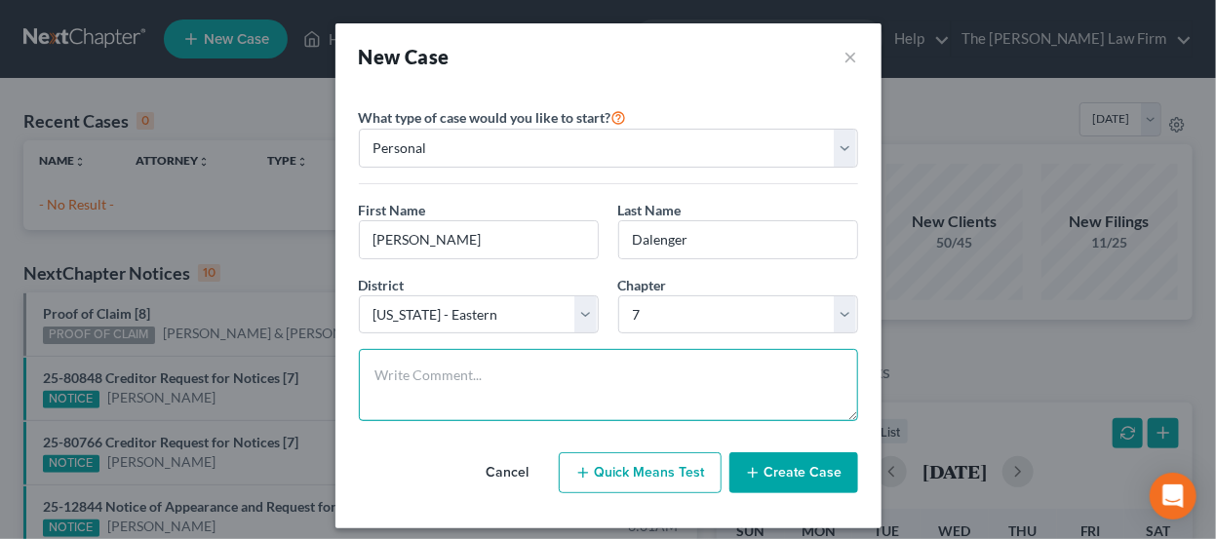
click at [492, 372] on textarea at bounding box center [608, 385] width 499 height 72
paste textarea "OKEB 7, $1900 Send docs Referral from Brad Carter."
click at [431, 386] on textarea "OKEB 7, $1900 Send docs Referral from Brad Carter." at bounding box center [608, 385] width 499 height 72
click at [396, 387] on textarea "OKEB 7, $1900 Send docs Referral from Brad Carter." at bounding box center [608, 385] width 499 height 72
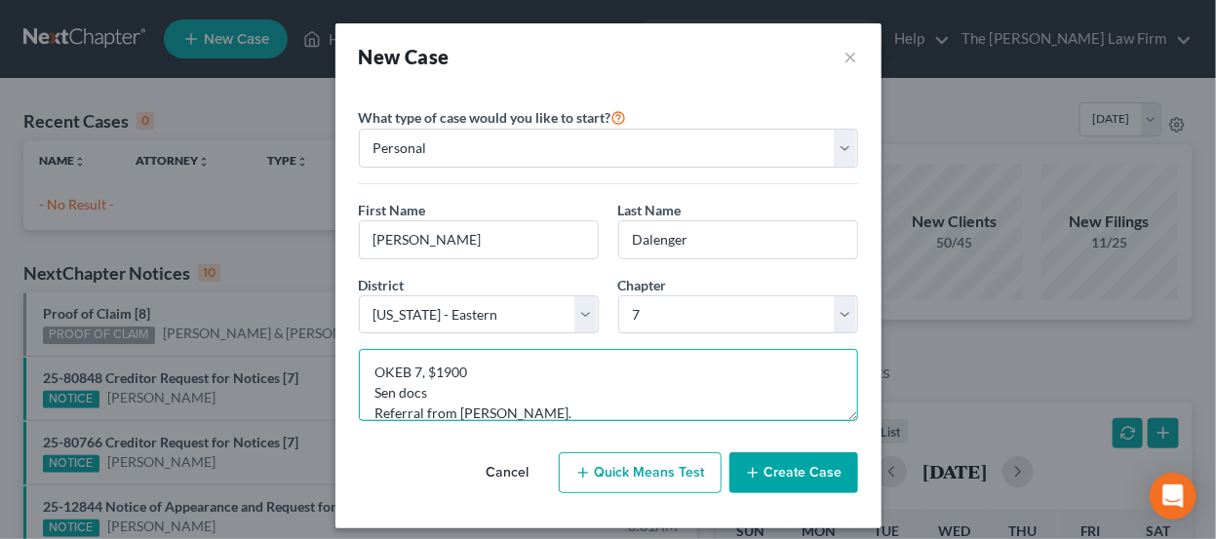
drag, startPoint x: 429, startPoint y: 391, endPoint x: 363, endPoint y: 385, distance: 66.6
click at [363, 385] on textarea "OKEB 7, $1900 Sen docs Referral from Brad Carter." at bounding box center [608, 385] width 499 height 72
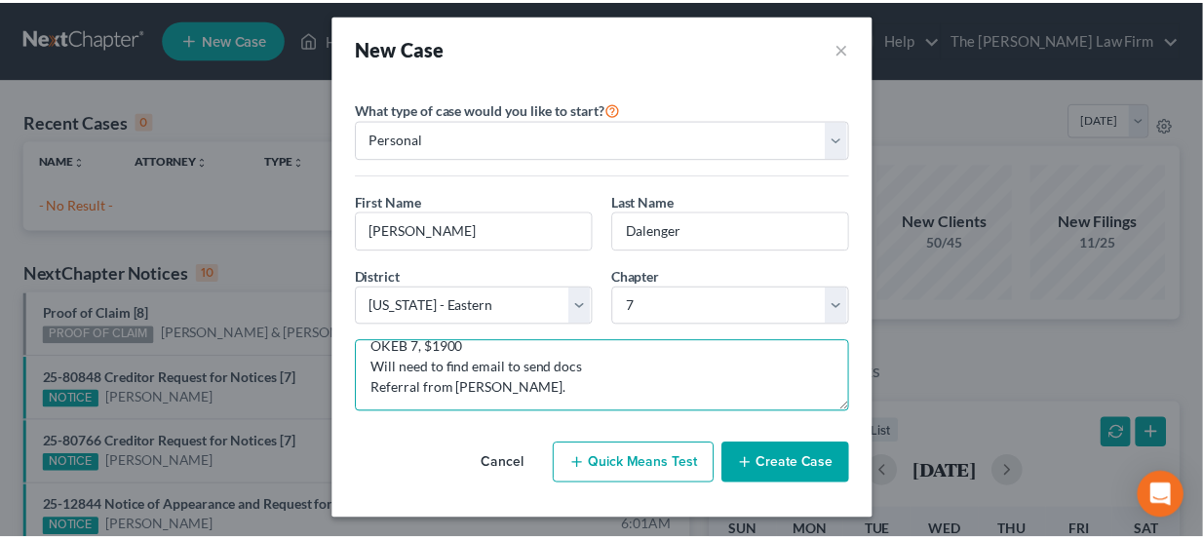
scroll to position [19, 0]
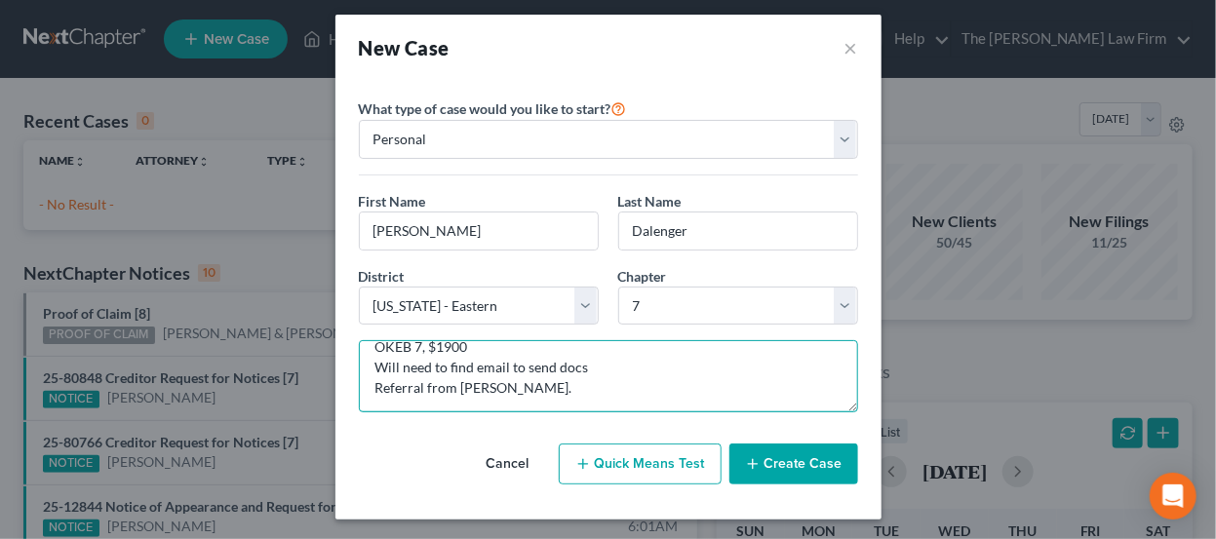
type textarea "OKEB 7, $1900 Will need to find email to send docs Referral from Brad Carter."
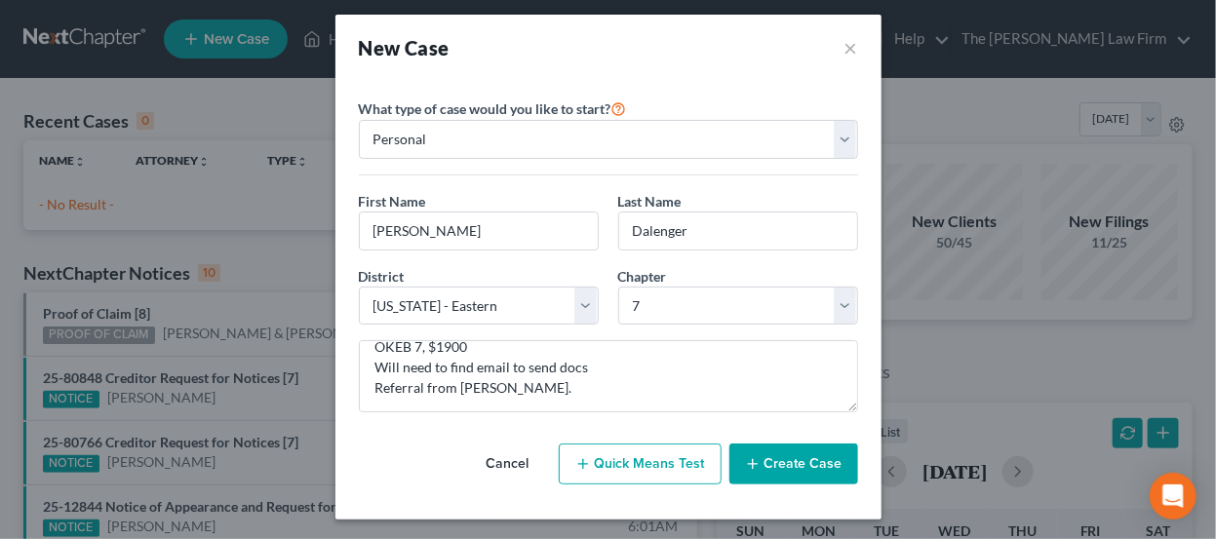
click at [777, 464] on button "Create Case" at bounding box center [793, 464] width 129 height 41
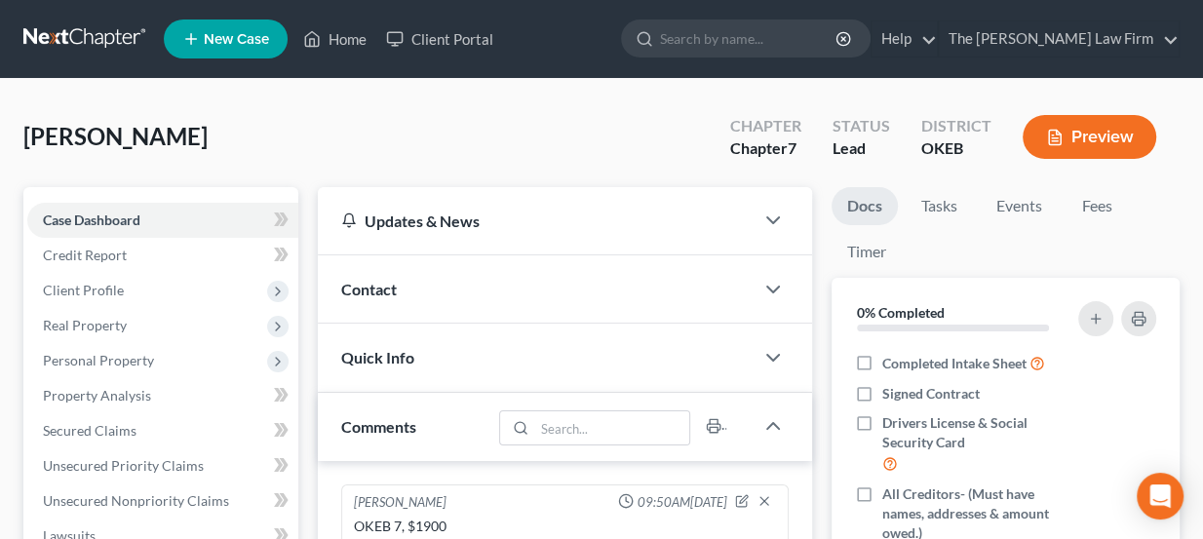
click at [141, 26] on link at bounding box center [85, 38] width 125 height 35
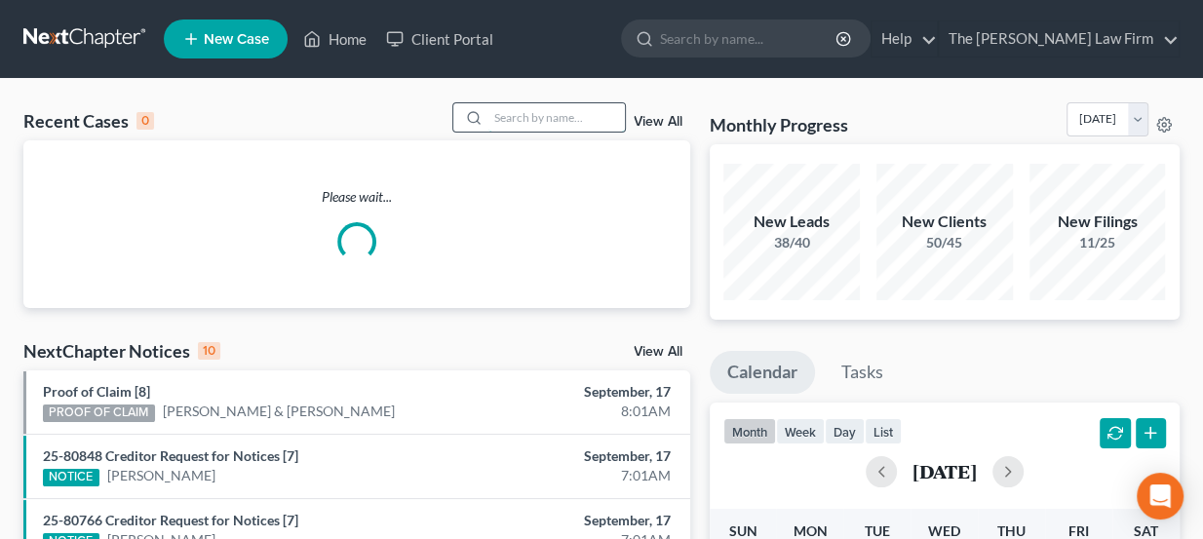
paste input "[PERSON_NAME]"
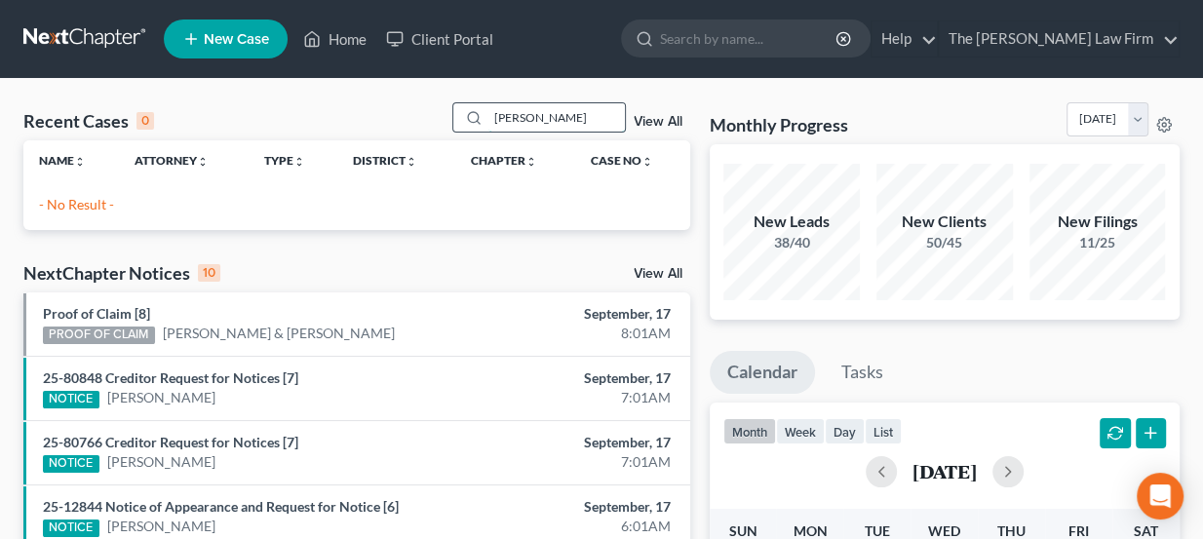
drag, startPoint x: 591, startPoint y: 112, endPoint x: 550, endPoint y: 110, distance: 41.0
click at [550, 110] on input "[PERSON_NAME]" at bounding box center [556, 117] width 136 height 28
type input "[PERSON_NAME],"
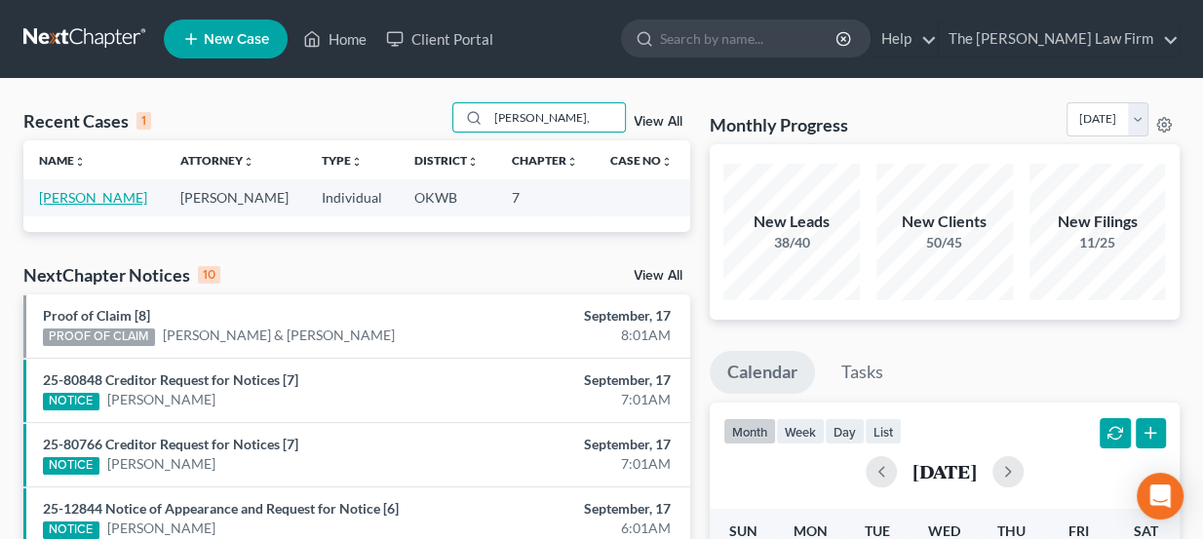
click at [118, 196] on link "[PERSON_NAME]" at bounding box center [93, 197] width 108 height 17
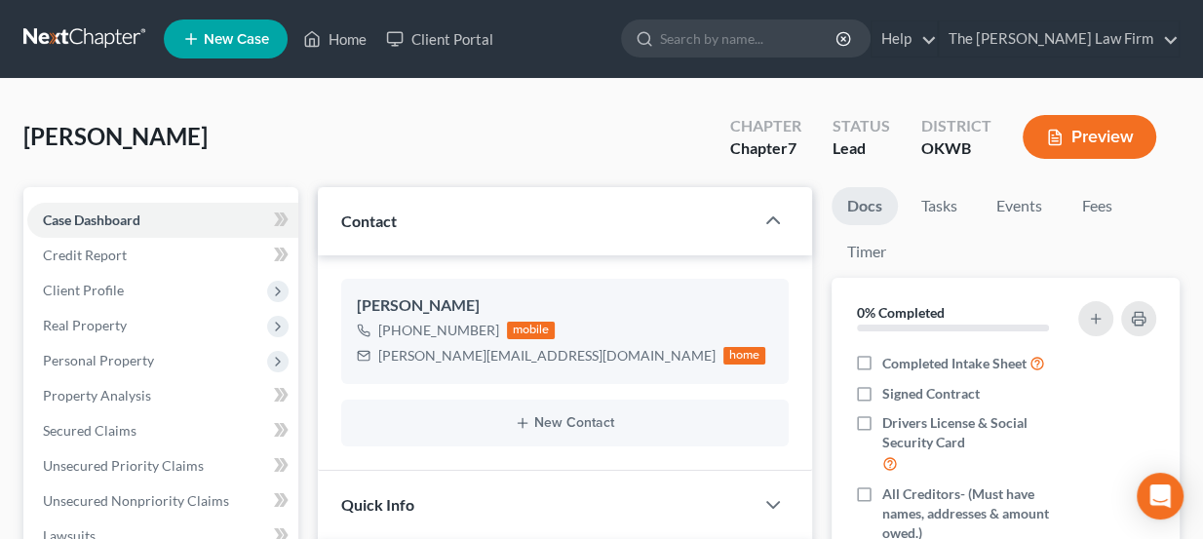
click at [97, 29] on link at bounding box center [85, 38] width 125 height 35
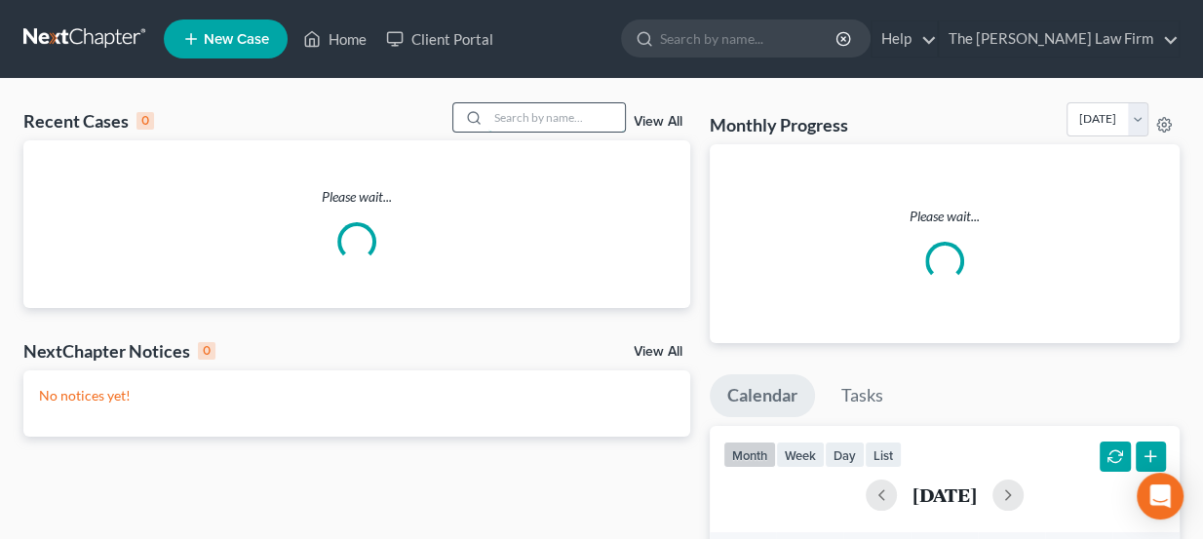
click at [538, 109] on input "search" at bounding box center [556, 117] width 136 height 28
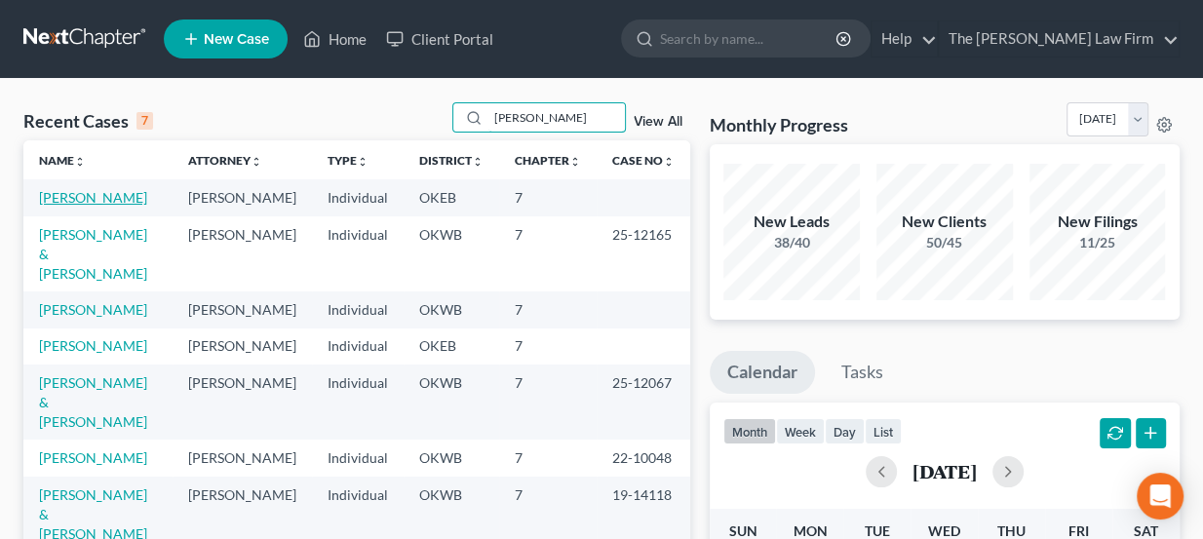
type input "[PERSON_NAME]"
click at [119, 197] on link "Dalenger, Cheryl" at bounding box center [93, 197] width 108 height 17
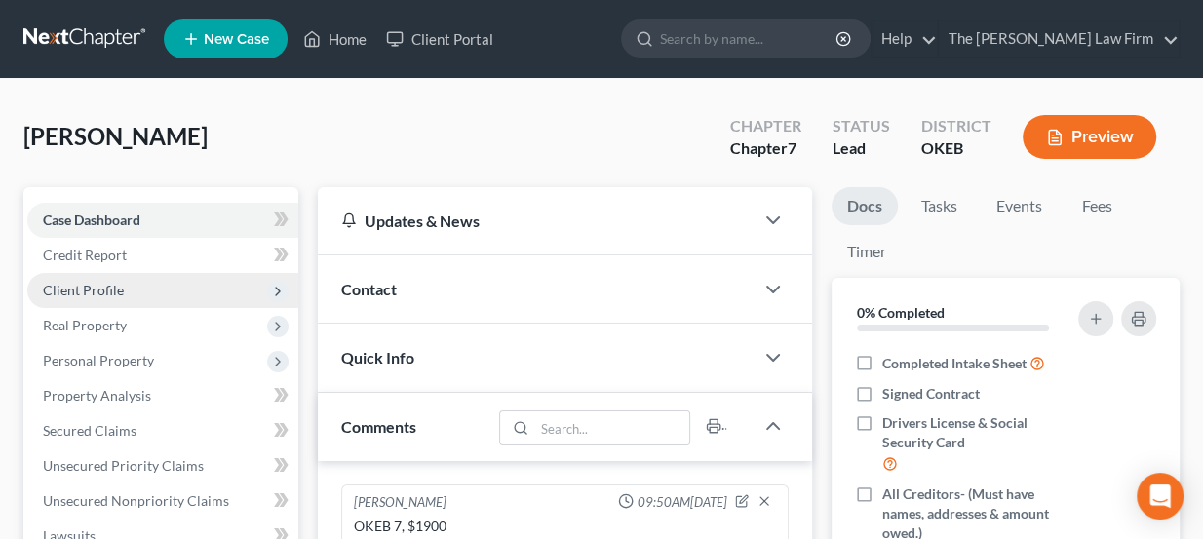
click at [130, 281] on span "Client Profile" at bounding box center [162, 290] width 271 height 35
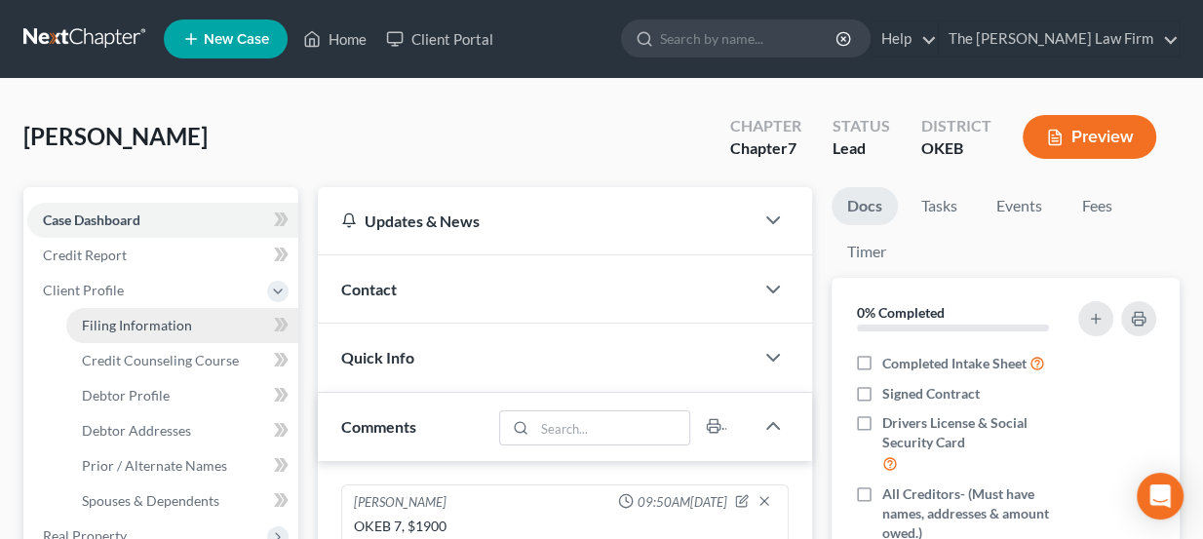
click at [154, 324] on span "Filing Information" at bounding box center [137, 325] width 110 height 17
select select "1"
select select "0"
select select "37"
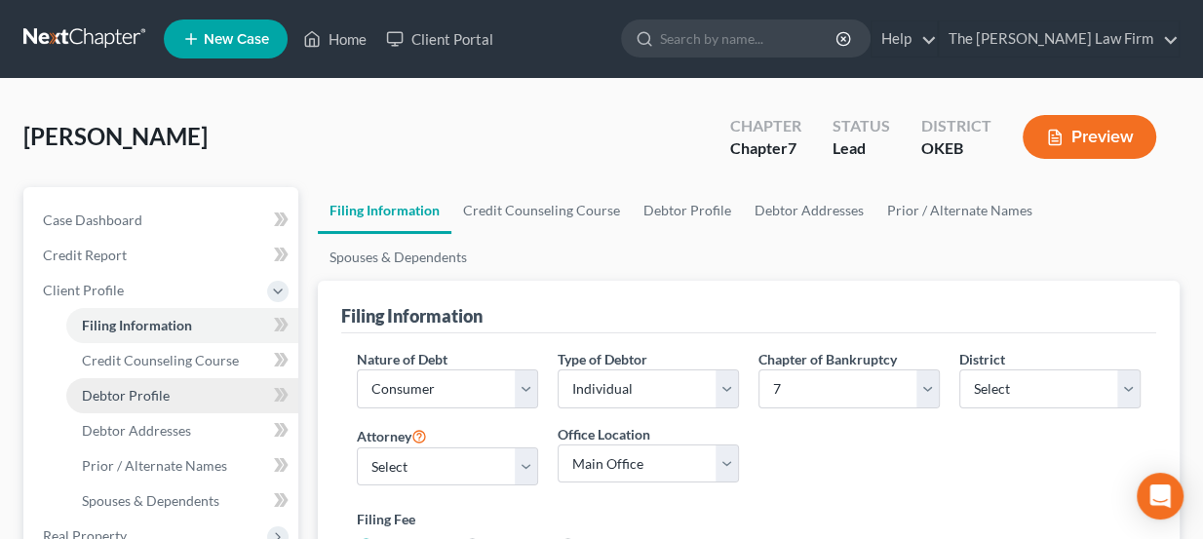
click at [147, 392] on span "Debtor Profile" at bounding box center [126, 395] width 88 height 17
select select "0"
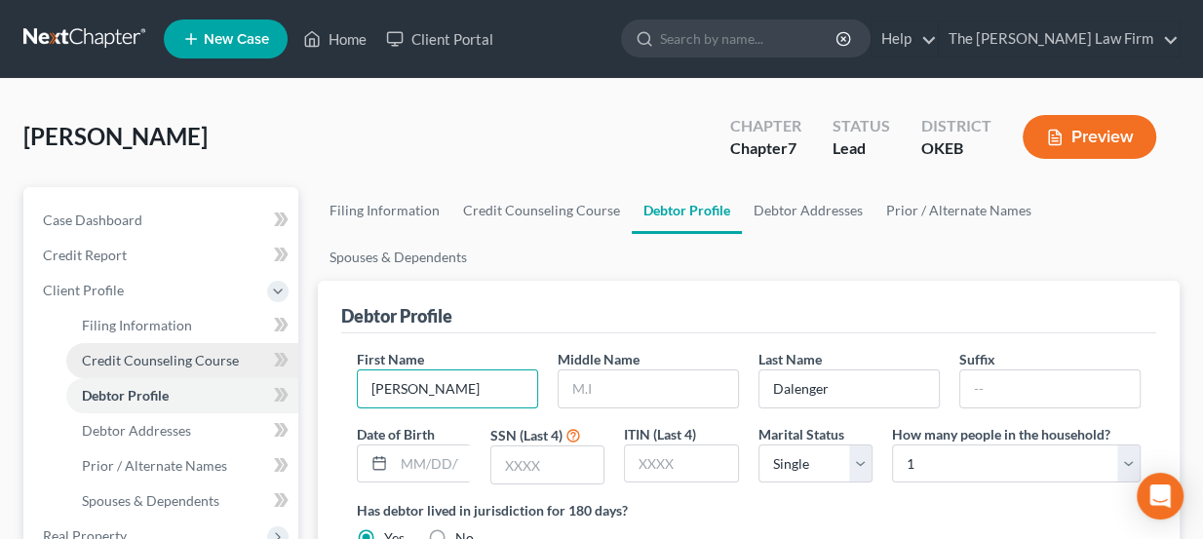
drag, startPoint x: 437, startPoint y: 375, endPoint x: 260, endPoint y: 368, distance: 176.6
type input "Delete"
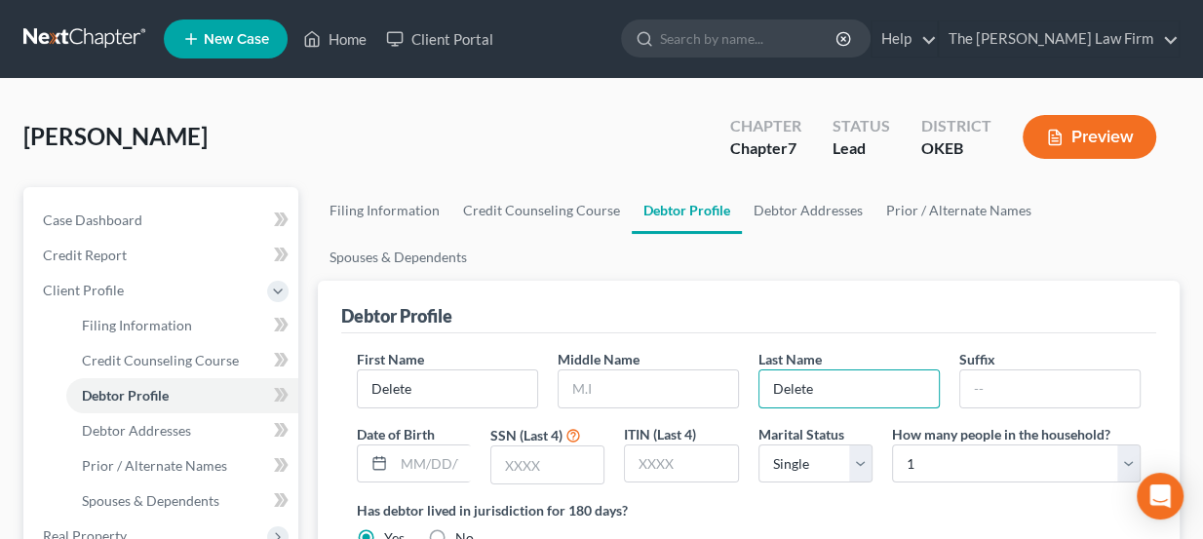
type input "Delete"
drag, startPoint x: 106, startPoint y: 59, endPoint x: 93, endPoint y: 27, distance: 34.9
click at [106, 58] on nav "Home New Case Client Portal The Choate Law Firm lou@chapter7ok.com My Account S…" at bounding box center [601, 39] width 1203 height 78
click at [93, 26] on link at bounding box center [85, 38] width 125 height 35
click at [92, 35] on link at bounding box center [85, 38] width 125 height 35
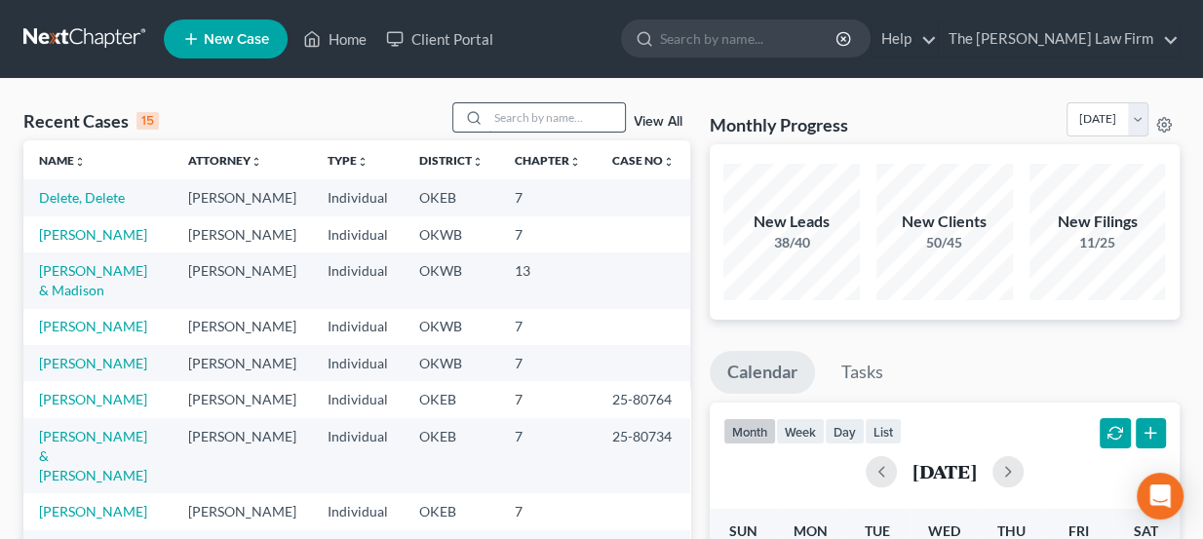
click at [552, 117] on input "search" at bounding box center [556, 117] width 136 height 28
type input "[PERSON_NAME]"
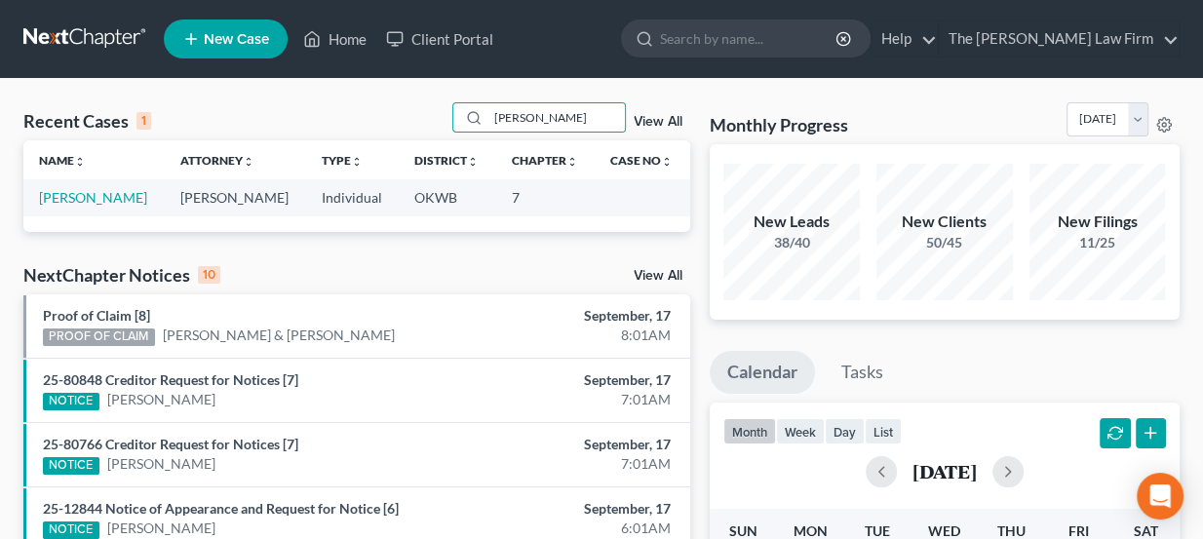
click at [122, 206] on td "[PERSON_NAME]" at bounding box center [93, 197] width 141 height 36
click at [122, 203] on link "[PERSON_NAME]" at bounding box center [93, 197] width 108 height 17
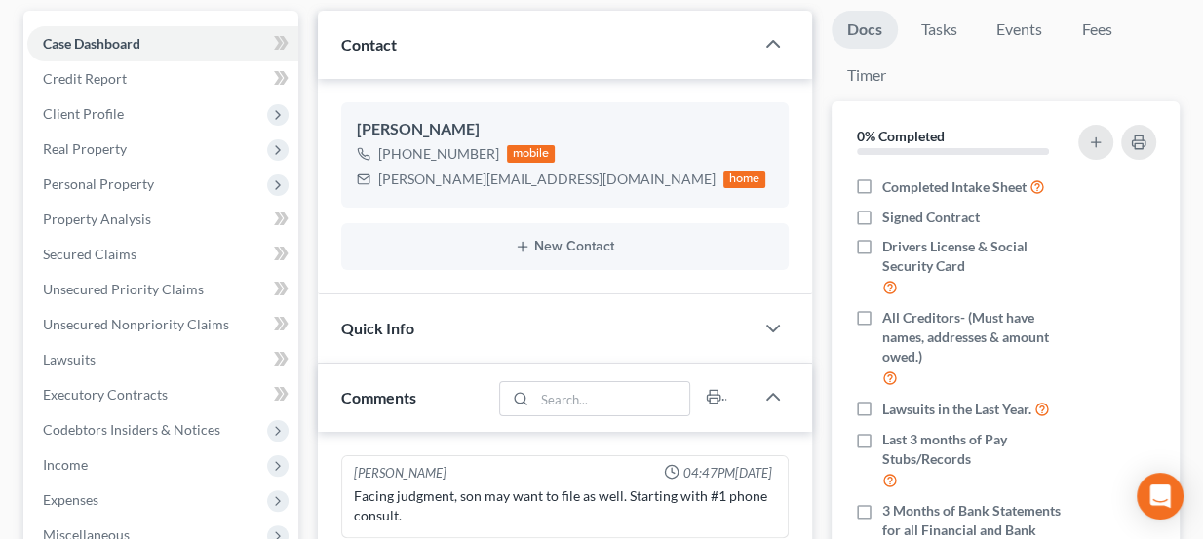
scroll to position [265, 0]
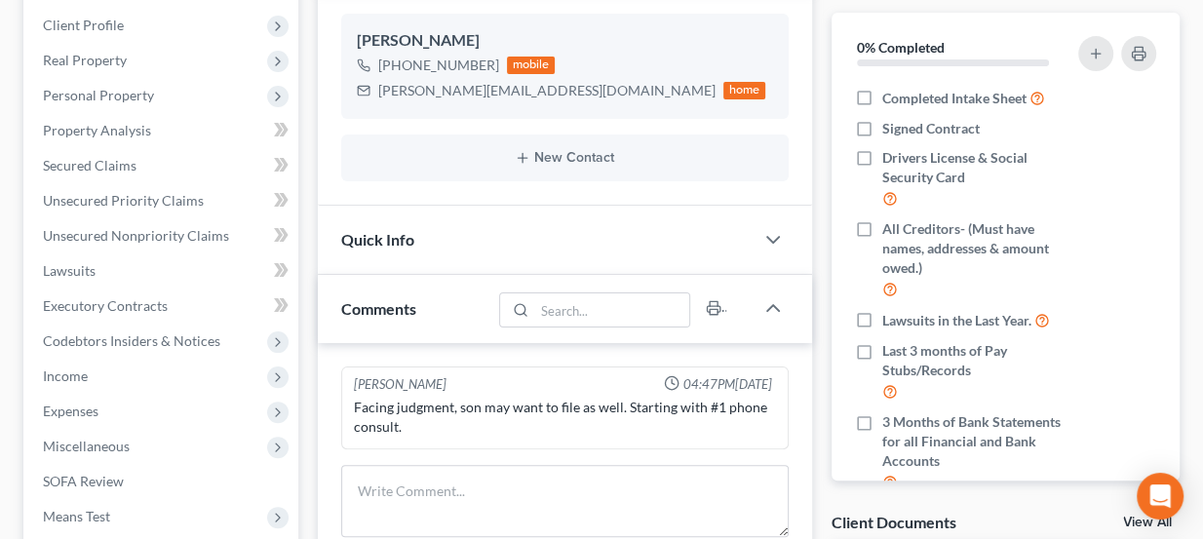
click at [536, 241] on div "Quick Info" at bounding box center [536, 239] width 437 height 67
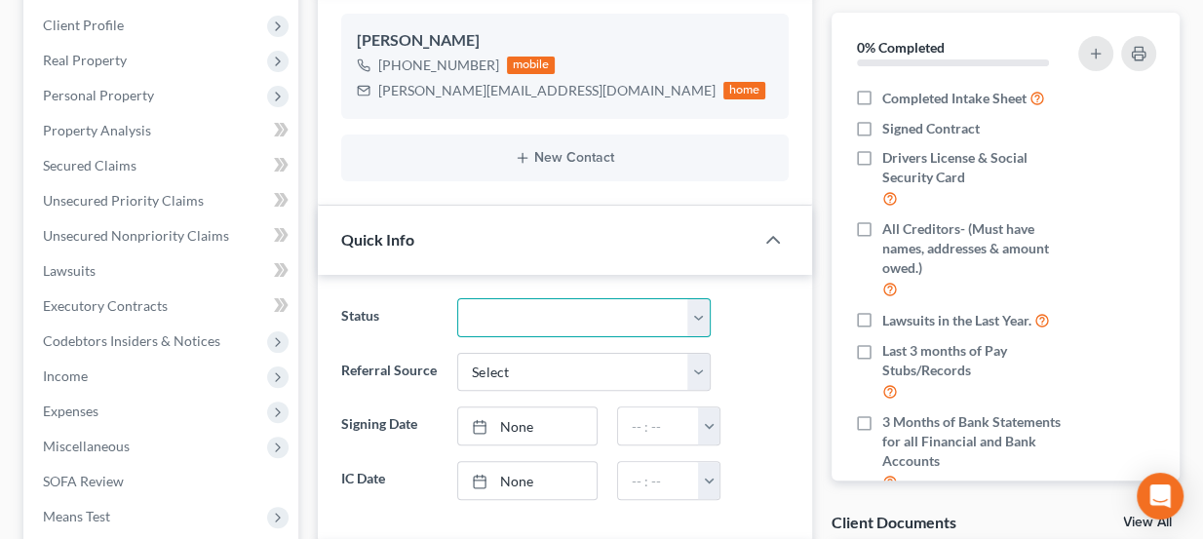
click at [530, 309] on select "Discharged Dismissed Filed Info Sent In Progress Lead Lost Lead Ready to File R…" at bounding box center [583, 317] width 253 height 39
select select "3"
click at [457, 298] on select "Discharged Dismissed Filed Info Sent In Progress Lead Lost Lead Ready to File R…" at bounding box center [583, 317] width 253 height 39
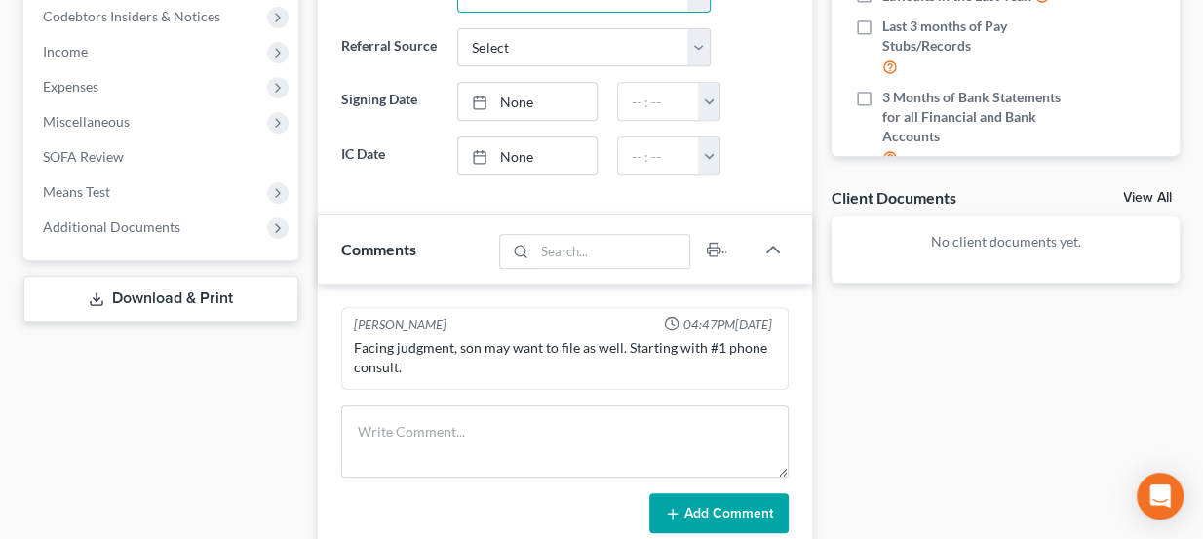
scroll to position [620, 0]
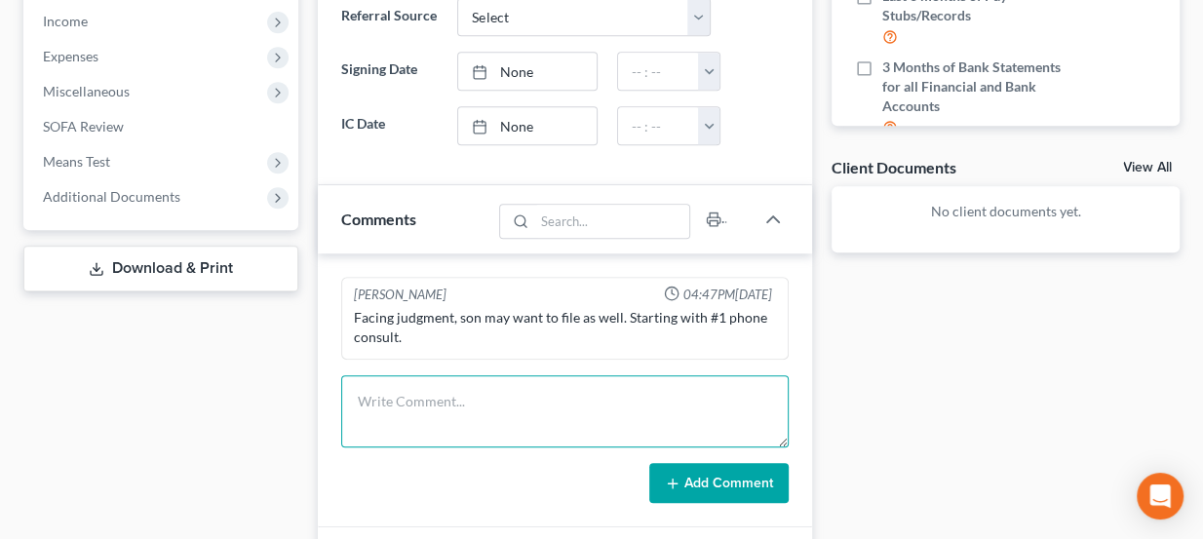
click at [495, 391] on textarea at bounding box center [565, 411] width 448 height 72
paste textarea "OKEB 7, $1900 Send docs Referral from Brad Carter."
click at [385, 391] on textarea "OKEB 7, $1900 Send docs Referral from Brad Carter." at bounding box center [565, 411] width 448 height 72
type textarea "OKEB 7, $1900 Sent docs Referral from Brad Carter."
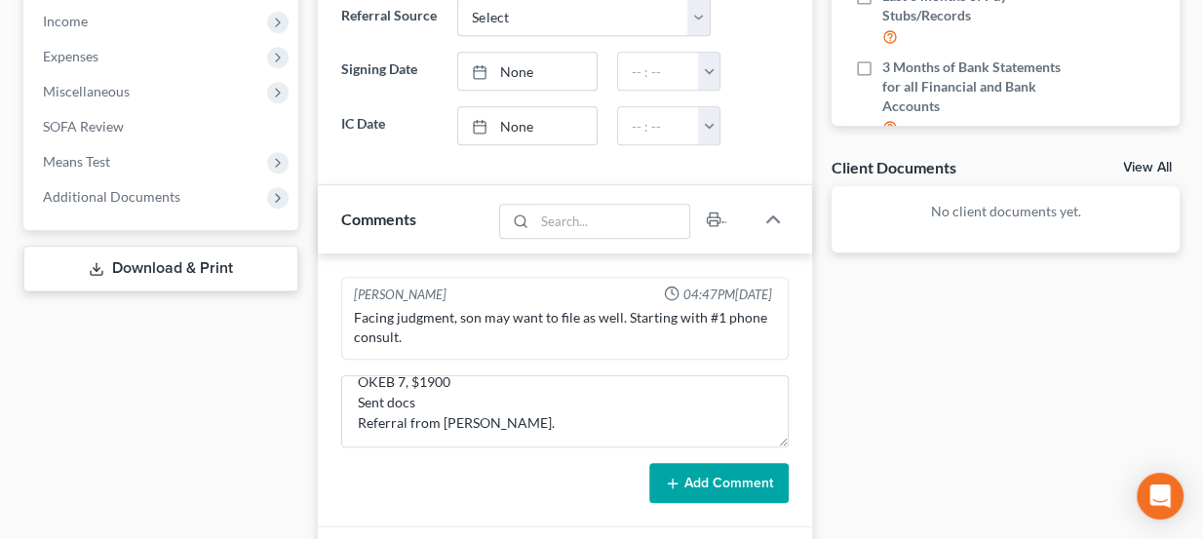
click at [682, 472] on button "Add Comment" at bounding box center [718, 483] width 139 height 41
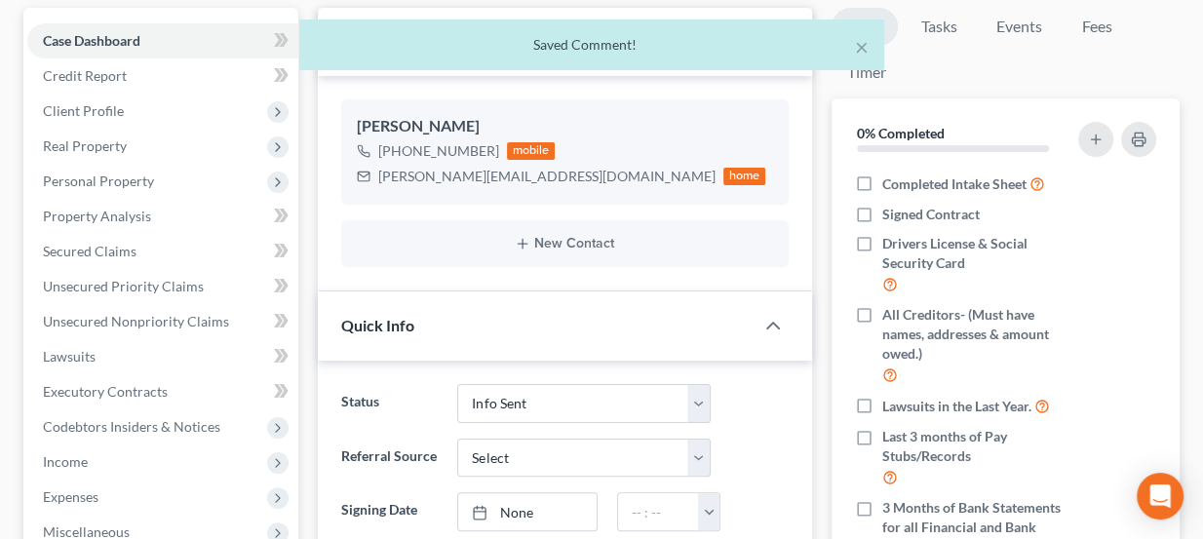
scroll to position [0, 0]
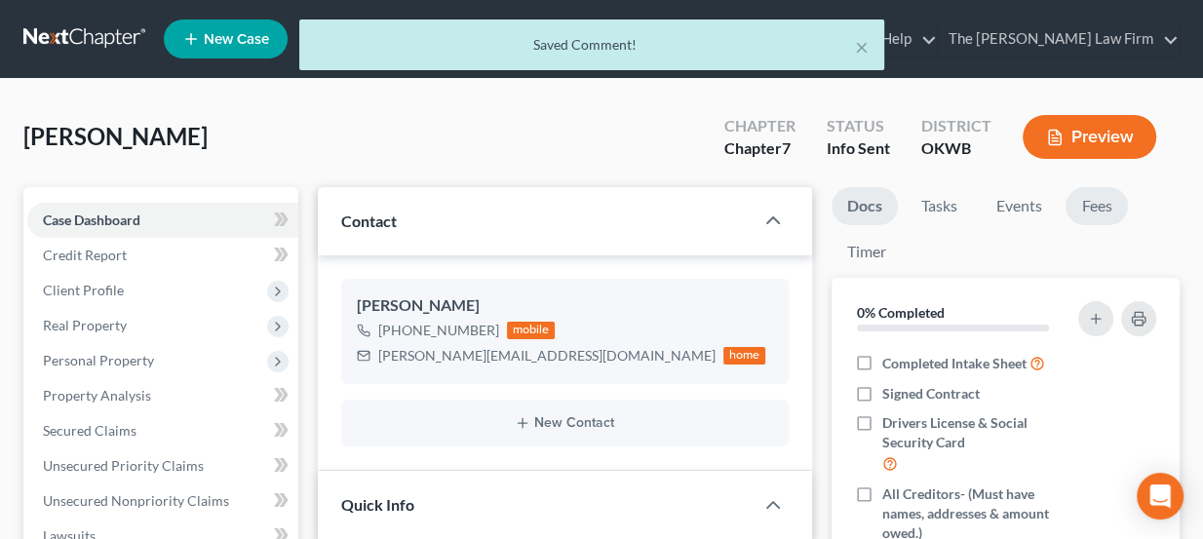
click at [1097, 207] on link "Fees" at bounding box center [1097, 206] width 62 height 38
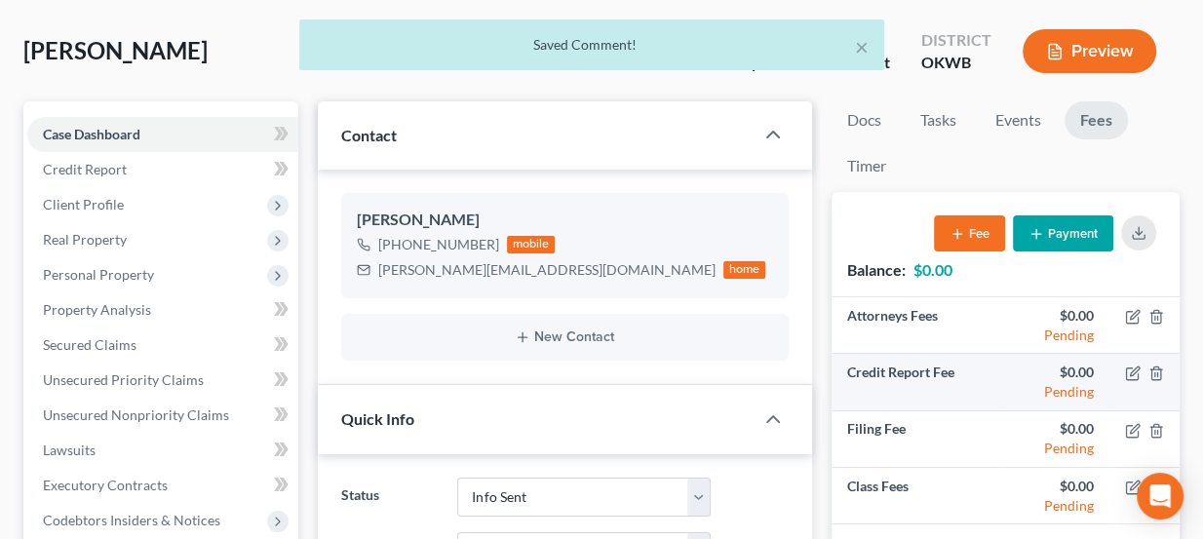
scroll to position [88, 0]
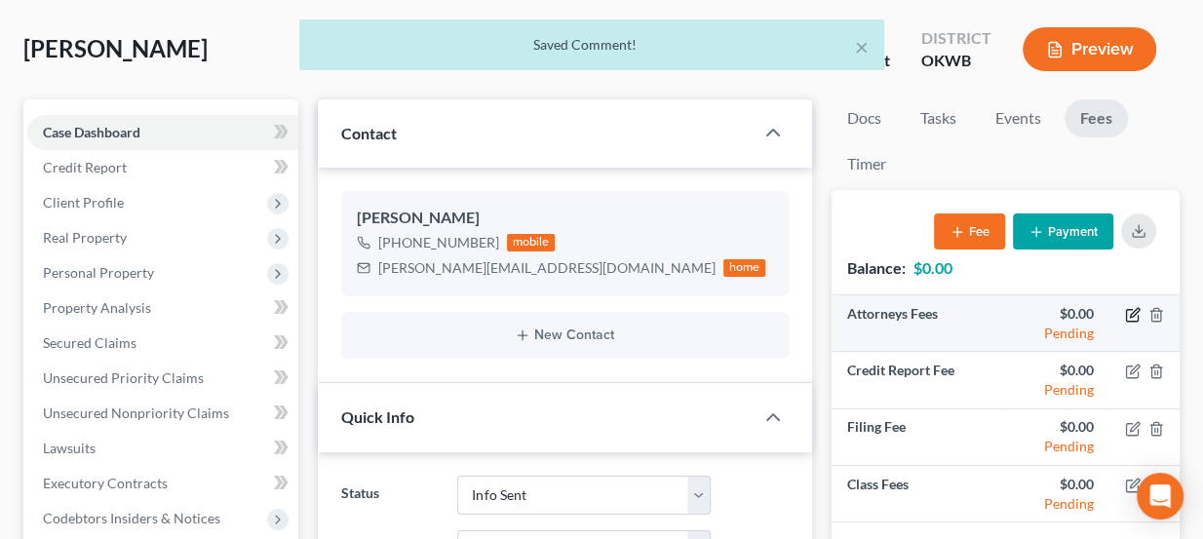
click at [1133, 315] on icon "button" at bounding box center [1133, 315] width 16 height 16
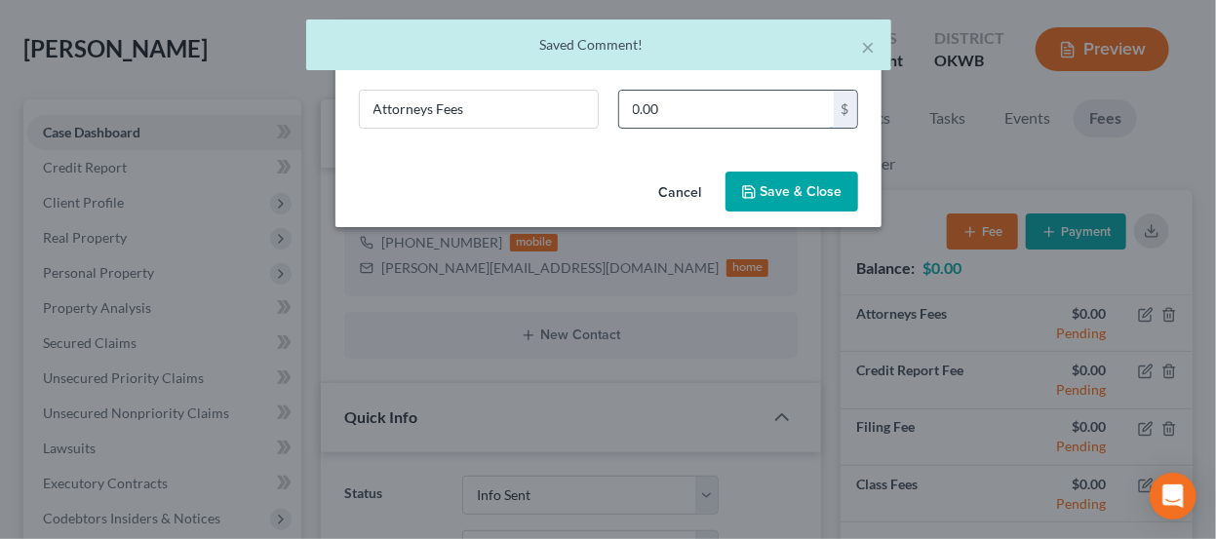
click at [692, 114] on input "0.00" at bounding box center [726, 109] width 214 height 37
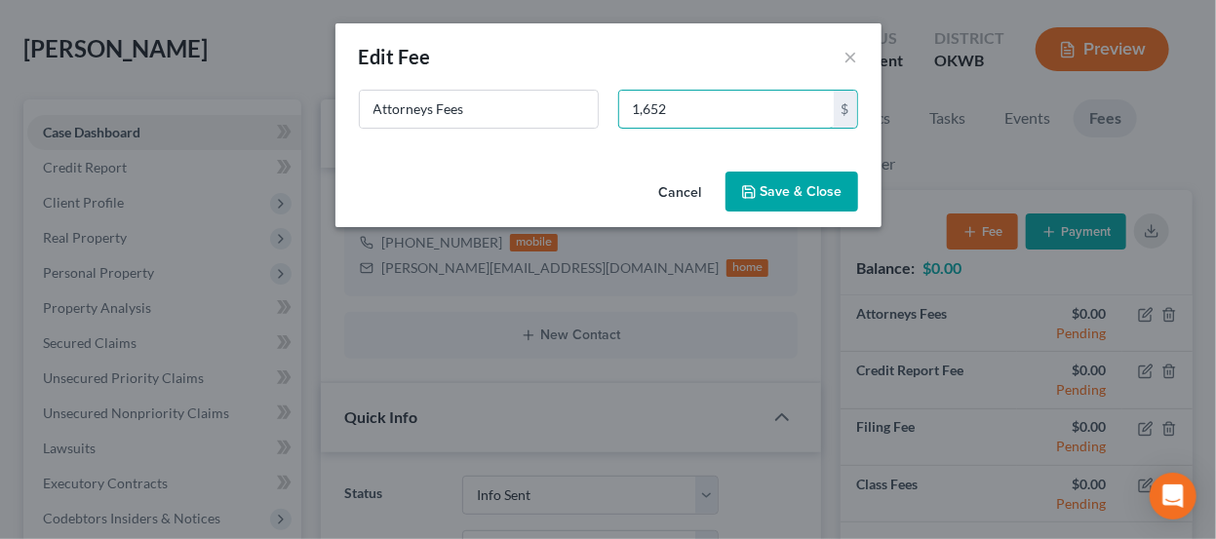
type input "1,652"
click at [770, 191] on button "Save & Close" at bounding box center [791, 192] width 133 height 41
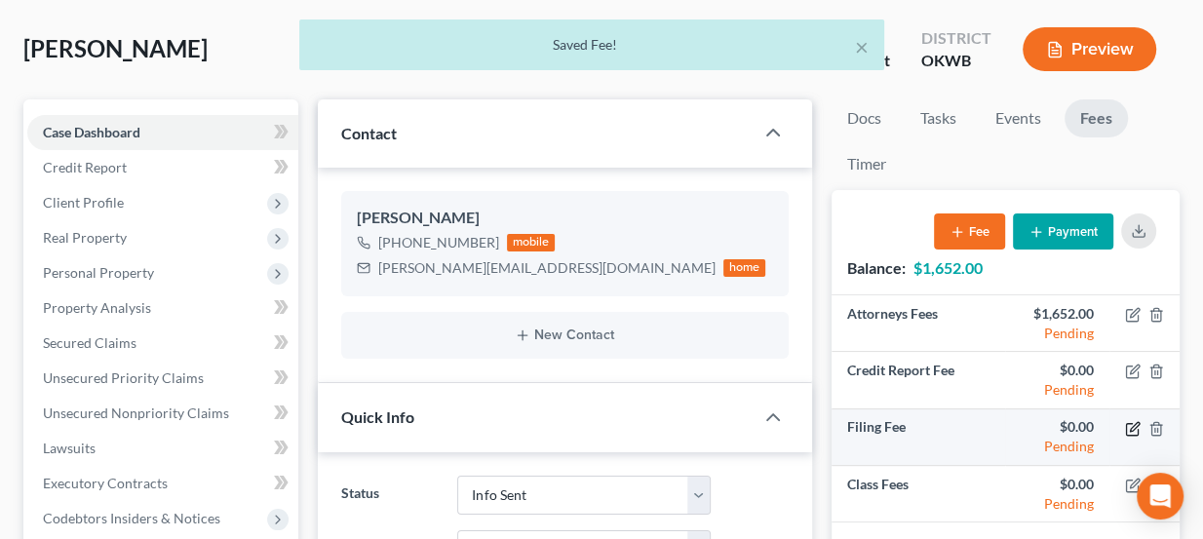
click at [1134, 428] on icon "button" at bounding box center [1133, 429] width 16 height 16
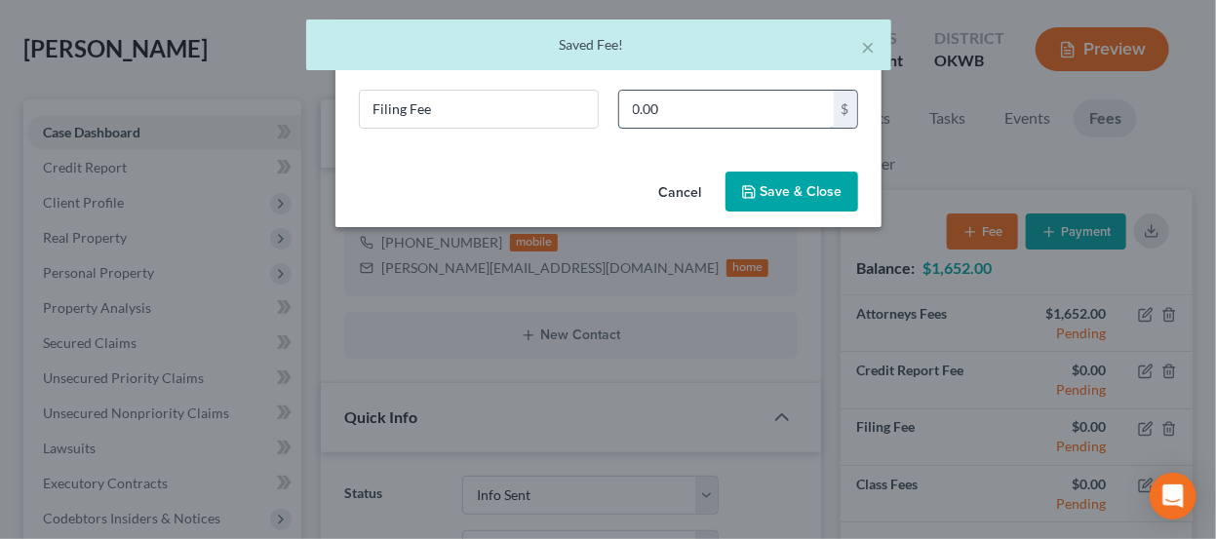
click at [662, 103] on input "0.00" at bounding box center [726, 109] width 214 height 37
type input "338"
click at [775, 182] on button "Save & Close" at bounding box center [791, 192] width 133 height 41
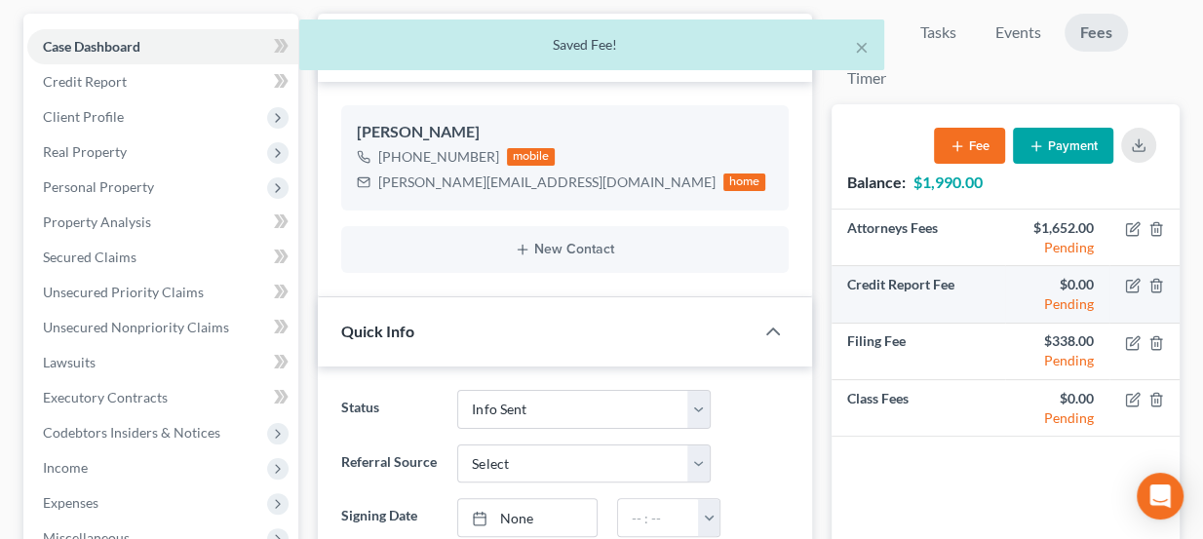
scroll to position [176, 0]
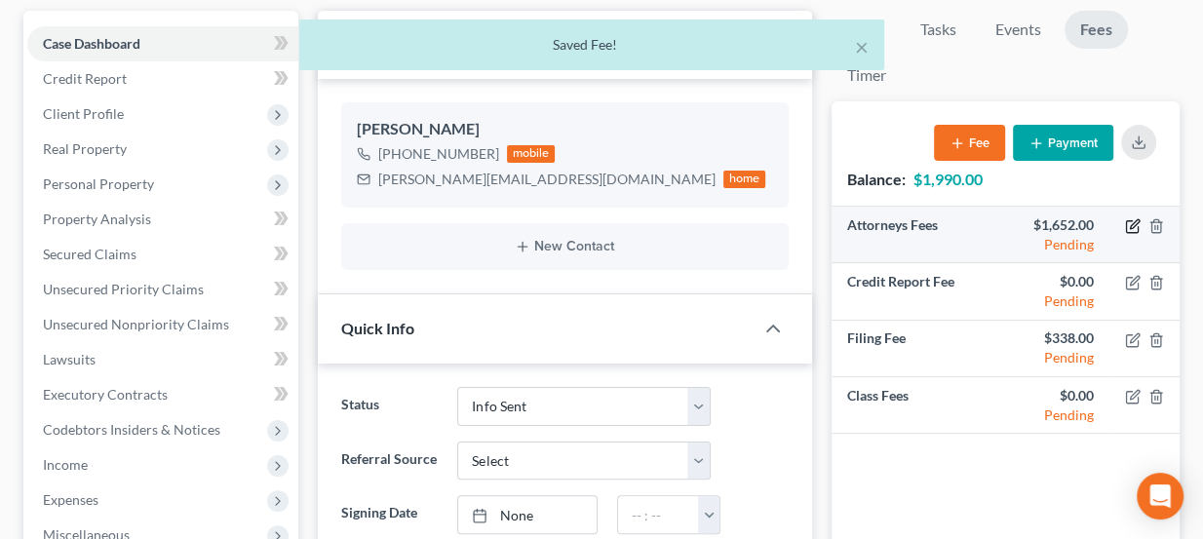
click at [1130, 222] on icon "button" at bounding box center [1134, 223] width 9 height 9
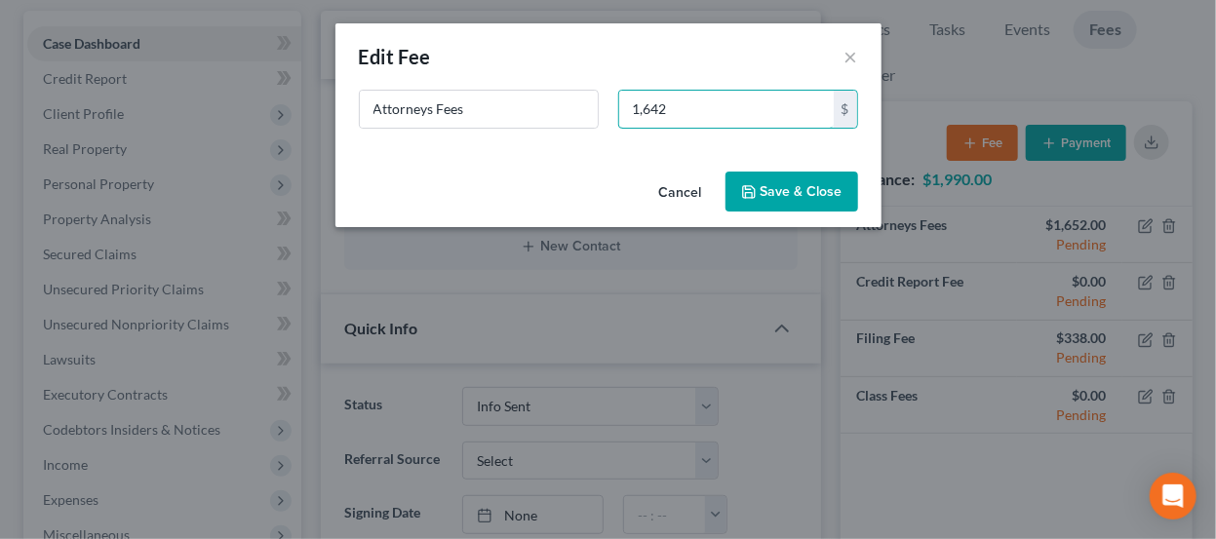
type input "1,642"
click at [787, 185] on button "Save & Close" at bounding box center [791, 192] width 133 height 41
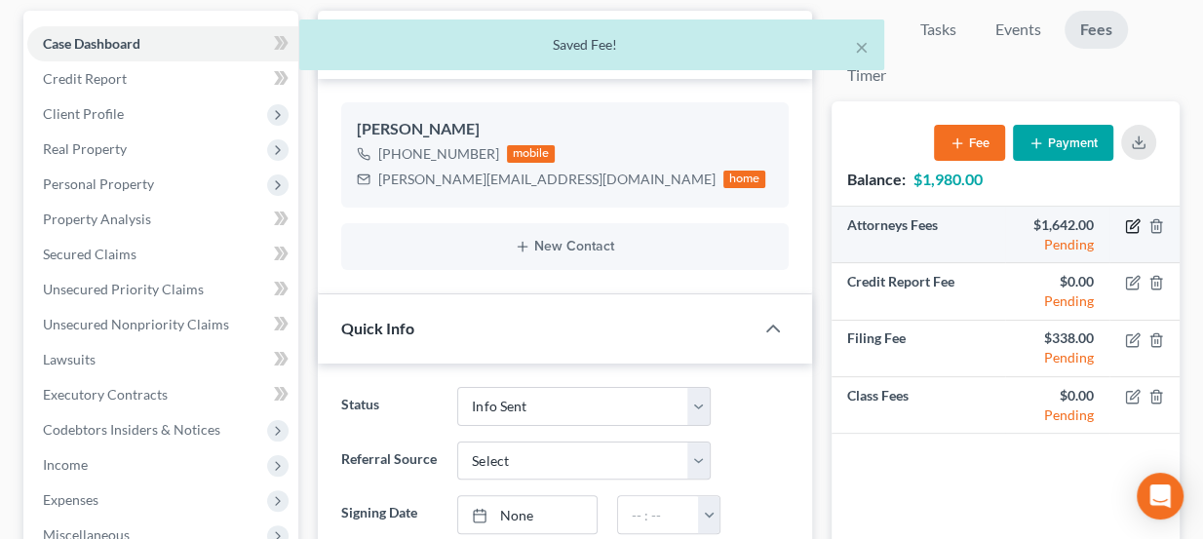
click at [1132, 222] on icon "button" at bounding box center [1133, 226] width 16 height 16
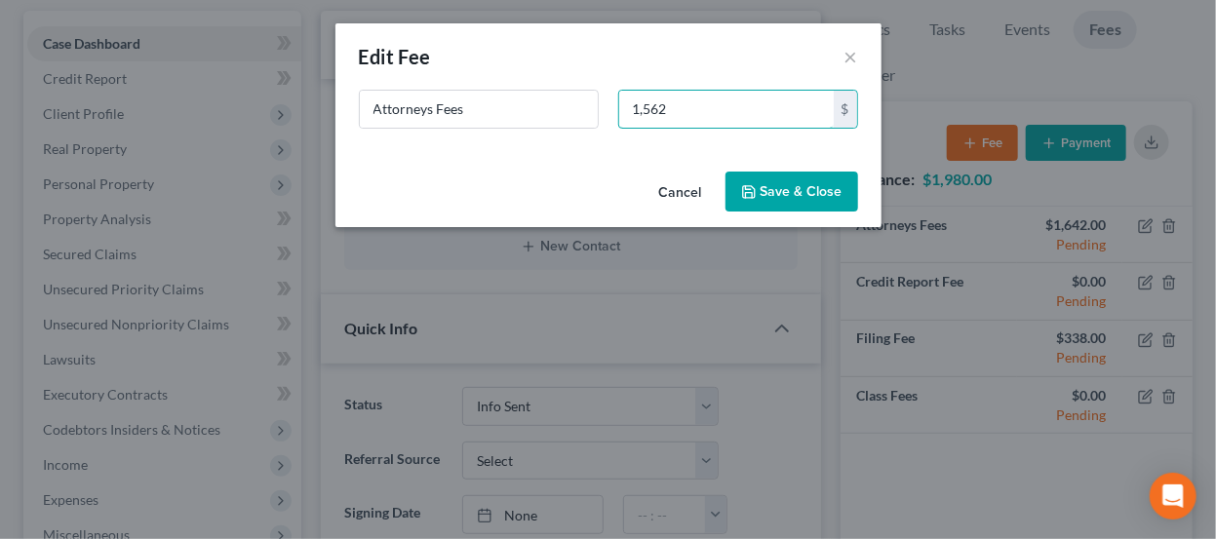
type input "1,562"
click at [794, 177] on button "Save & Close" at bounding box center [791, 192] width 133 height 41
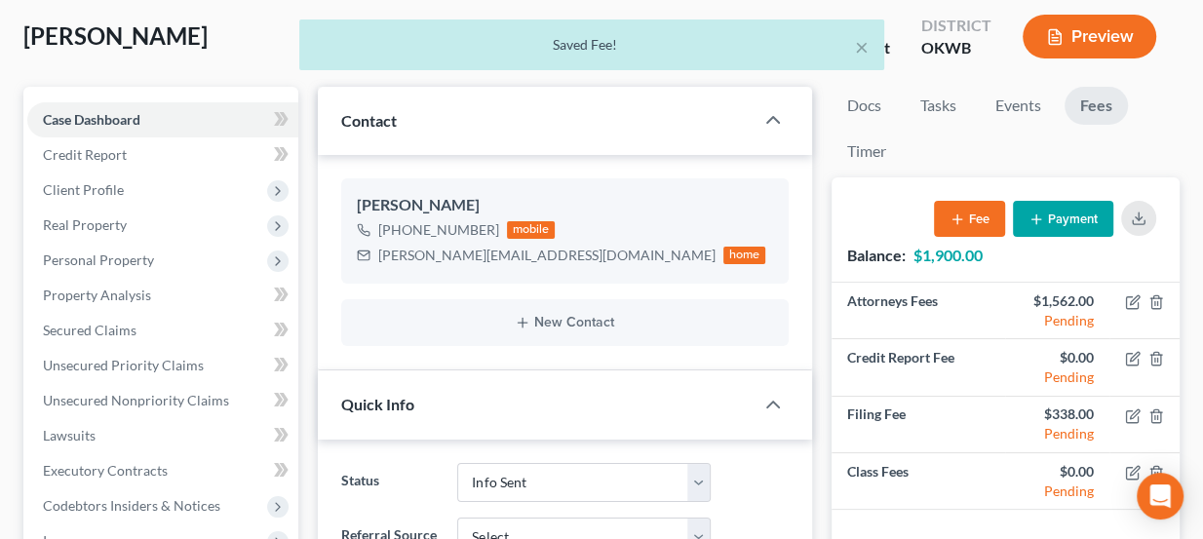
scroll to position [88, 0]
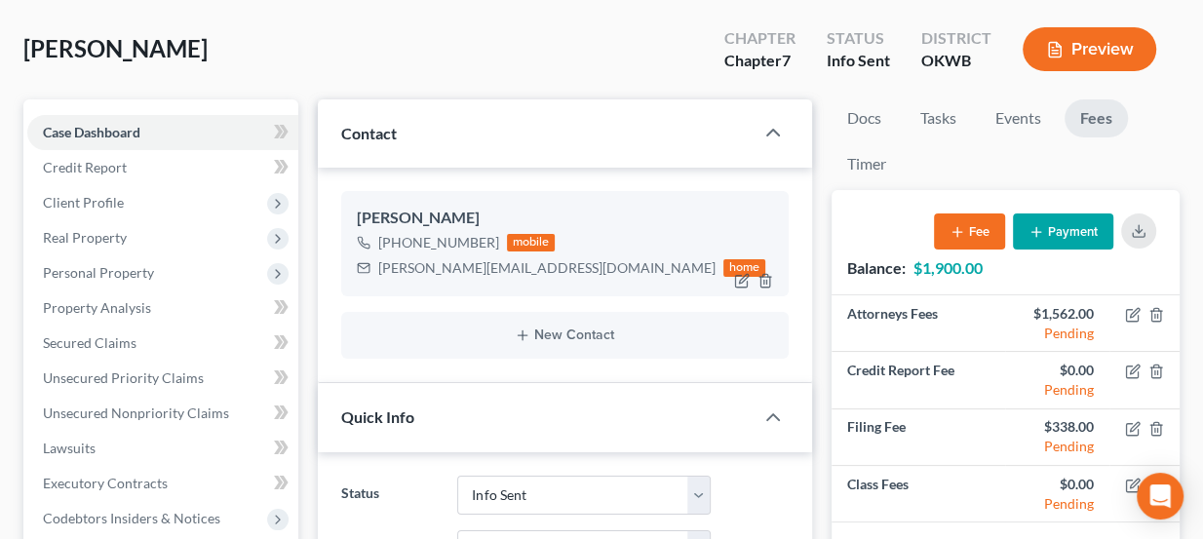
click at [408, 261] on div "sherrydallinger@att.net" at bounding box center [546, 267] width 337 height 19
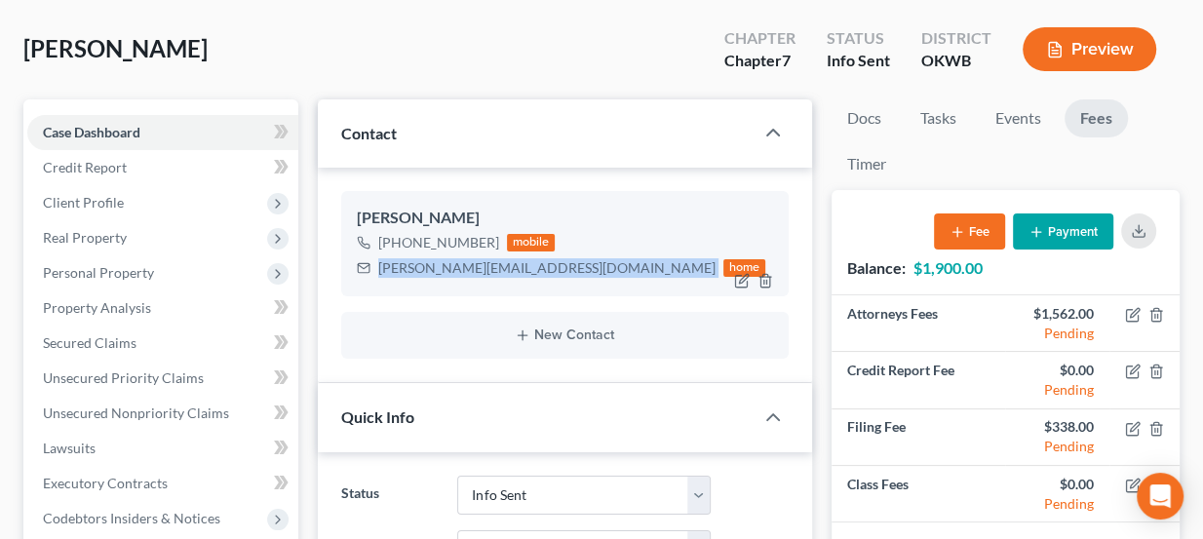
click at [408, 261] on div "sherrydallinger@att.net" at bounding box center [546, 267] width 337 height 19
copy div "sherrydallinger@att.net"
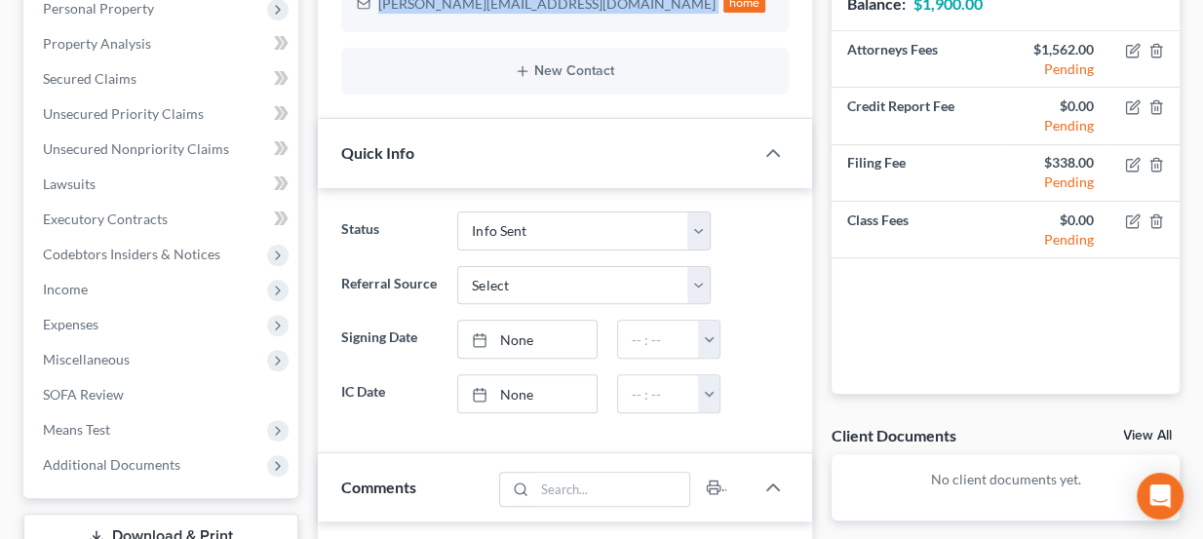
scroll to position [0, 0]
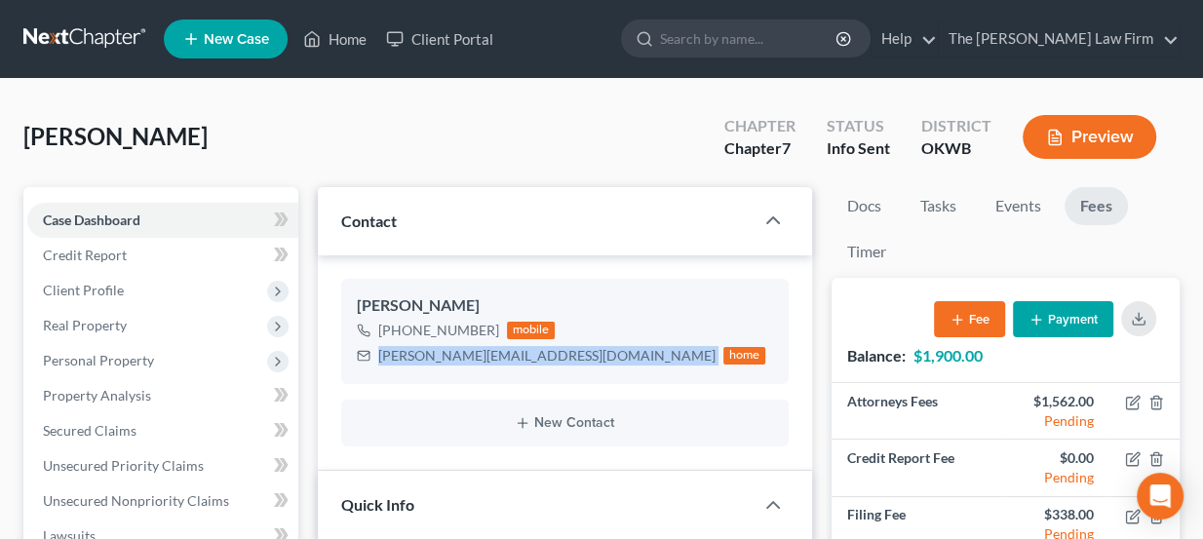
click at [111, 27] on link at bounding box center [85, 38] width 125 height 35
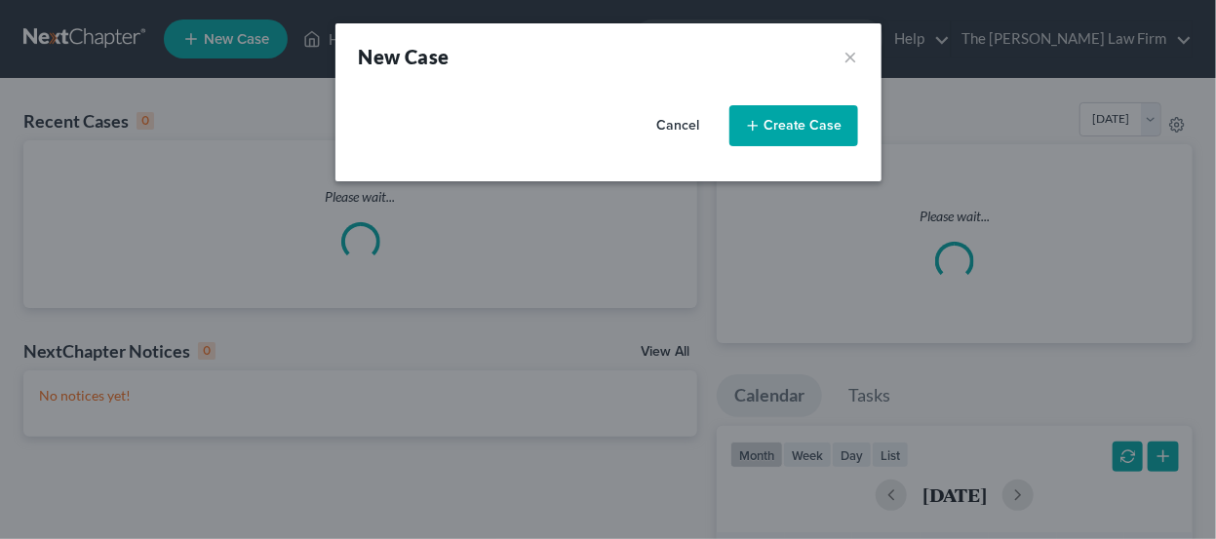
select select "65"
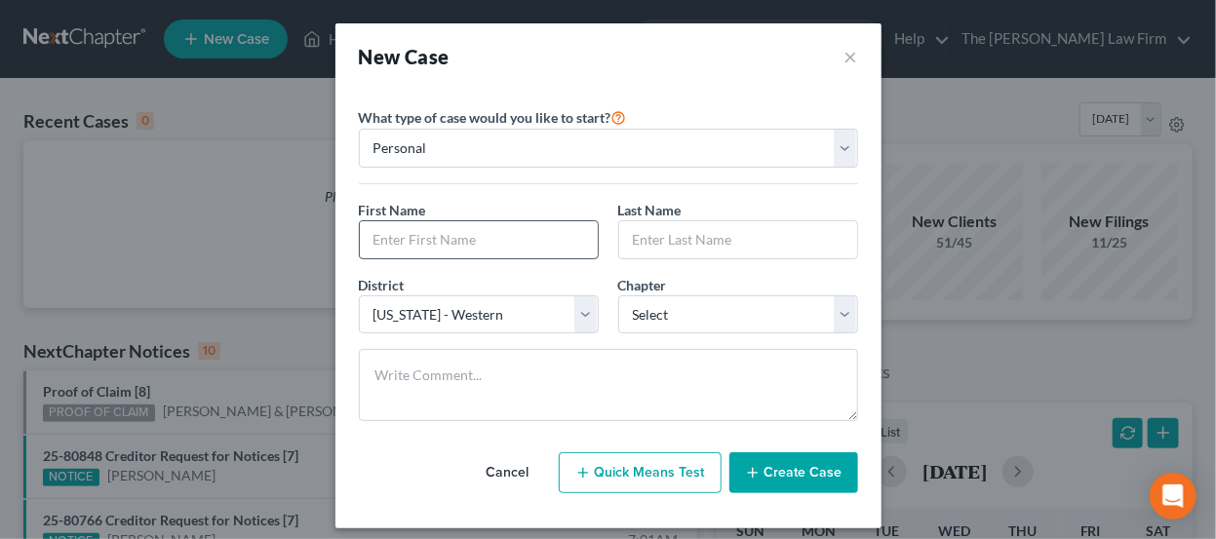
click at [522, 228] on input "text" at bounding box center [479, 239] width 238 height 37
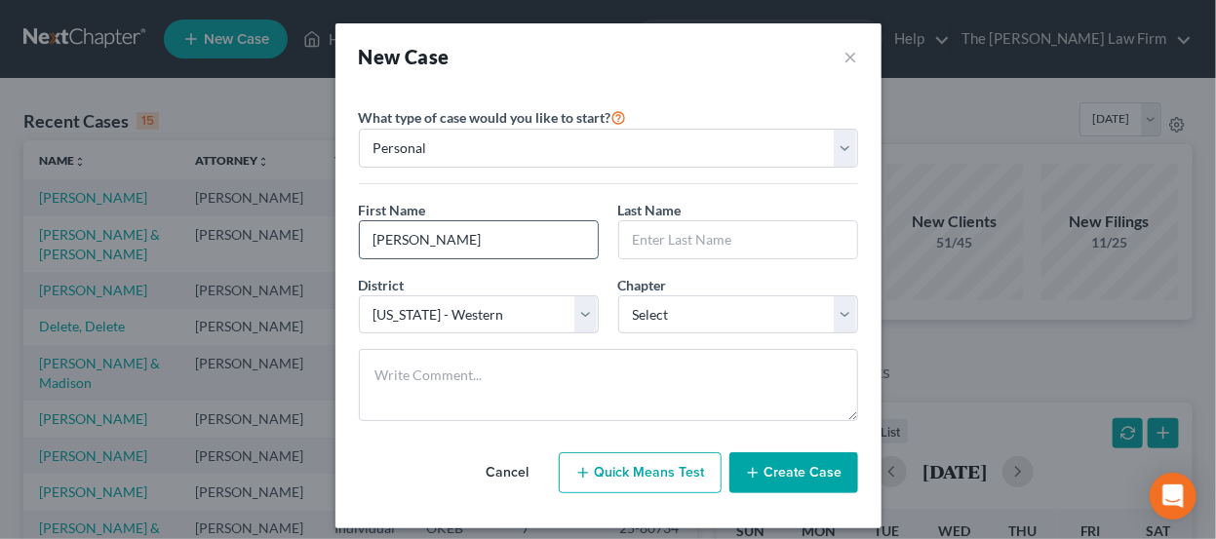
type input "[PERSON_NAME]"
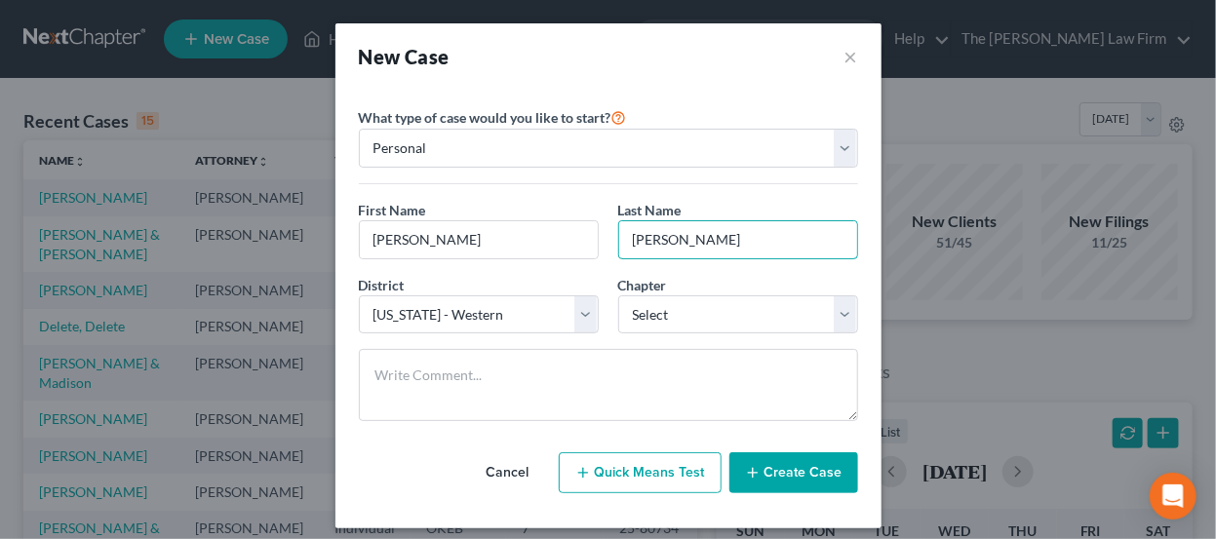
type input "[PERSON_NAME]"
click at [737, 307] on select "Select 7 11 12 13" at bounding box center [738, 314] width 240 height 39
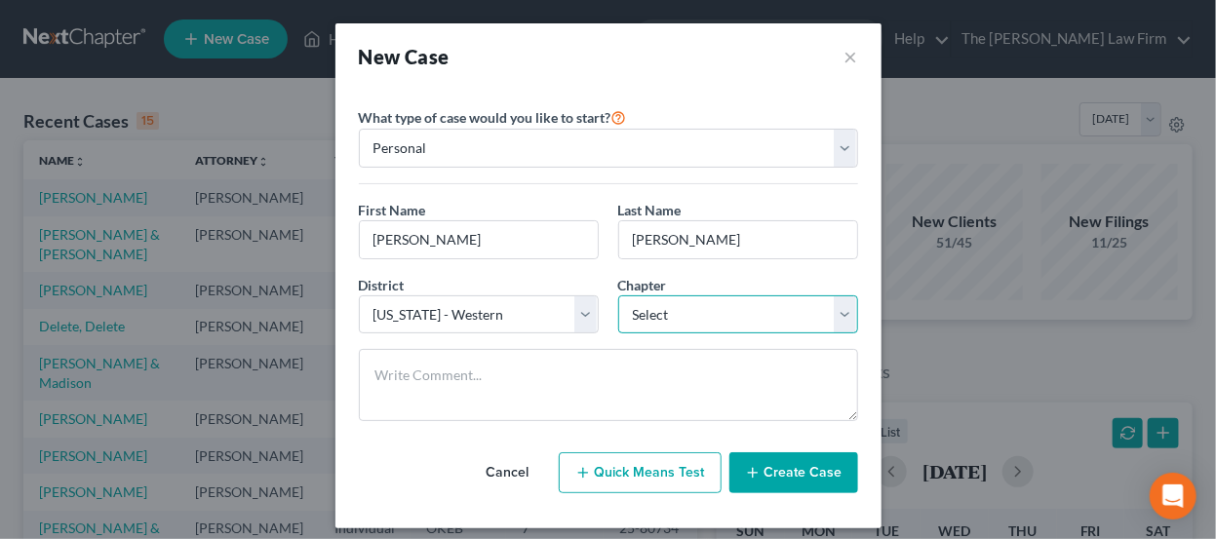
select select "0"
click at [618, 295] on select "Select 7 11 12 13" at bounding box center [738, 314] width 240 height 39
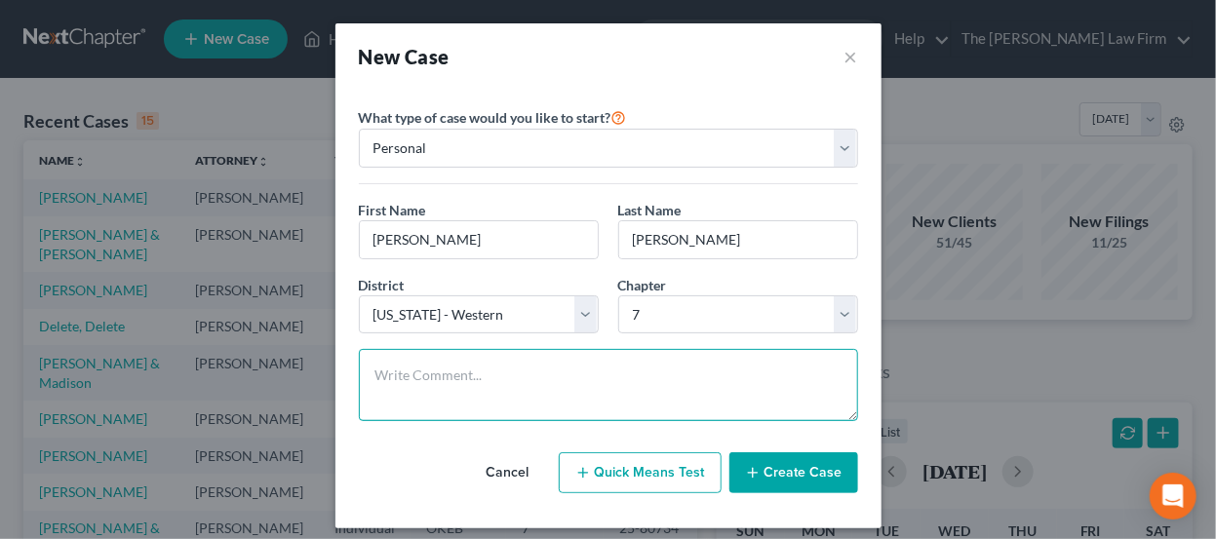
click at [626, 368] on textarea at bounding box center [608, 385] width 499 height 72
type textarea "C"
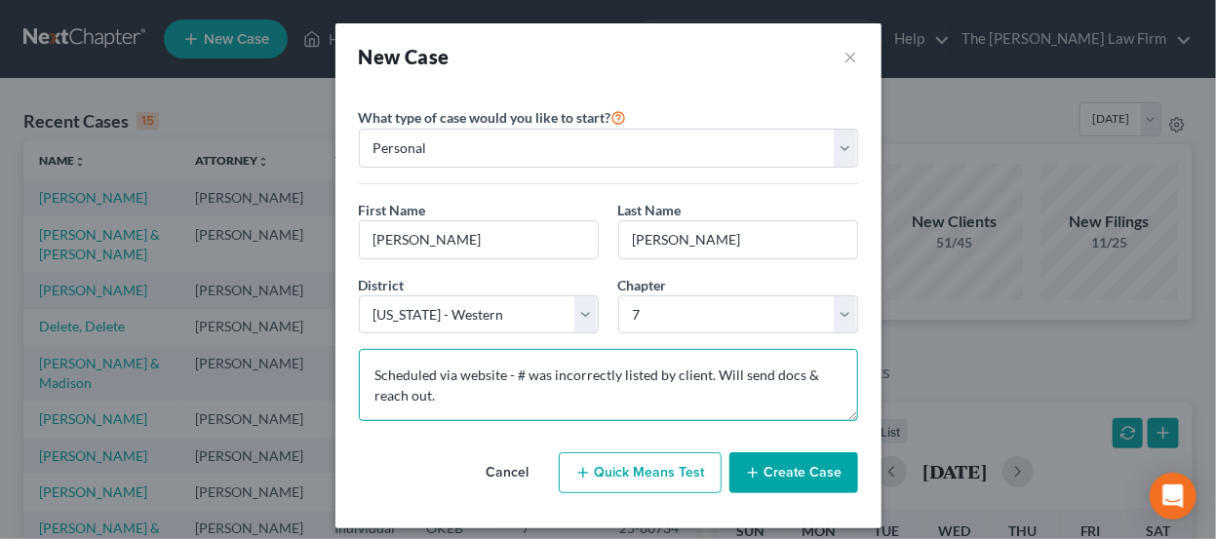
type textarea "Scheduled via website - # was incorrectly listed by client. Will send docs & re…"
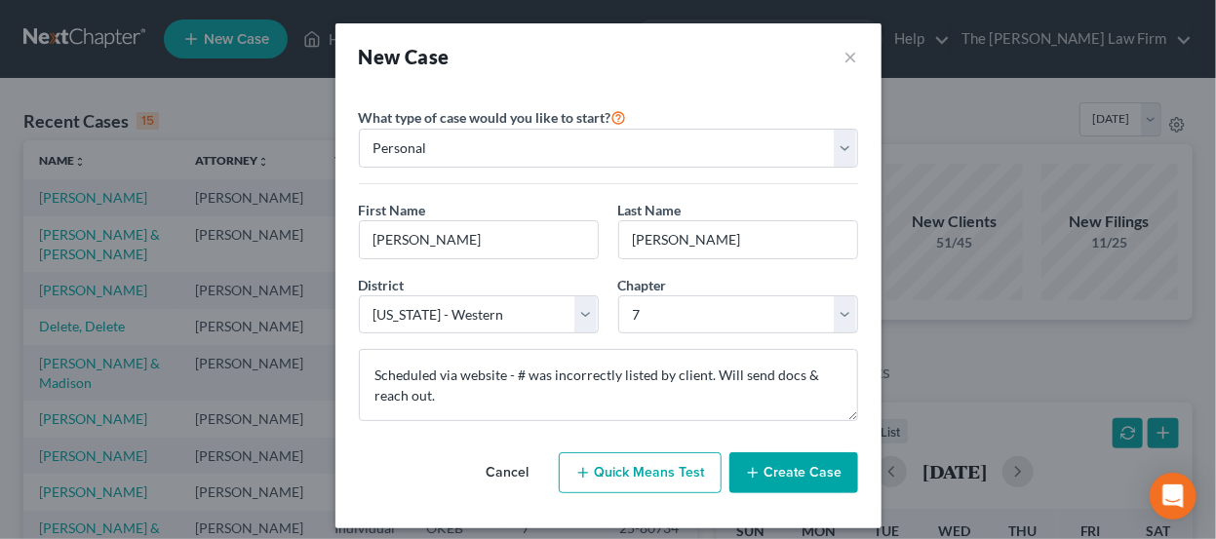
click at [809, 473] on button "Create Case" at bounding box center [793, 472] width 129 height 41
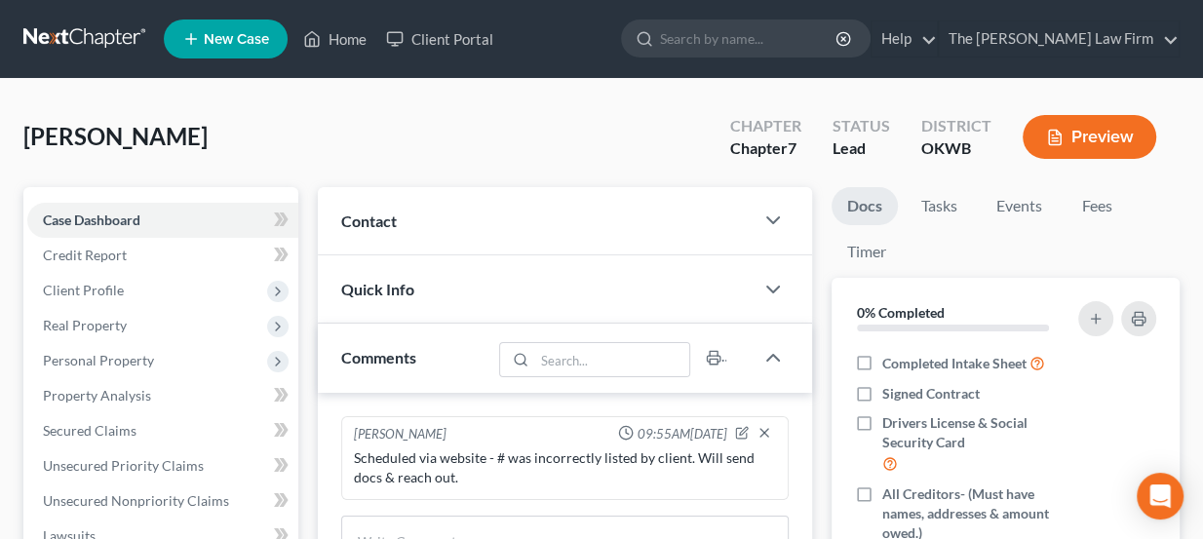
click at [442, 212] on div "Contact" at bounding box center [536, 220] width 437 height 67
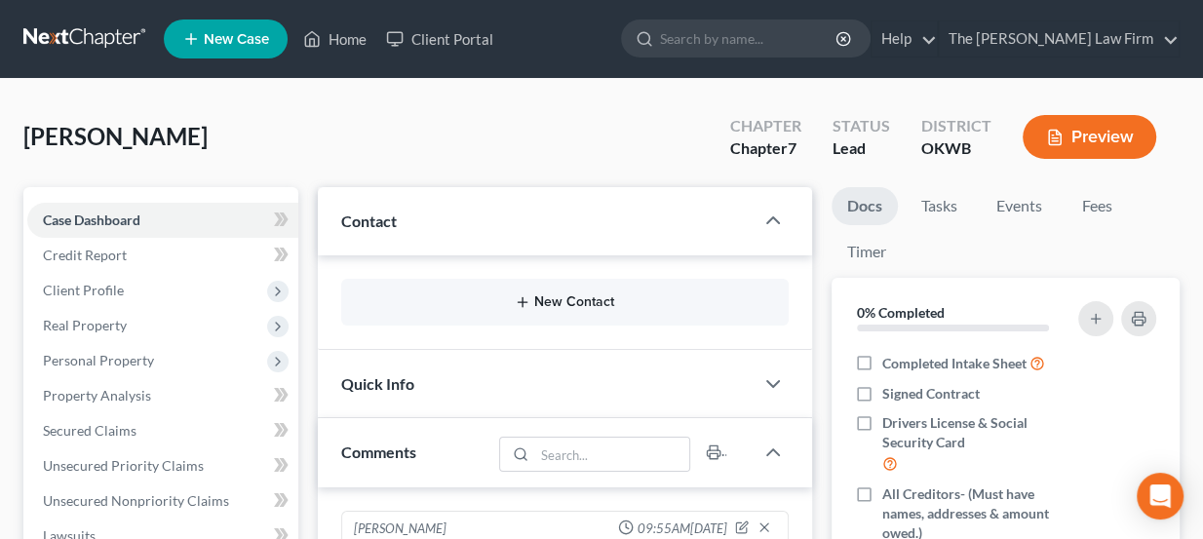
click at [528, 303] on icon "button" at bounding box center [523, 302] width 16 height 16
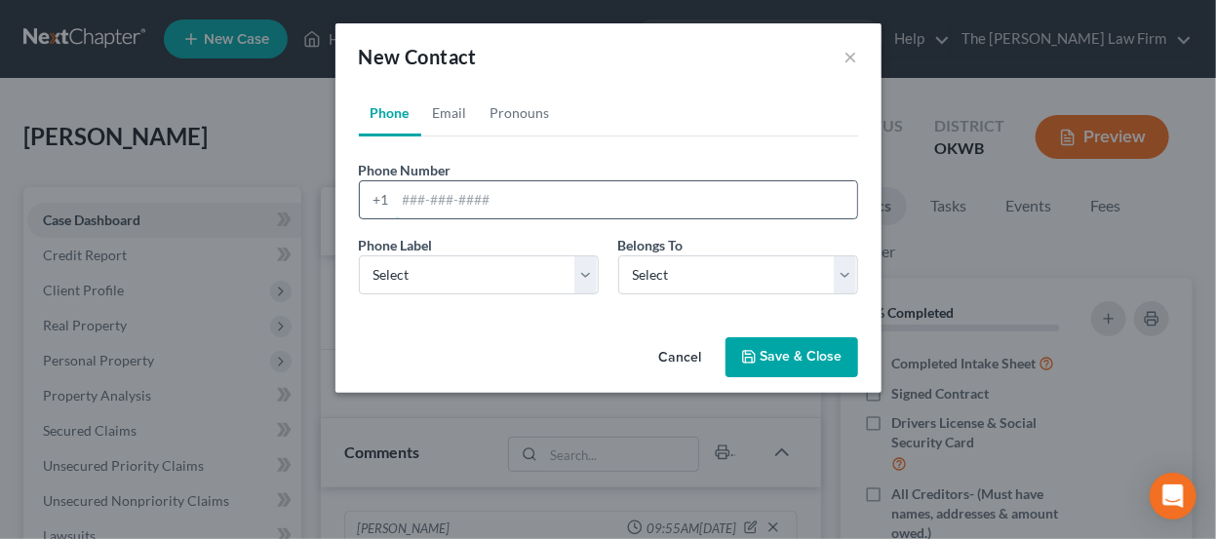
paste input "[EMAIL_ADDRESS][DOMAIN_NAME] 1405432823"
click at [551, 198] on input "[EMAIL_ADDRESS][DOMAIN_NAME] 1405432823" at bounding box center [626, 199] width 461 height 37
drag, startPoint x: 572, startPoint y: 199, endPoint x: 593, endPoint y: 200, distance: 20.5
click at [593, 200] on input "[EMAIL_ADDRESS][DOMAIN_NAME] 405432823" at bounding box center [626, 199] width 461 height 37
drag, startPoint x: 545, startPoint y: 195, endPoint x: 402, endPoint y: 201, distance: 143.4
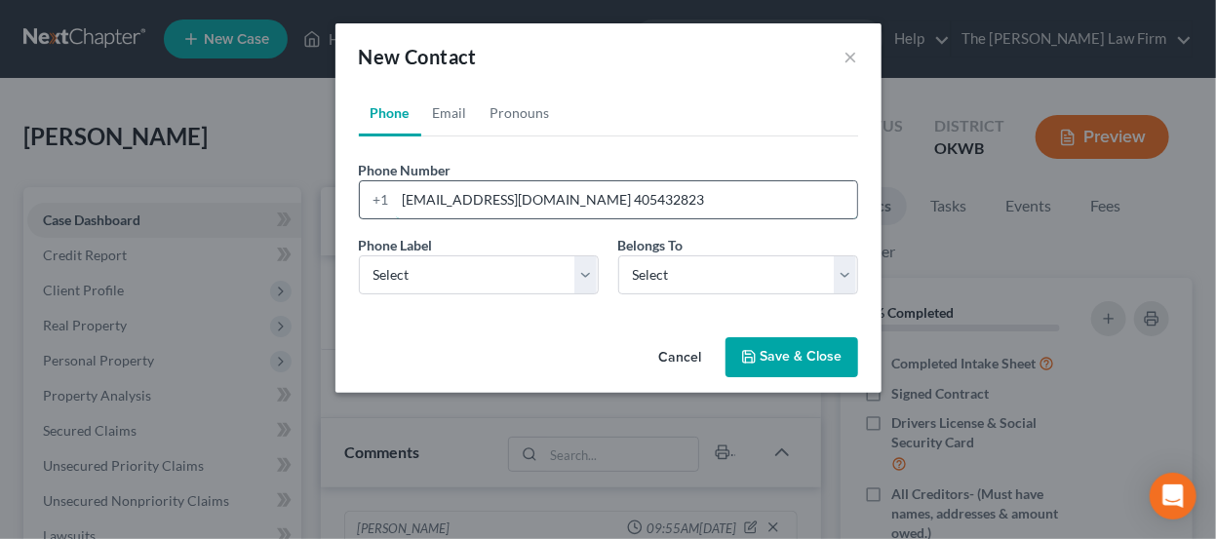
click at [402, 201] on input "[EMAIL_ADDRESS][DOMAIN_NAME] 405432823" at bounding box center [626, 199] width 461 height 37
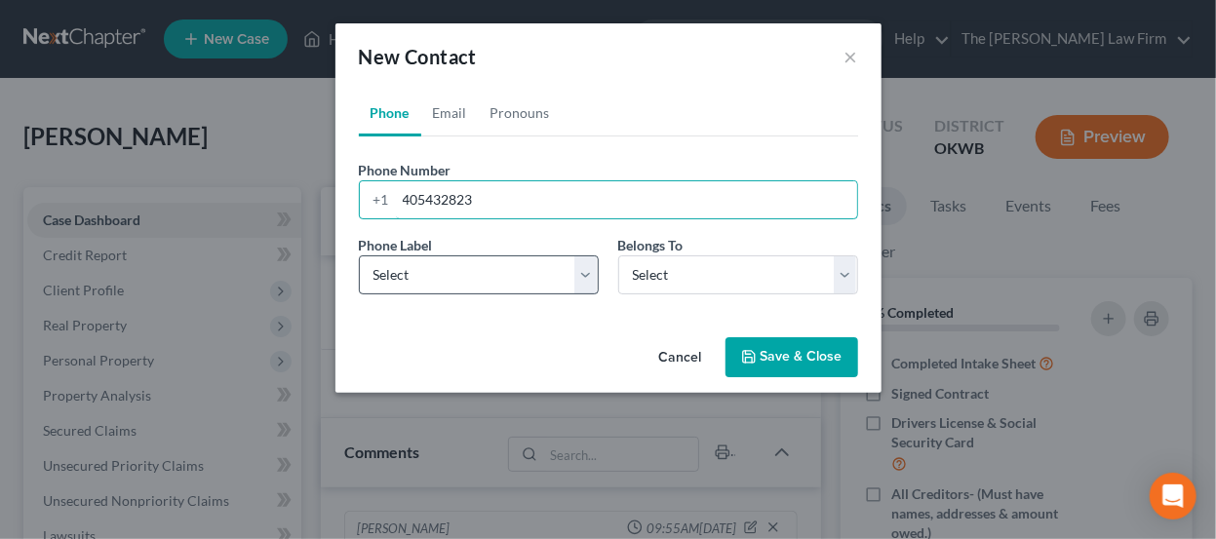
type input "405432823"
click at [433, 287] on select "Select Mobile Home Work Other" at bounding box center [479, 274] width 240 height 39
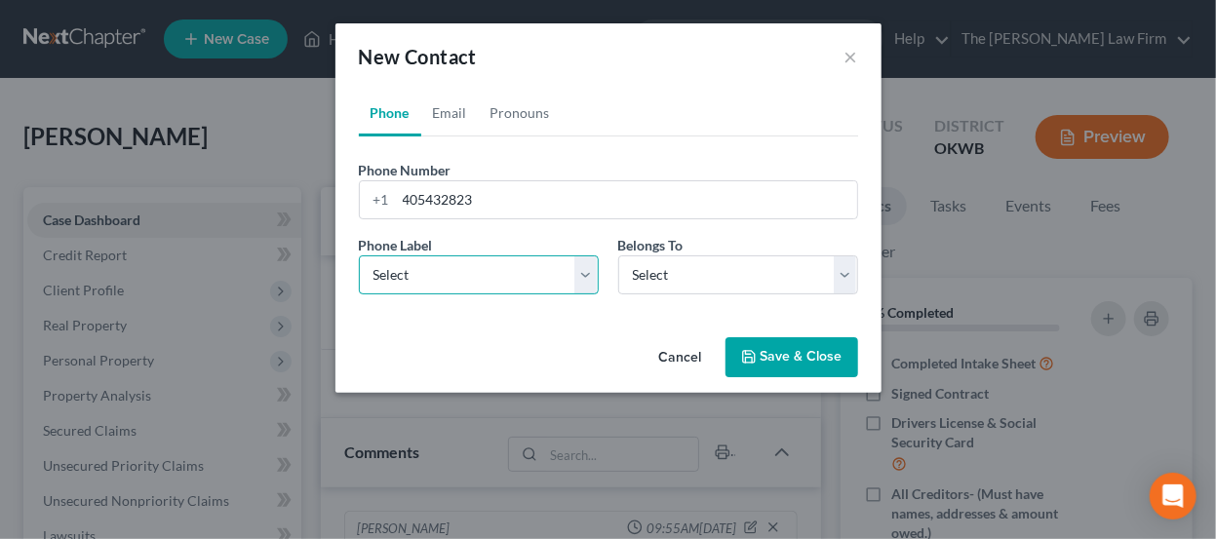
select select "0"
click at [359, 255] on select "Select Mobile Home Work Other" at bounding box center [479, 274] width 240 height 39
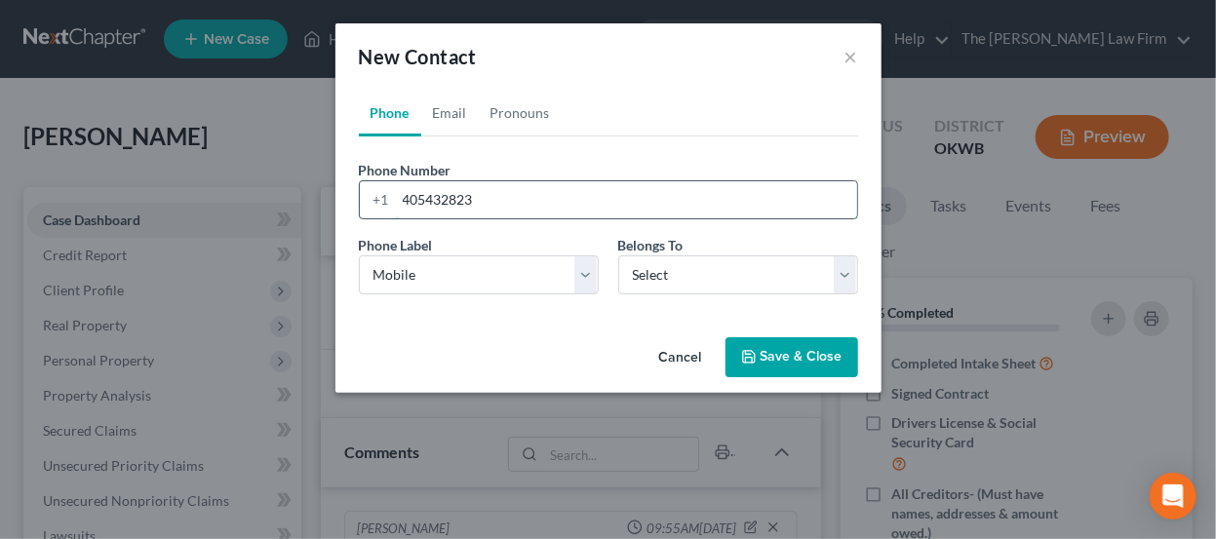
drag, startPoint x: 527, startPoint y: 202, endPoint x: 361, endPoint y: 196, distance: 166.8
click at [361, 195] on div "[PHONE_NUMBER]" at bounding box center [608, 199] width 499 height 39
click at [655, 270] on select "Select Client Other" at bounding box center [738, 274] width 240 height 39
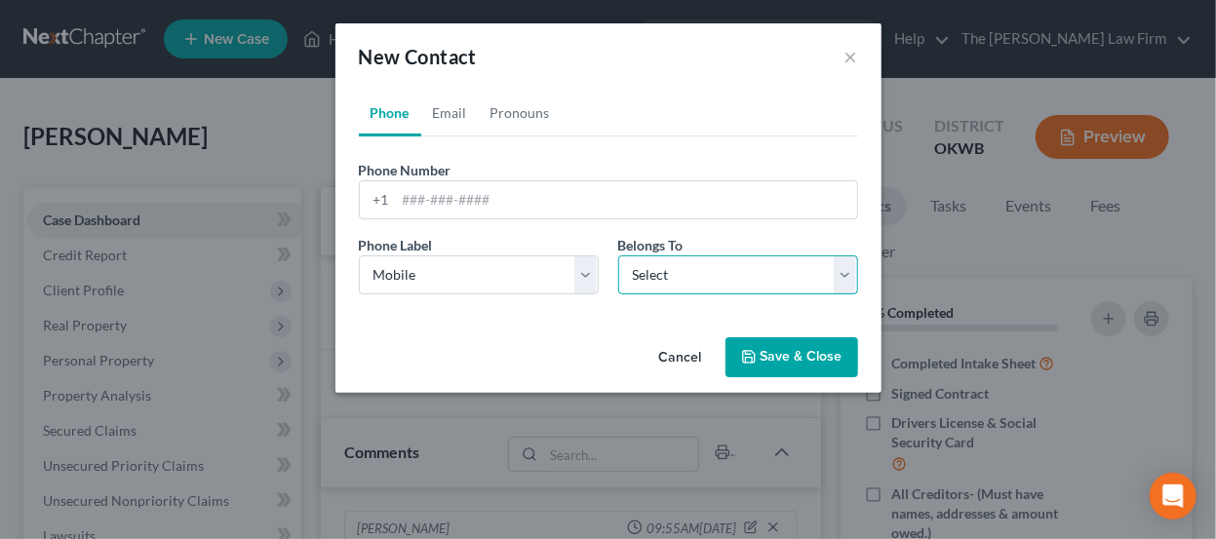
select select "0"
click at [618, 255] on select "Select Client Other" at bounding box center [738, 274] width 240 height 39
select select "0"
click at [456, 122] on link "Email" at bounding box center [450, 113] width 58 height 47
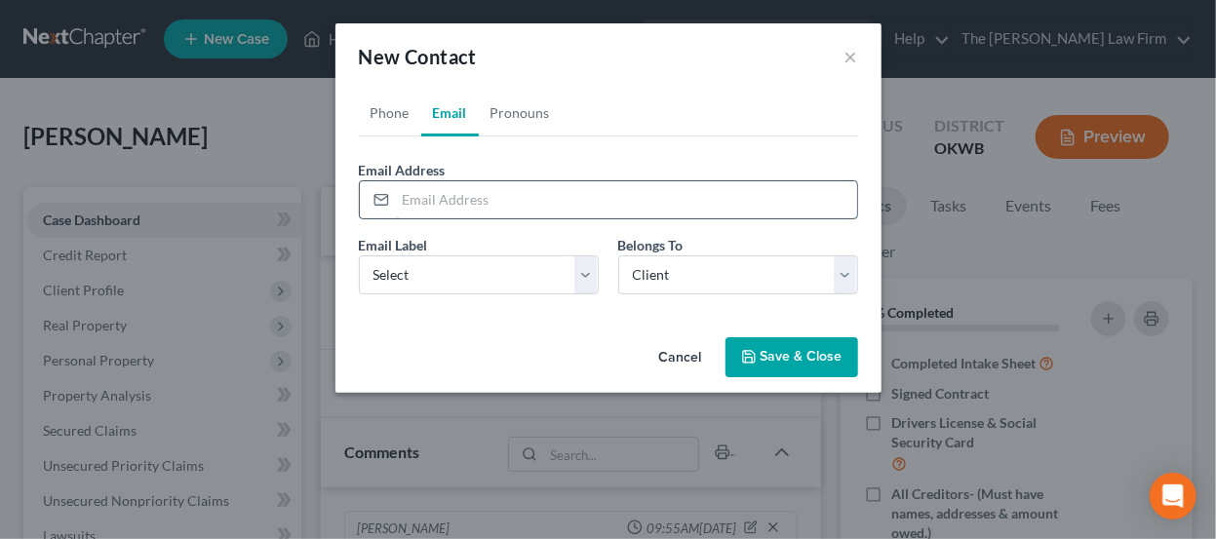
paste input "[EMAIL_ADDRESS][DOMAIN_NAME]"
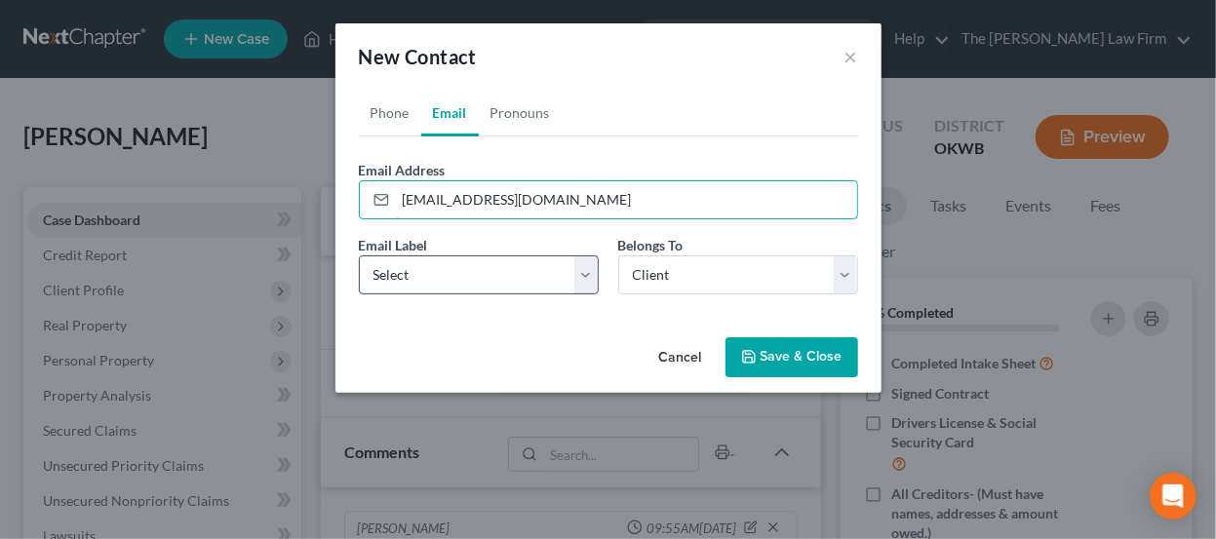
type input "[EMAIL_ADDRESS][DOMAIN_NAME]"
click at [471, 290] on select "Select Home Work Other" at bounding box center [479, 274] width 240 height 39
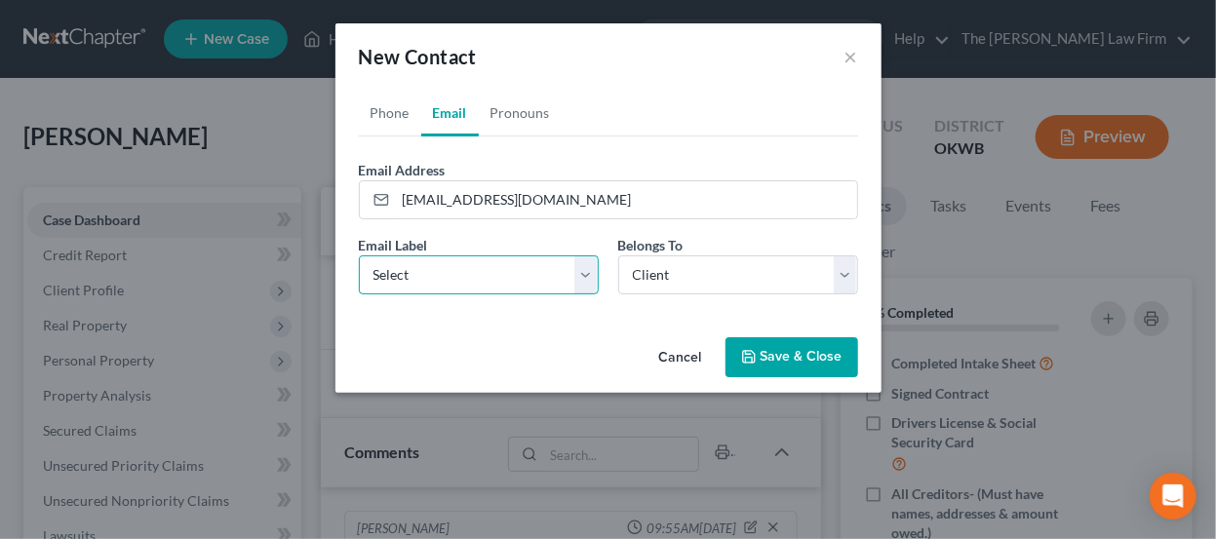
select select "0"
click at [359, 255] on select "Select Home Work Other" at bounding box center [479, 274] width 240 height 39
click at [785, 356] on button "Save & Close" at bounding box center [791, 357] width 133 height 41
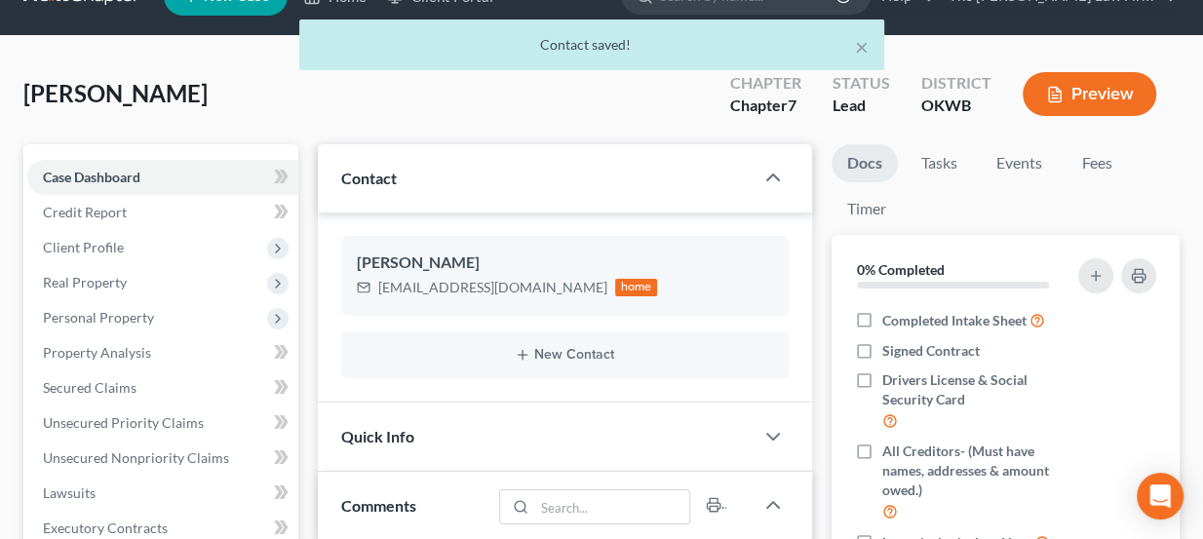
scroll to position [176, 0]
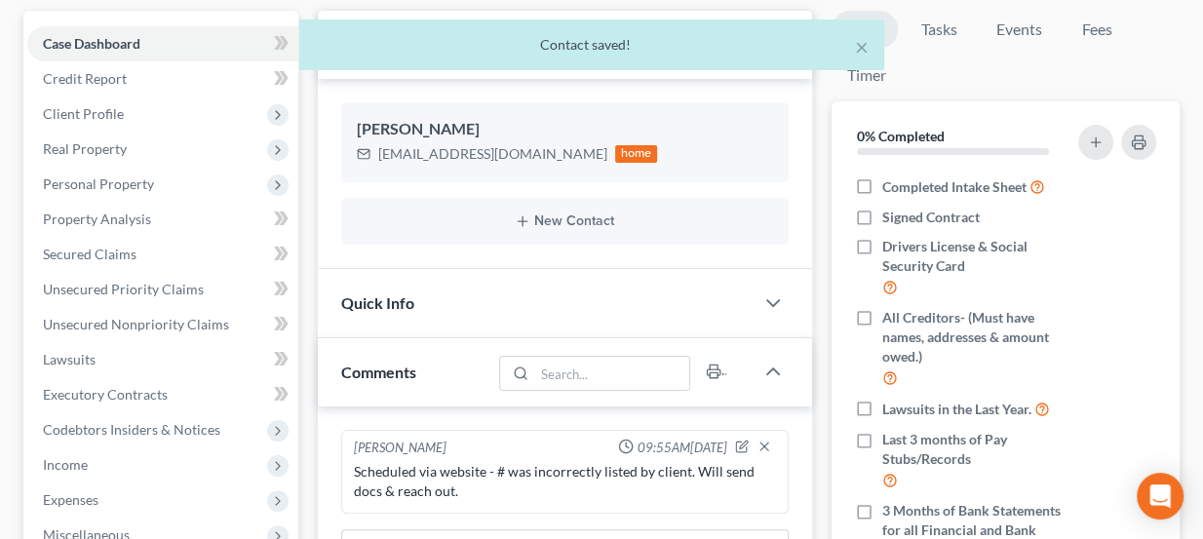
click at [502, 299] on div "Quick Info" at bounding box center [536, 302] width 437 height 67
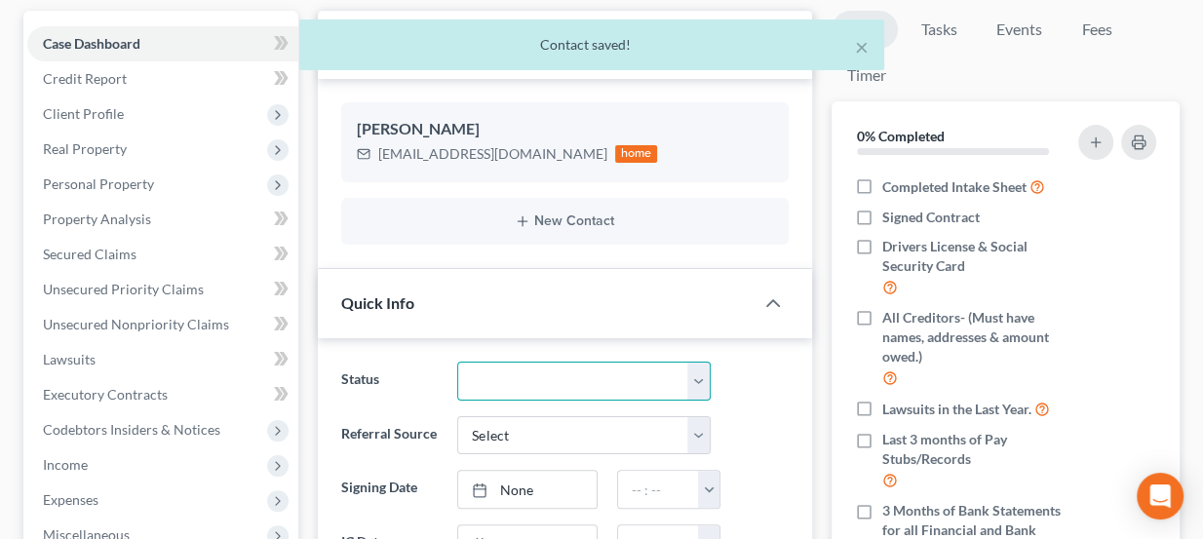
click at [517, 378] on select "Discharged Dismissed Filed Info Sent In Progress Lead Lost Lead Ready to File R…" at bounding box center [583, 381] width 253 height 39
select select "3"
click at [457, 362] on select "Discharged Dismissed Filed Info Sent In Progress Lead Lost Lead Ready to File R…" at bounding box center [583, 381] width 253 height 39
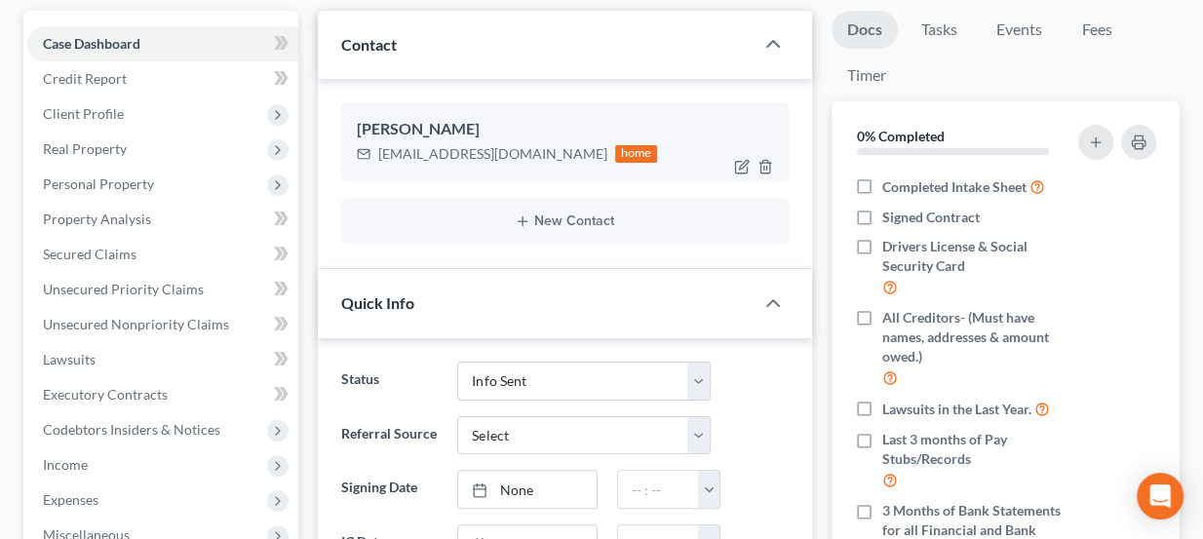
click at [456, 152] on div "shaverp213@gmail.com" at bounding box center [492, 153] width 229 height 19
copy div "shaverp213@gmail.com"
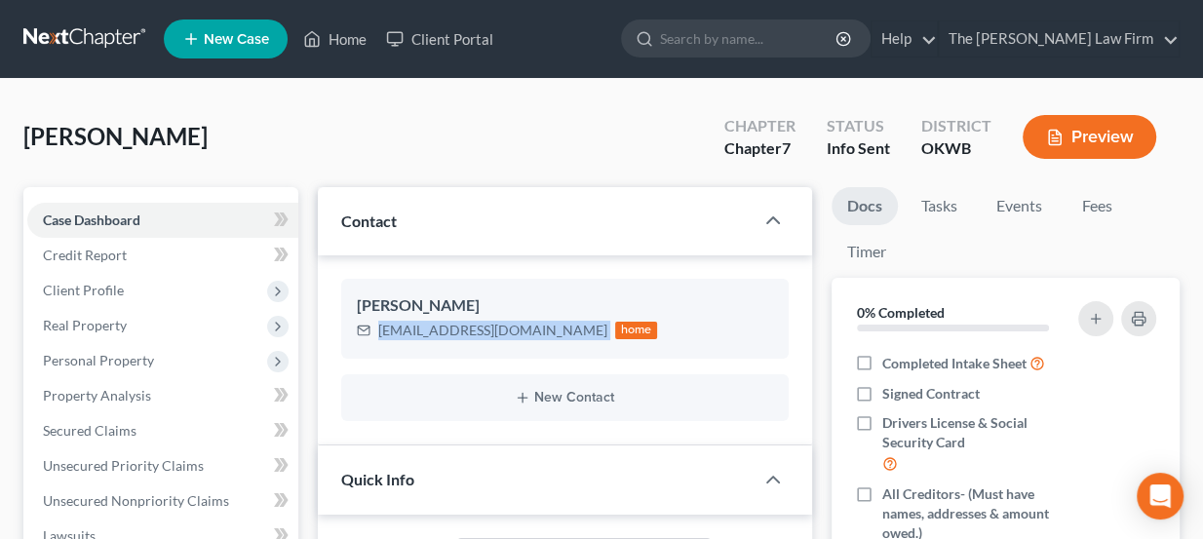
click at [99, 31] on link at bounding box center [85, 38] width 125 height 35
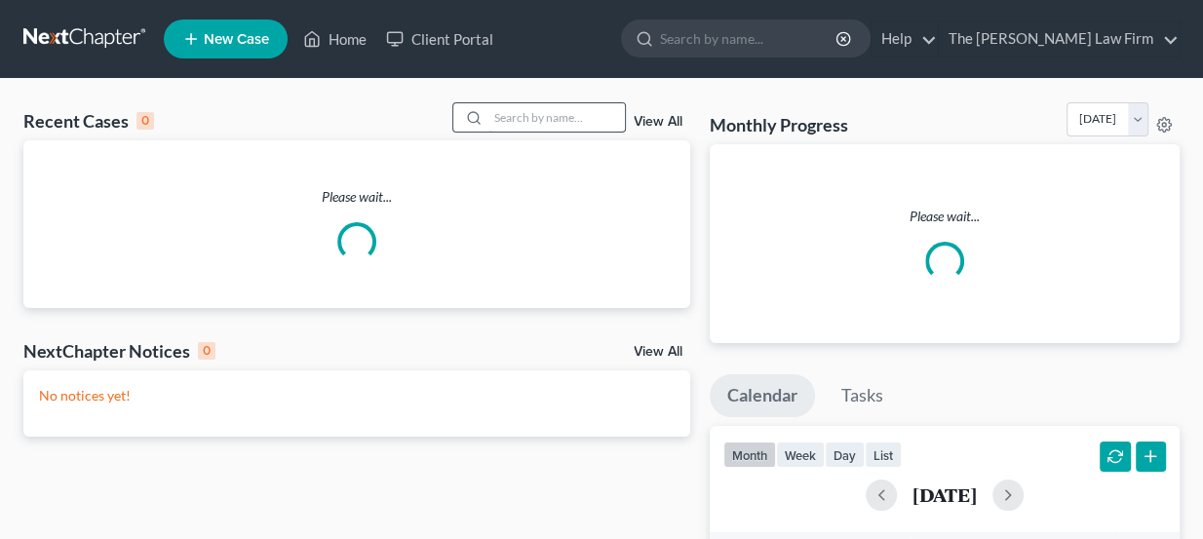
click at [516, 114] on input "search" at bounding box center [556, 117] width 136 height 28
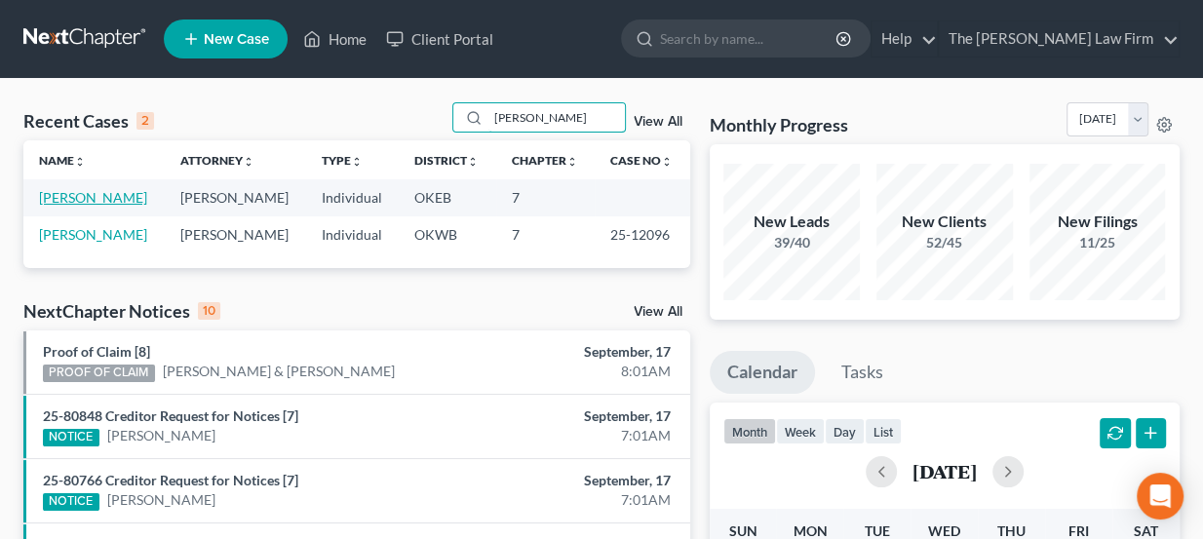
type input "[PERSON_NAME]"
click at [128, 192] on link "[PERSON_NAME]" at bounding box center [93, 197] width 108 height 17
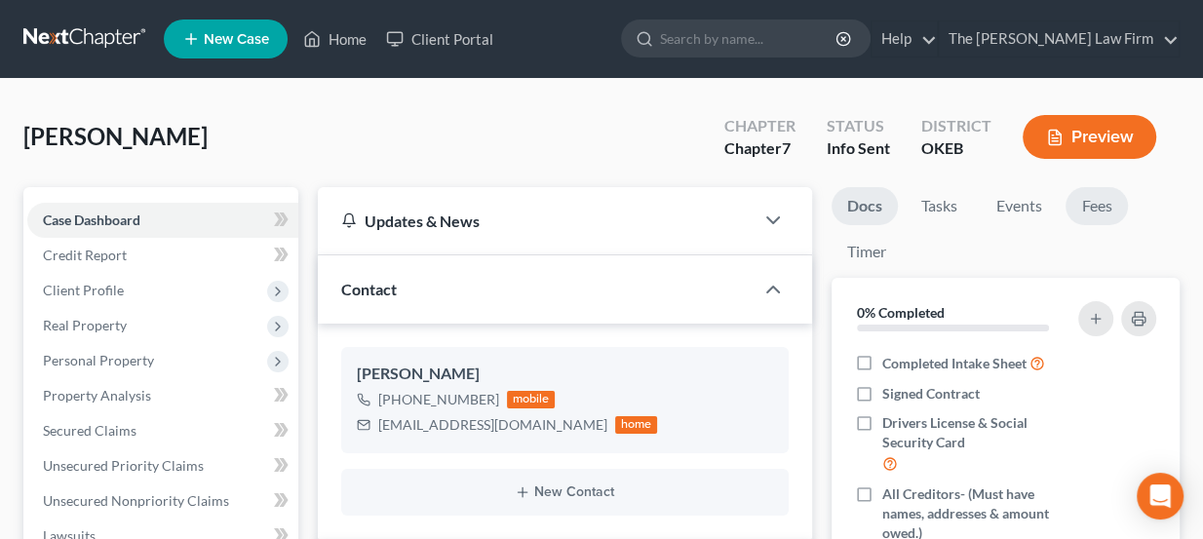
click at [1101, 205] on link "Fees" at bounding box center [1097, 206] width 62 height 38
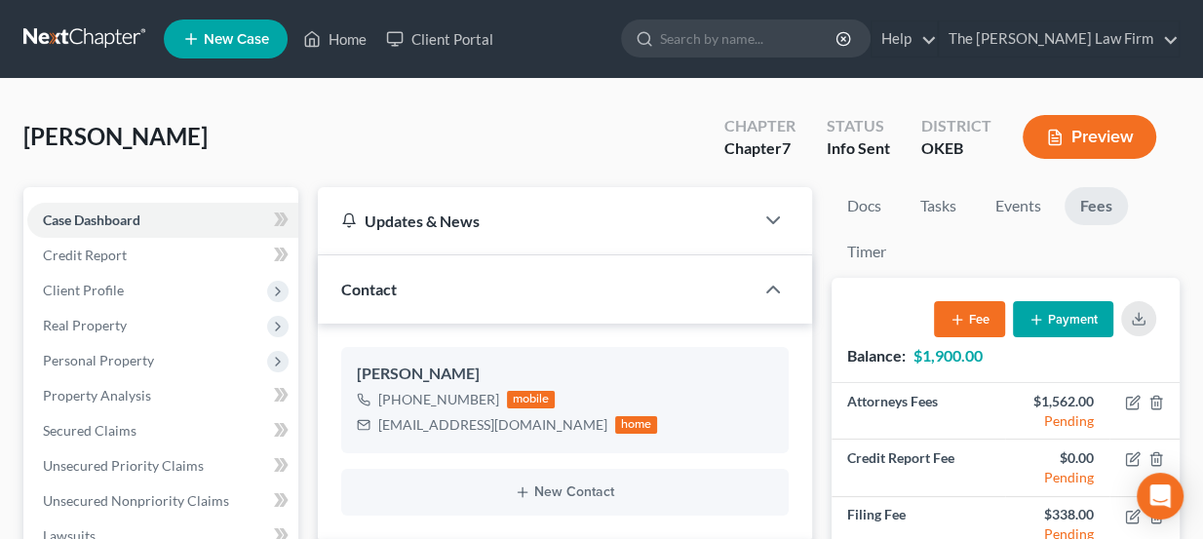
scroll to position [88, 0]
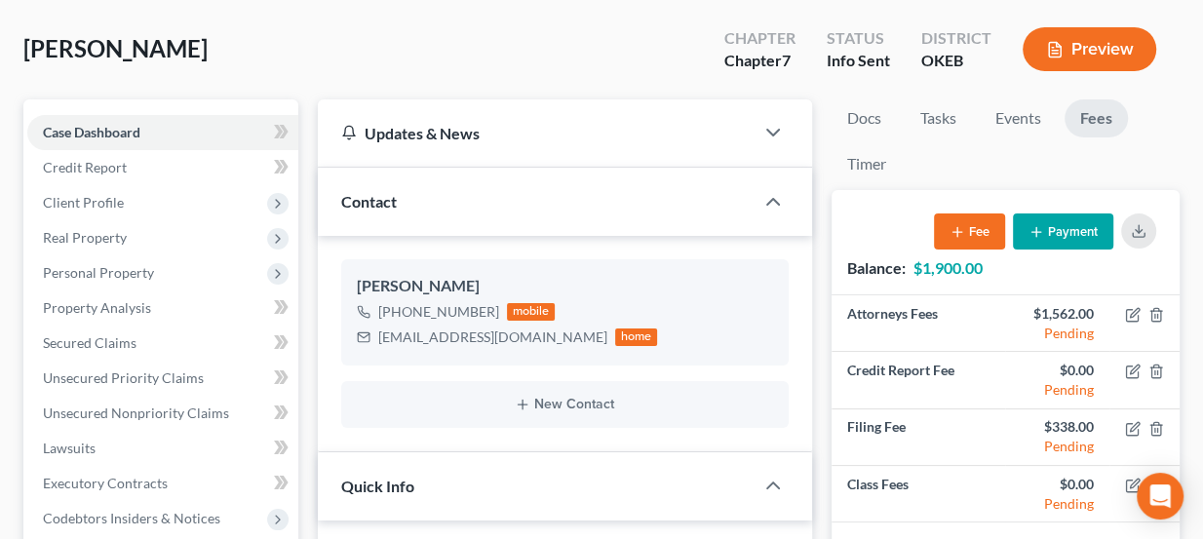
click at [1078, 243] on button "Payment" at bounding box center [1063, 232] width 100 height 36
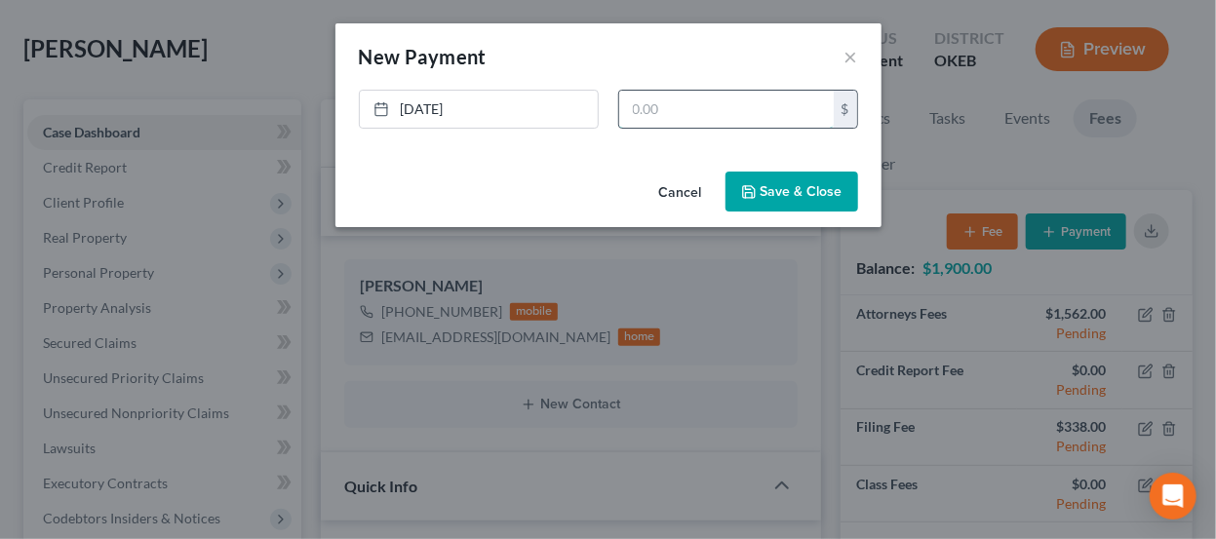
click at [699, 107] on input "text" at bounding box center [726, 109] width 214 height 37
type input "1,900"
click at [480, 107] on link "[DATE]" at bounding box center [479, 109] width 238 height 37
click at [803, 186] on button "Save & Close" at bounding box center [791, 192] width 133 height 41
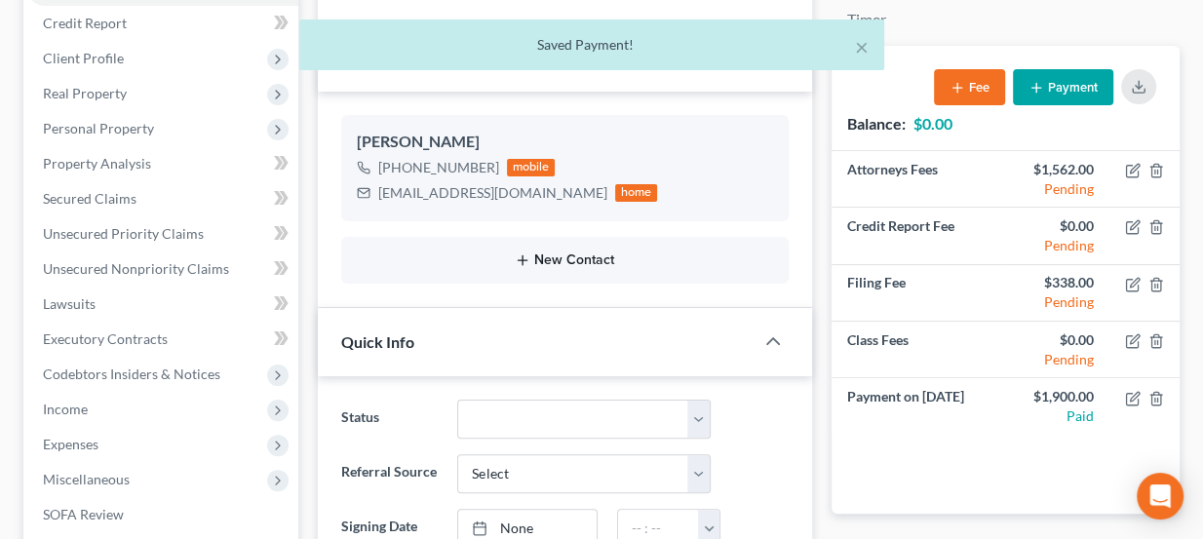
scroll to position [265, 0]
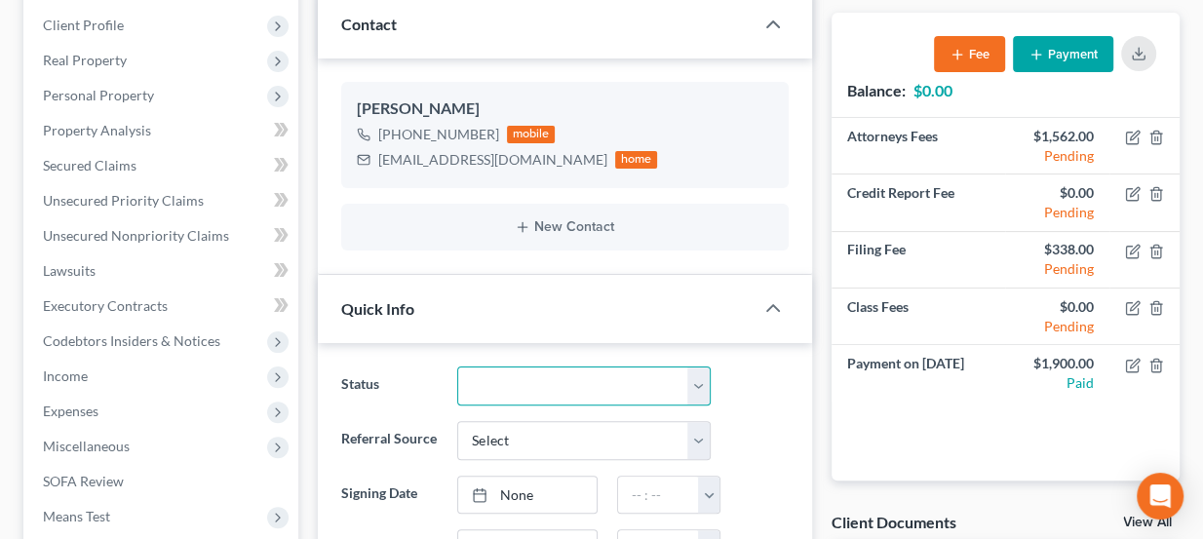
click at [558, 374] on select "Discharged Dismissed Filed Info Sent In Progress Lead Lost Lead Ready to File R…" at bounding box center [583, 386] width 253 height 39
select select "4"
click at [457, 367] on select "Discharged Dismissed Filed Info Sent In Progress Lead Lost Lead Ready to File R…" at bounding box center [583, 386] width 253 height 39
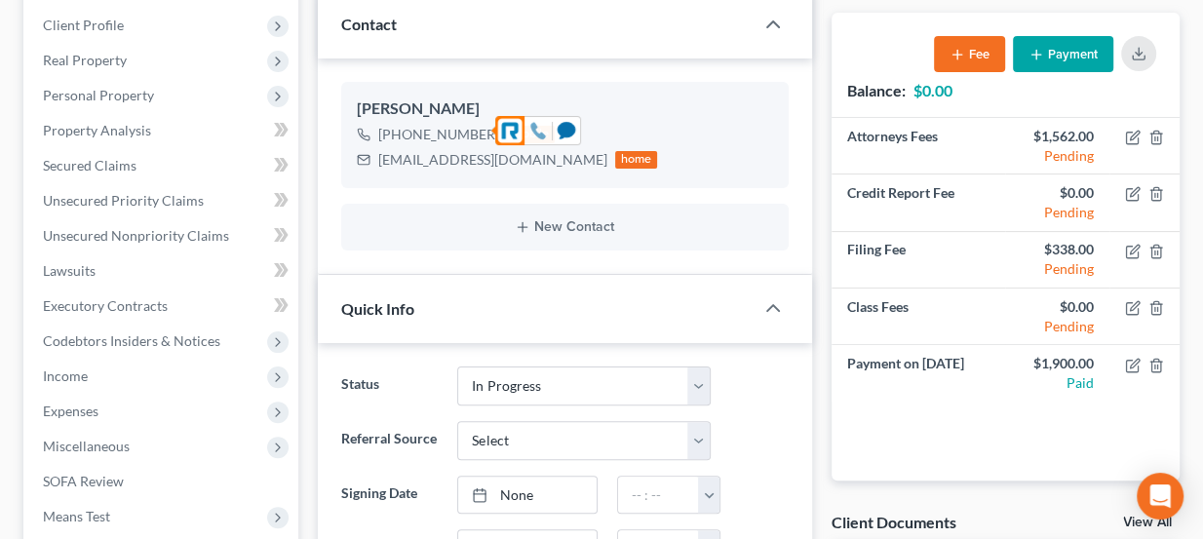
click at [532, 131] on icon at bounding box center [538, 131] width 15 height 17
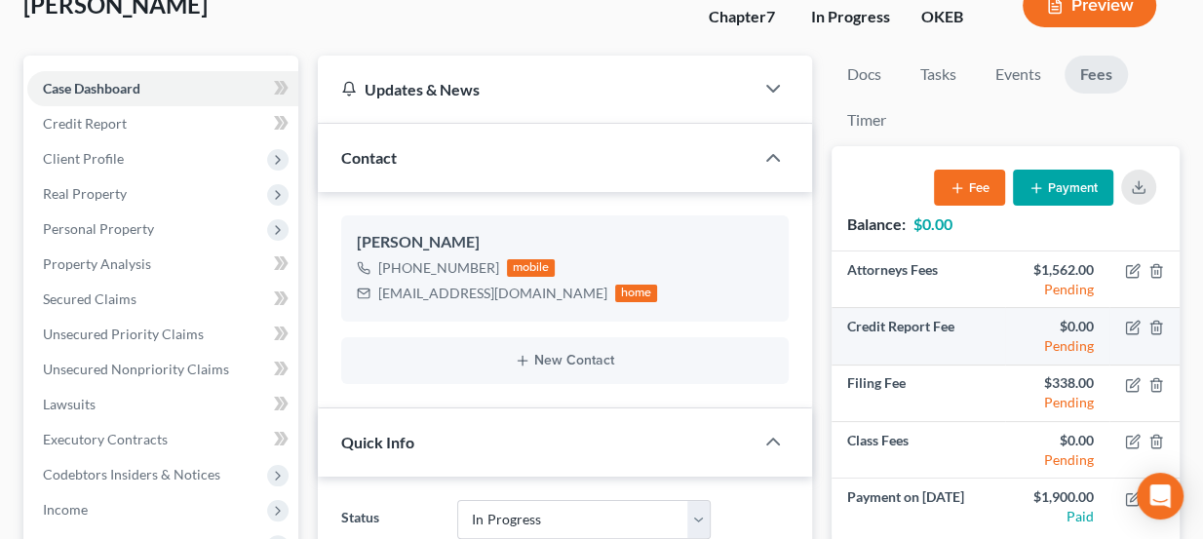
scroll to position [43, 0]
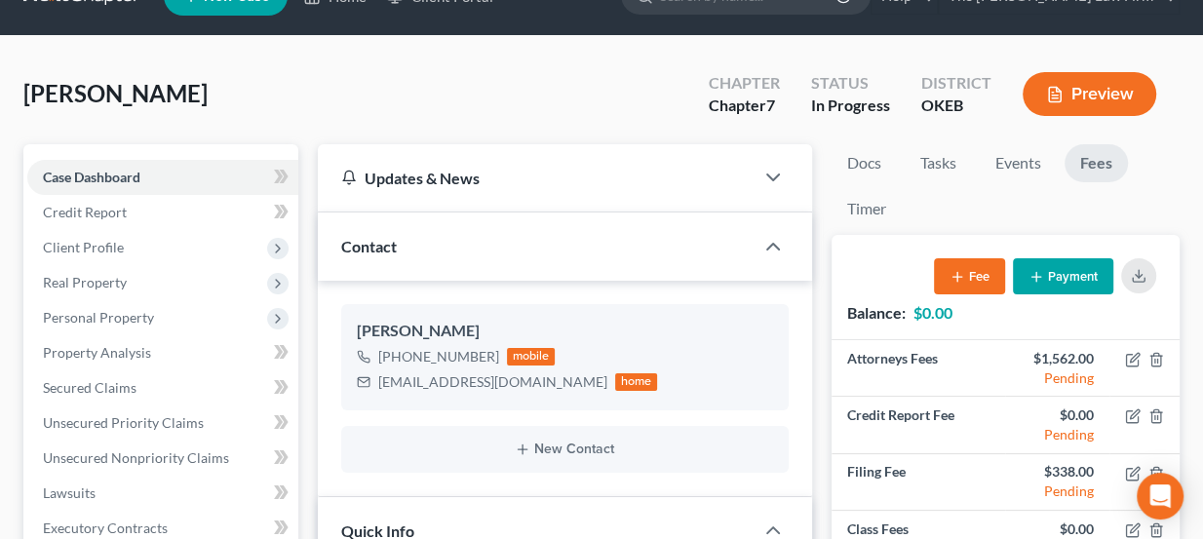
click at [411, 236] on div "Contact" at bounding box center [536, 246] width 437 height 67
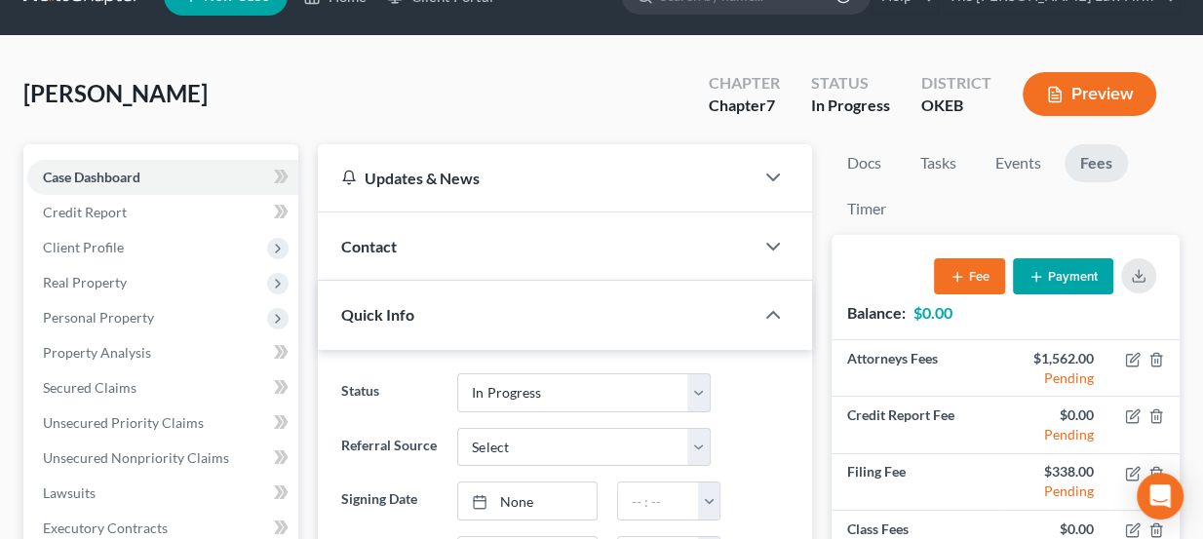
click at [411, 236] on div "Contact" at bounding box center [536, 246] width 437 height 67
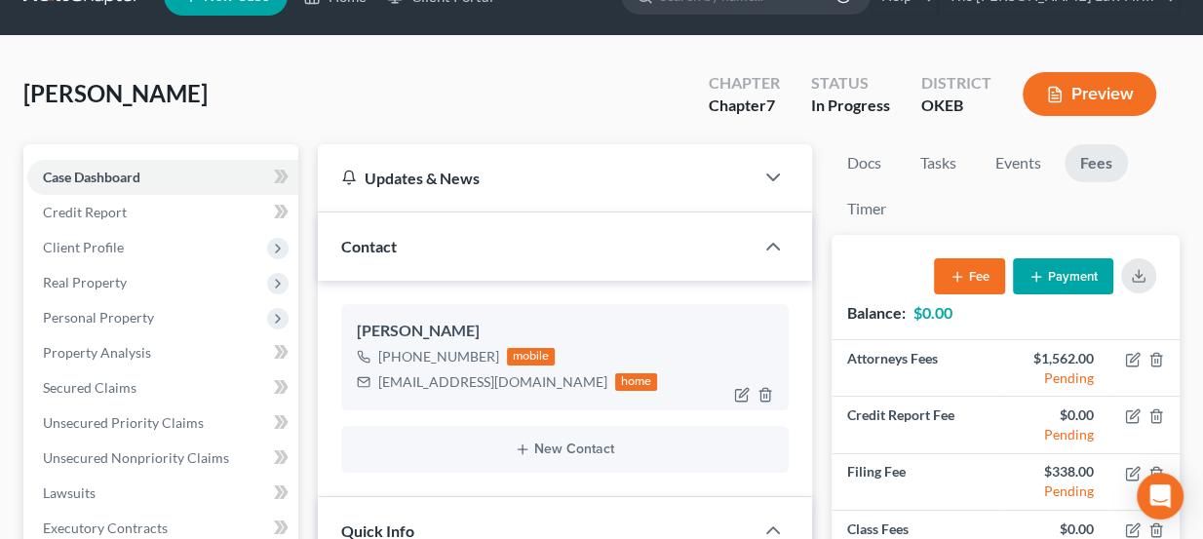
click at [442, 391] on div "HSpradlin42@gmail.com home" at bounding box center [507, 381] width 301 height 25
click at [445, 379] on div "HSpradlin42@gmail.com" at bounding box center [492, 381] width 229 height 19
copy div "HSpradlin42@gmail.com"
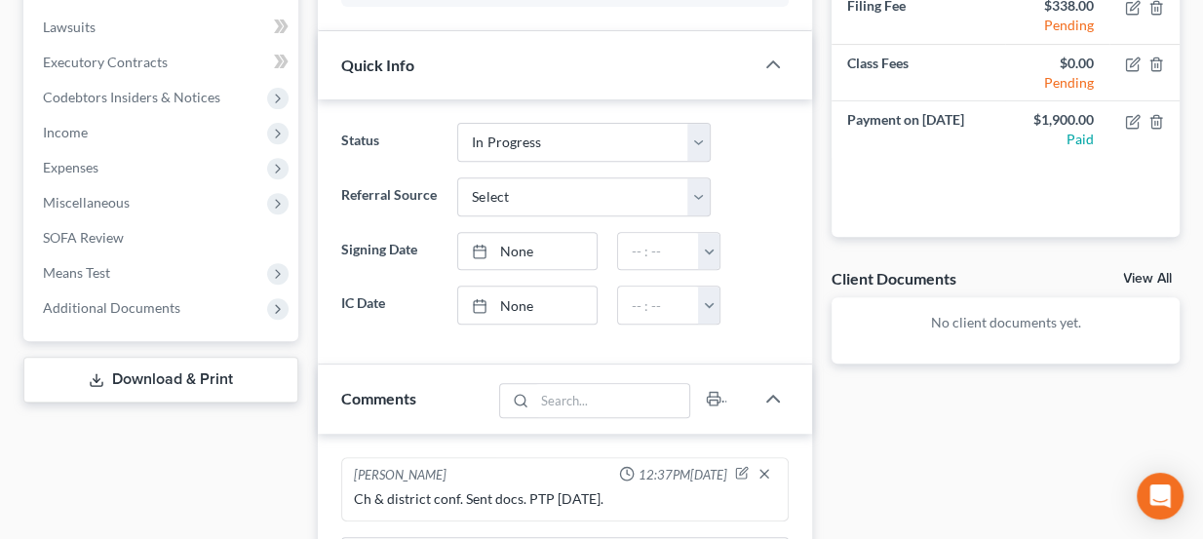
scroll to position [709, 0]
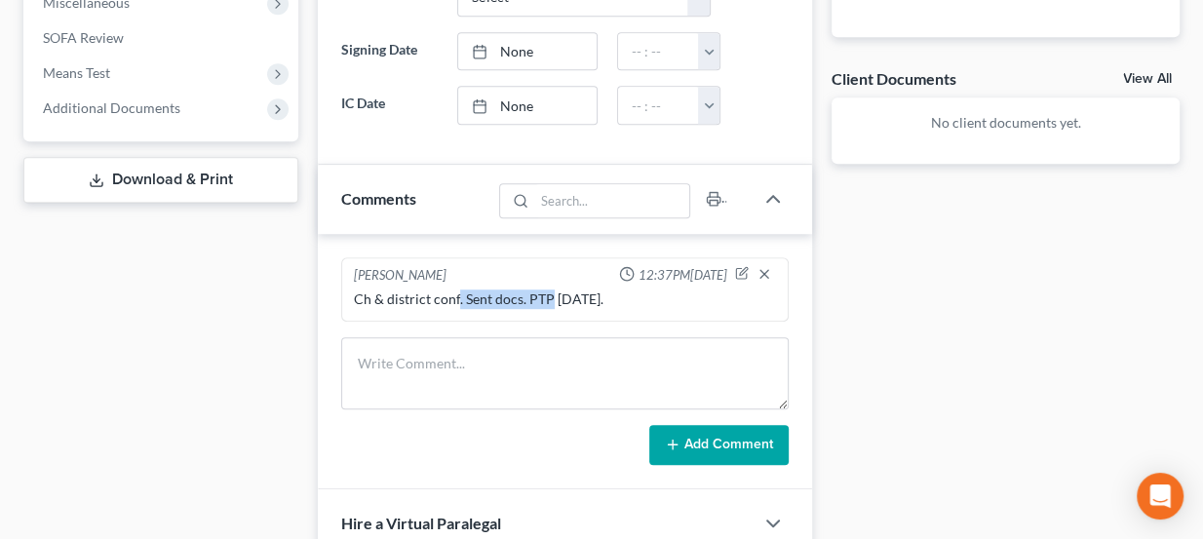
drag, startPoint x: 455, startPoint y: 294, endPoint x: 545, endPoint y: 292, distance: 89.7
click at [545, 292] on div "Ch & district conf. Sent docs. PTP today." at bounding box center [565, 299] width 423 height 19
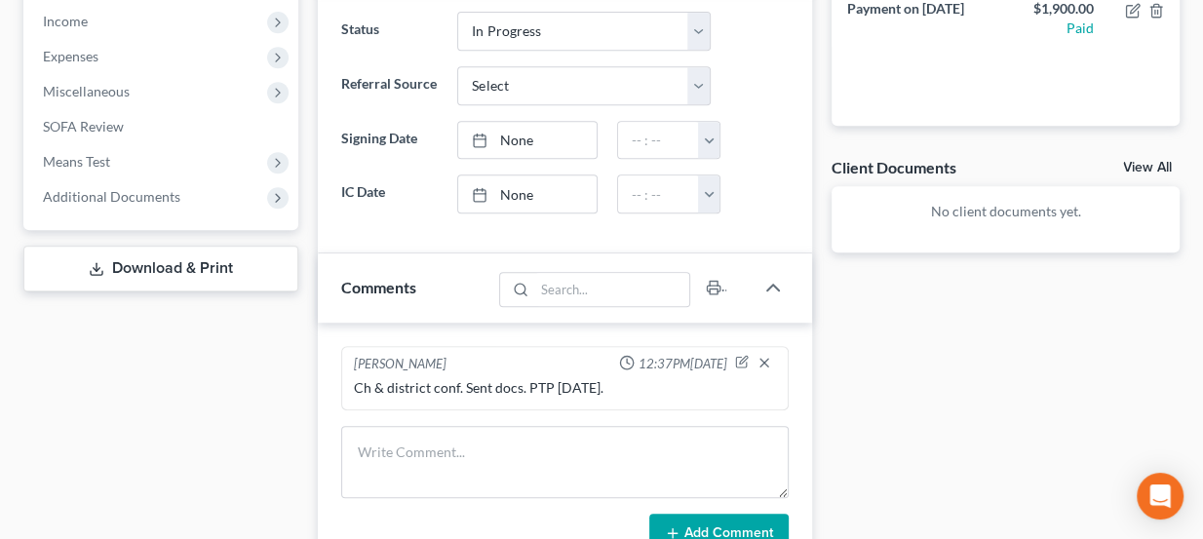
scroll to position [0, 0]
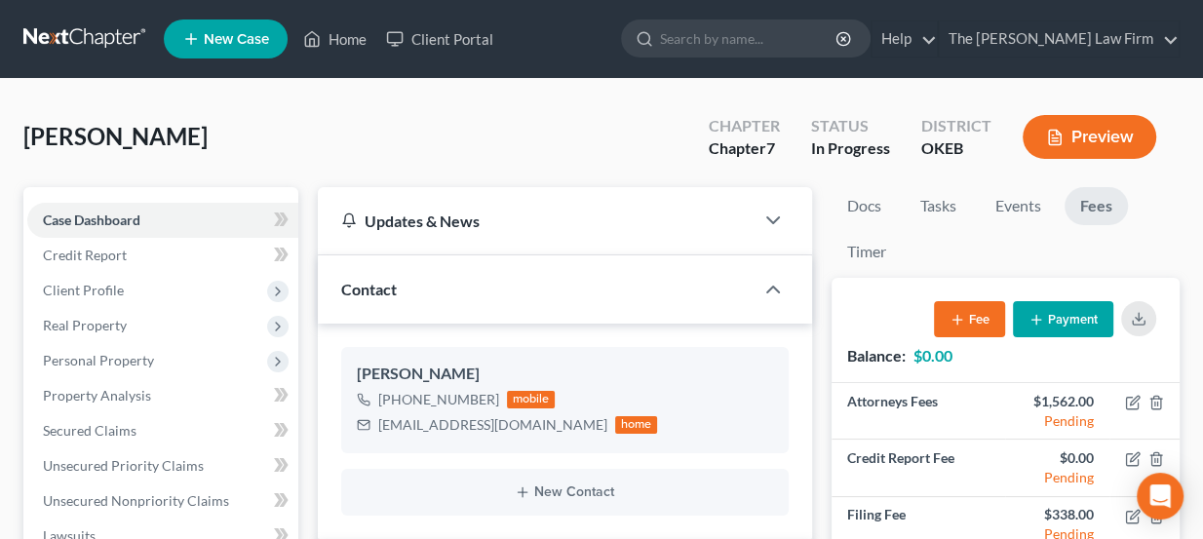
click at [50, 38] on link at bounding box center [85, 38] width 125 height 35
